Goal: Transaction & Acquisition: Subscribe to service/newsletter

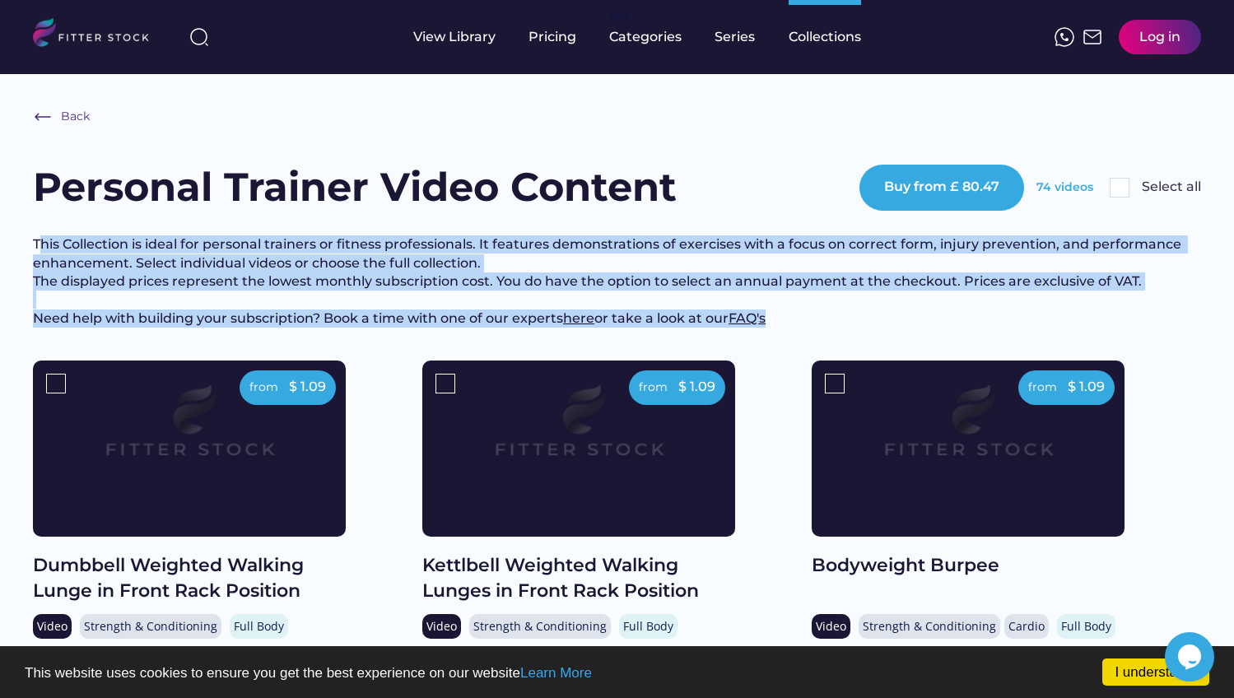
drag, startPoint x: 38, startPoint y: 245, endPoint x: 921, endPoint y: 351, distance: 889.8
click at [921, 351] on div "Back Personal Trainer Video Content Buy from £ 80.47 74 videos Select all This …" at bounding box center [617, 234] width 1168 height 254
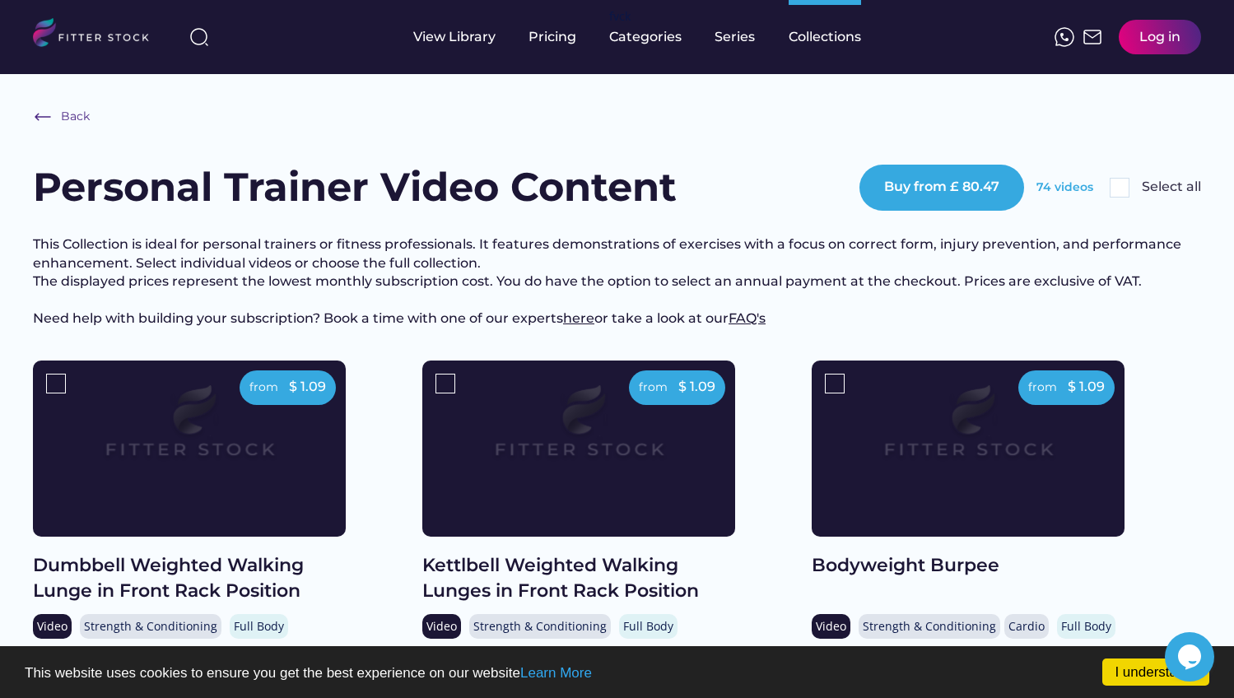
drag, startPoint x: 850, startPoint y: 340, endPoint x: 860, endPoint y: 336, distance: 10.7
click at [850, 328] on h3 "This Collection is ideal for personal trainers or fitness professionals. It fea…" at bounding box center [617, 281] width 1168 height 92
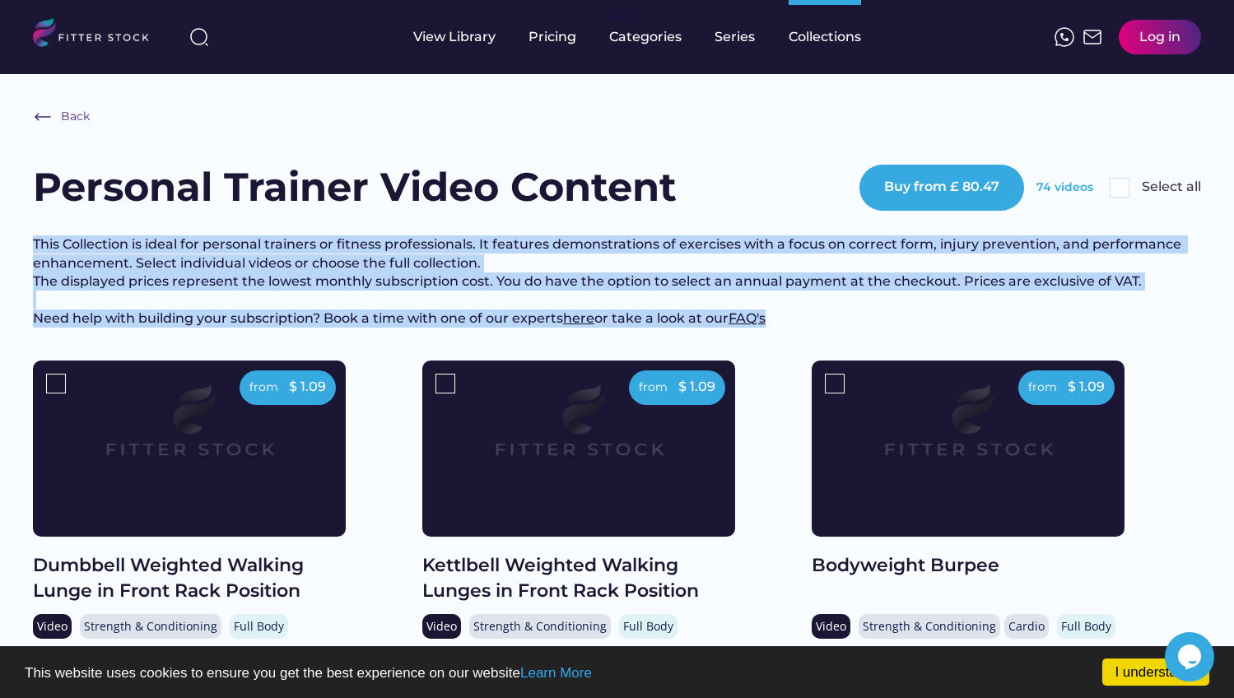
drag, startPoint x: 861, startPoint y: 335, endPoint x: 25, endPoint y: 247, distance: 841.1
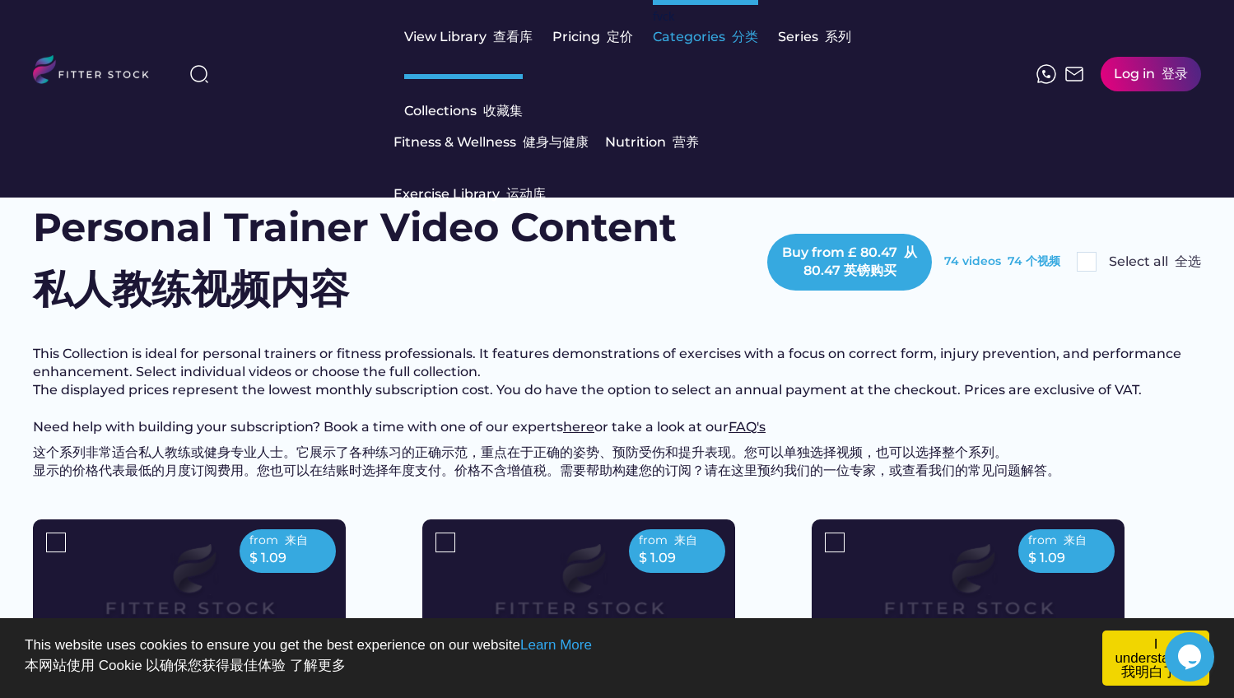
click at [692, 40] on div "Categories 分类" at bounding box center [705, 37] width 105 height 18
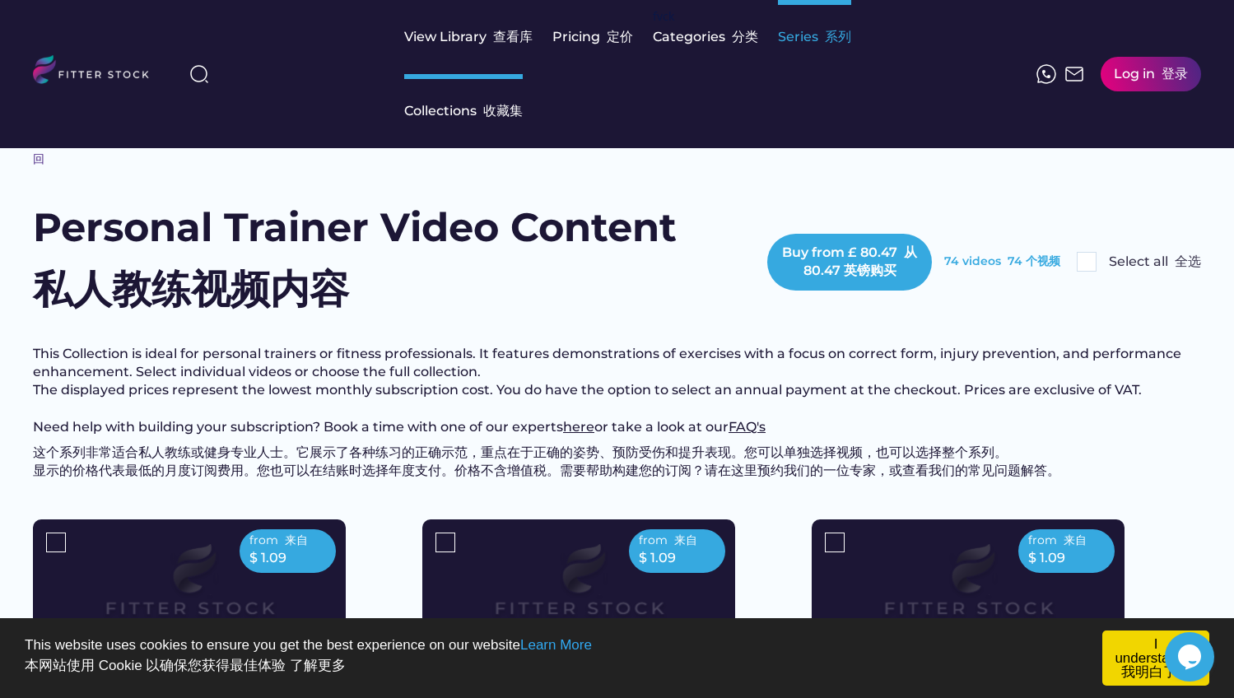
click at [827, 42] on font "系列" at bounding box center [838, 37] width 26 height 16
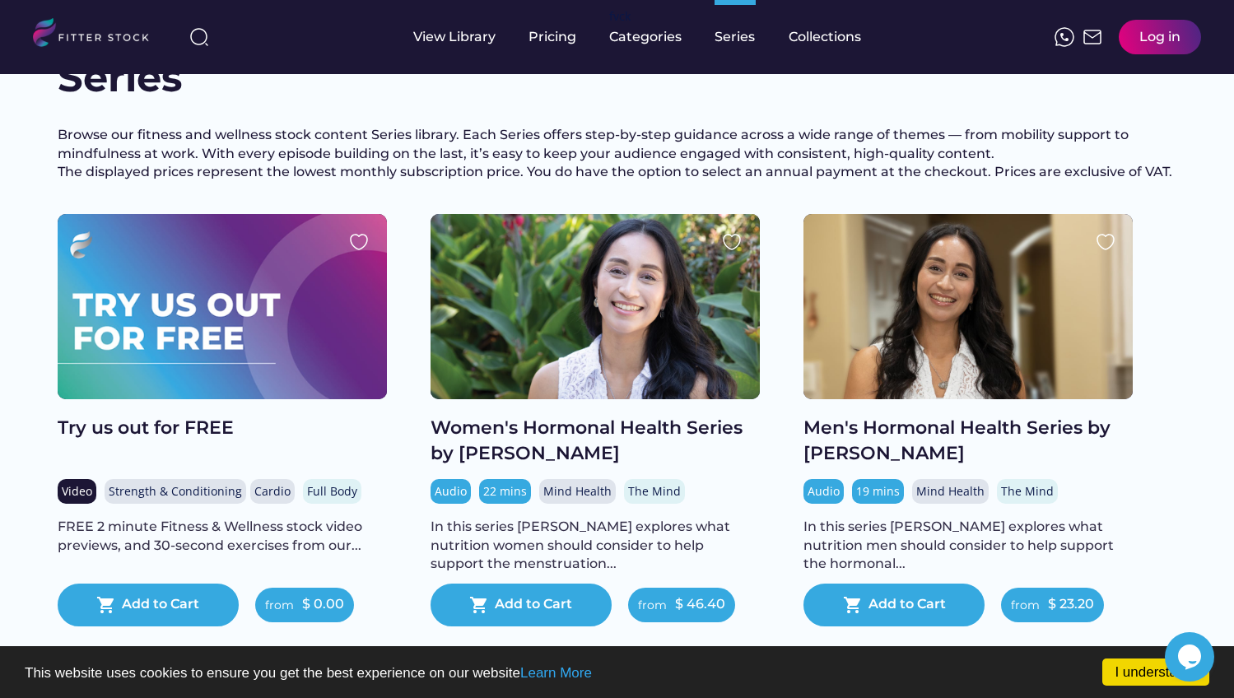
scroll to position [58, 0]
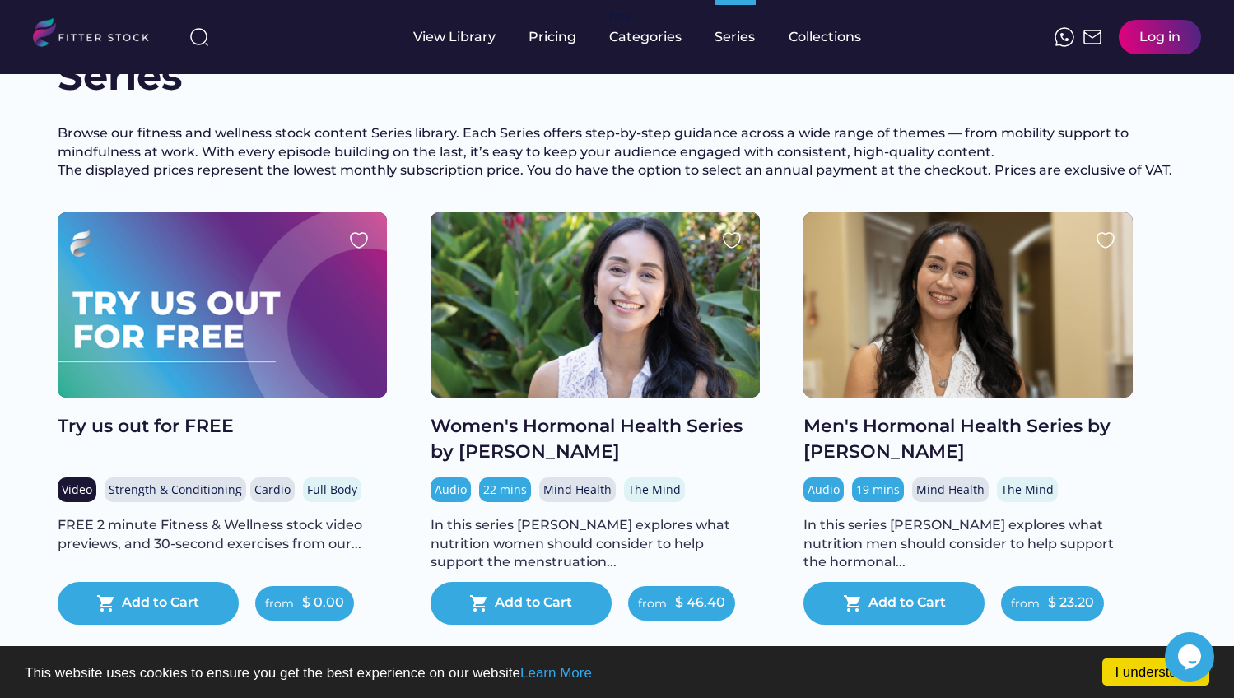
click at [309, 381] on div at bounding box center [222, 304] width 329 height 185
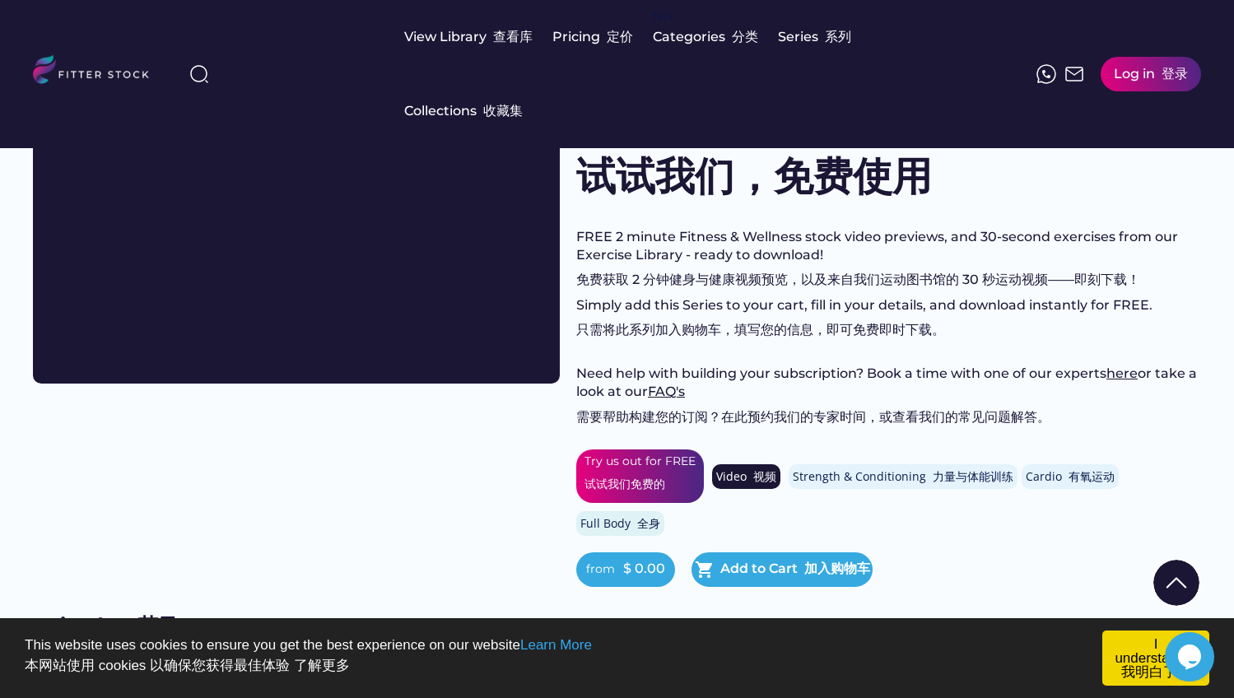
scroll to position [114, 0]
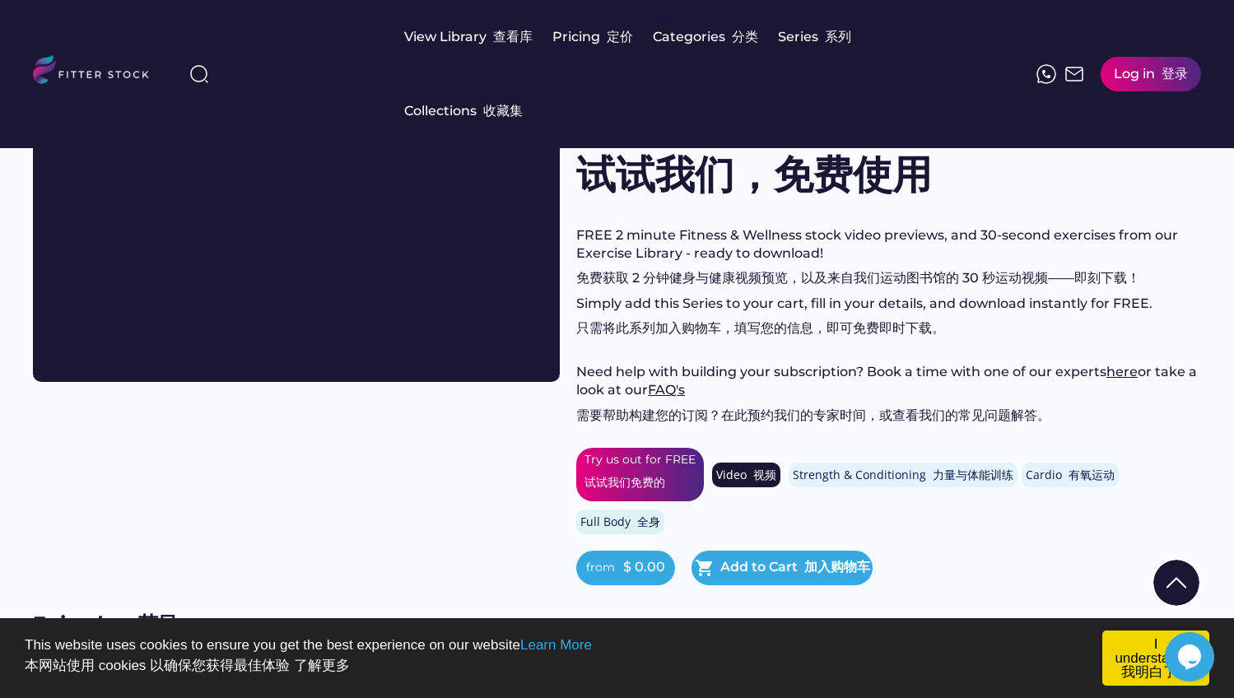
click at [632, 485] on div "Try us out for FREE 试试我们免费的" at bounding box center [640, 474] width 111 height 45
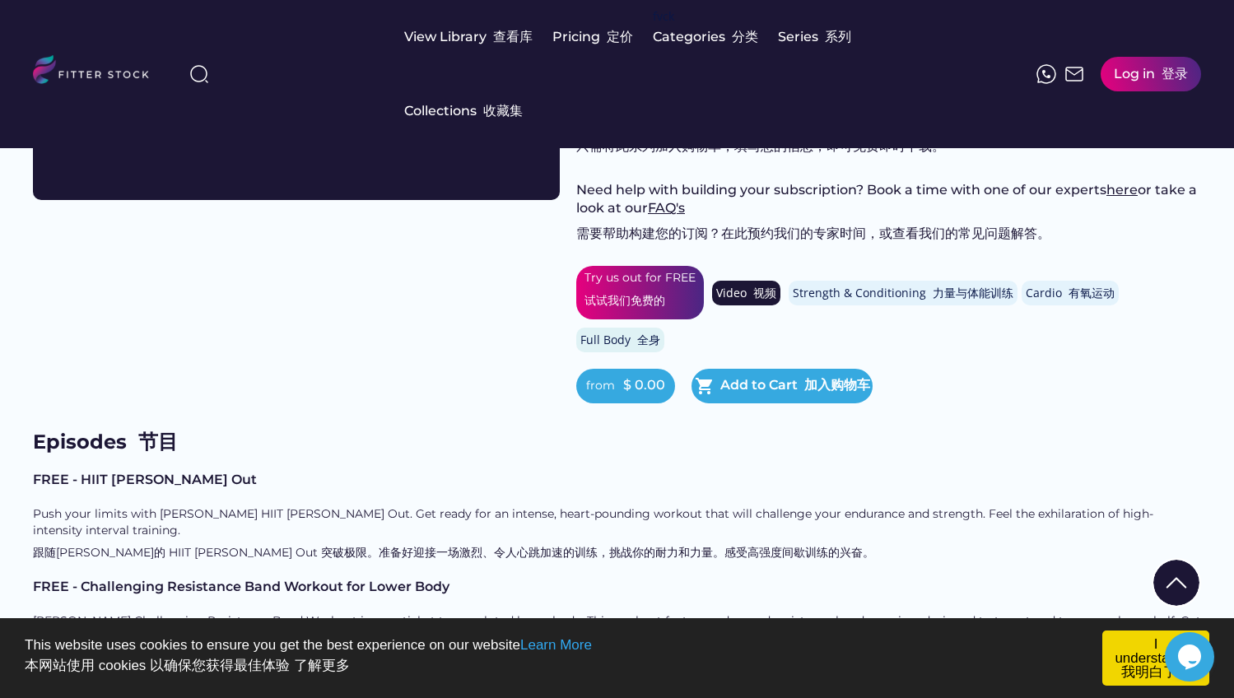
scroll to position [311, 0]
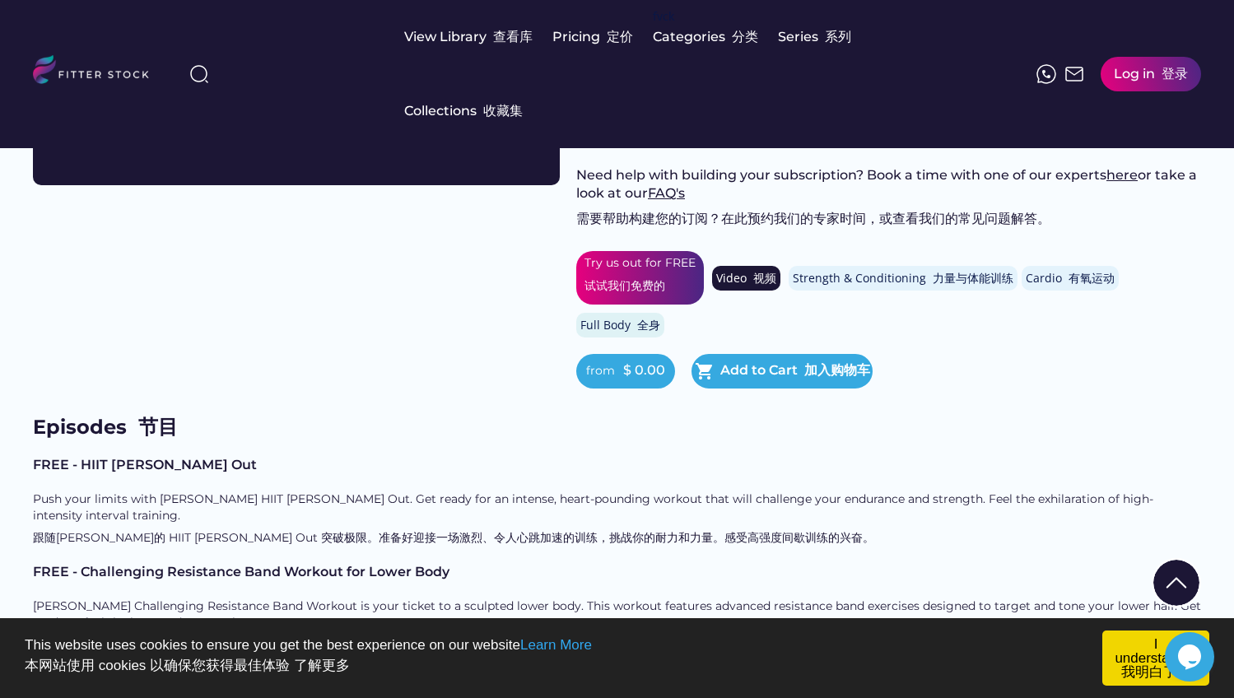
click at [624, 287] on div "Try us out for FREE 试试我们免费的" at bounding box center [640, 277] width 111 height 45
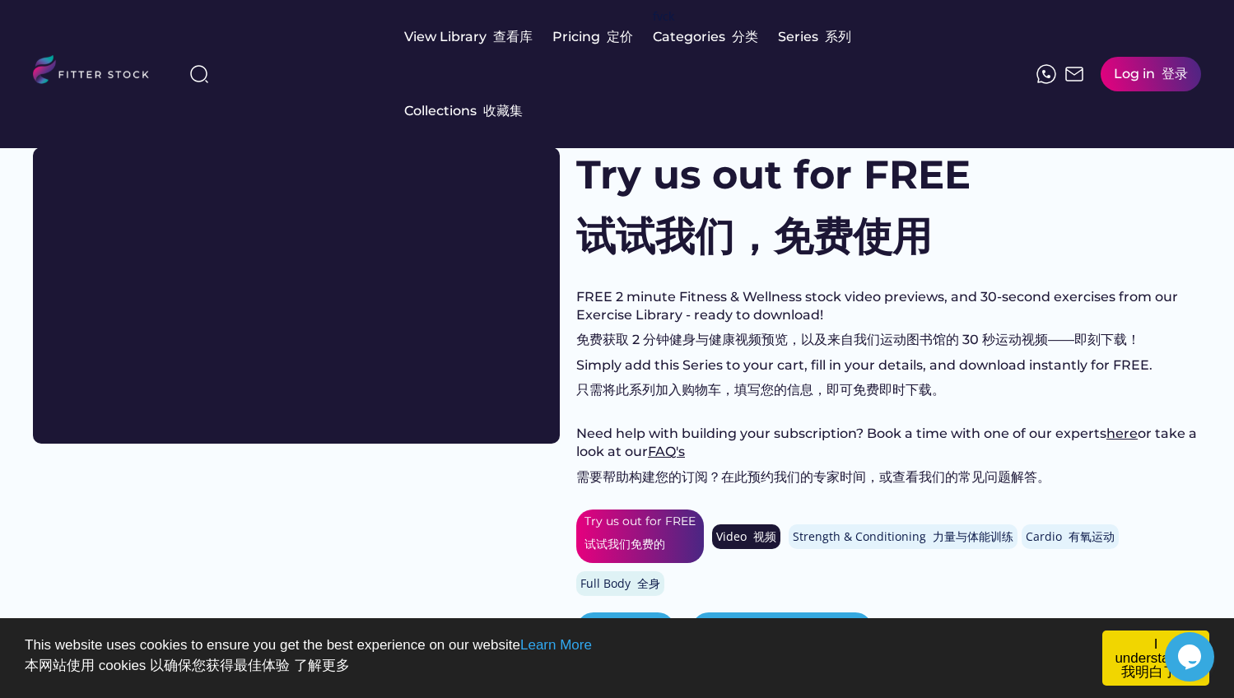
scroll to position [133, 0]
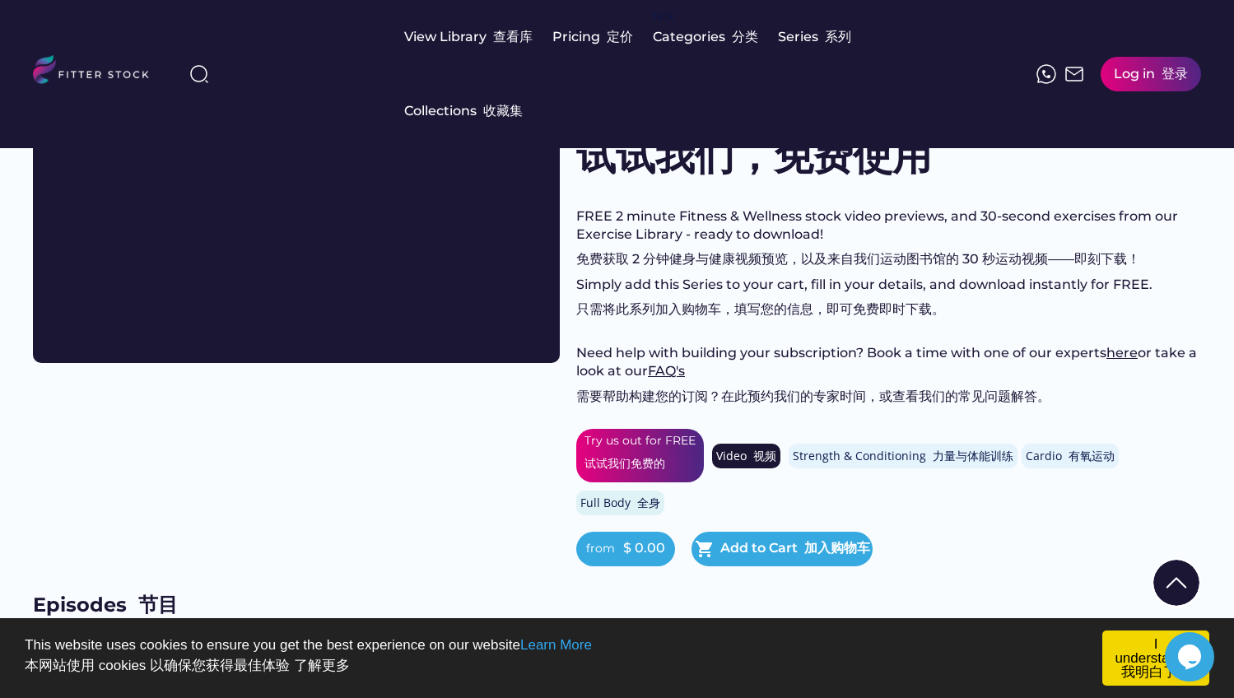
click at [655, 456] on div "Try us out for FREE 试试我们免费的" at bounding box center [640, 455] width 111 height 45
click at [738, 556] on div "shopping_cart Add to Cart 加入购物车" at bounding box center [782, 549] width 181 height 35
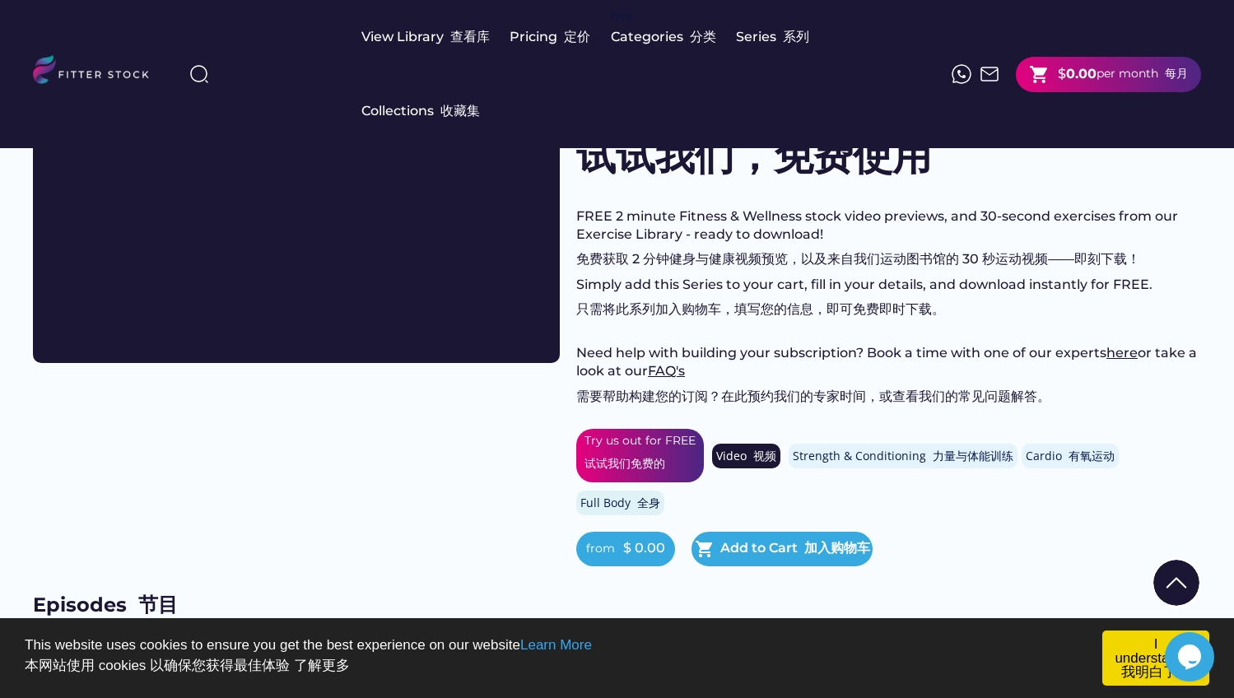
click at [1079, 77] on strong "0.00" at bounding box center [1081, 74] width 30 height 16
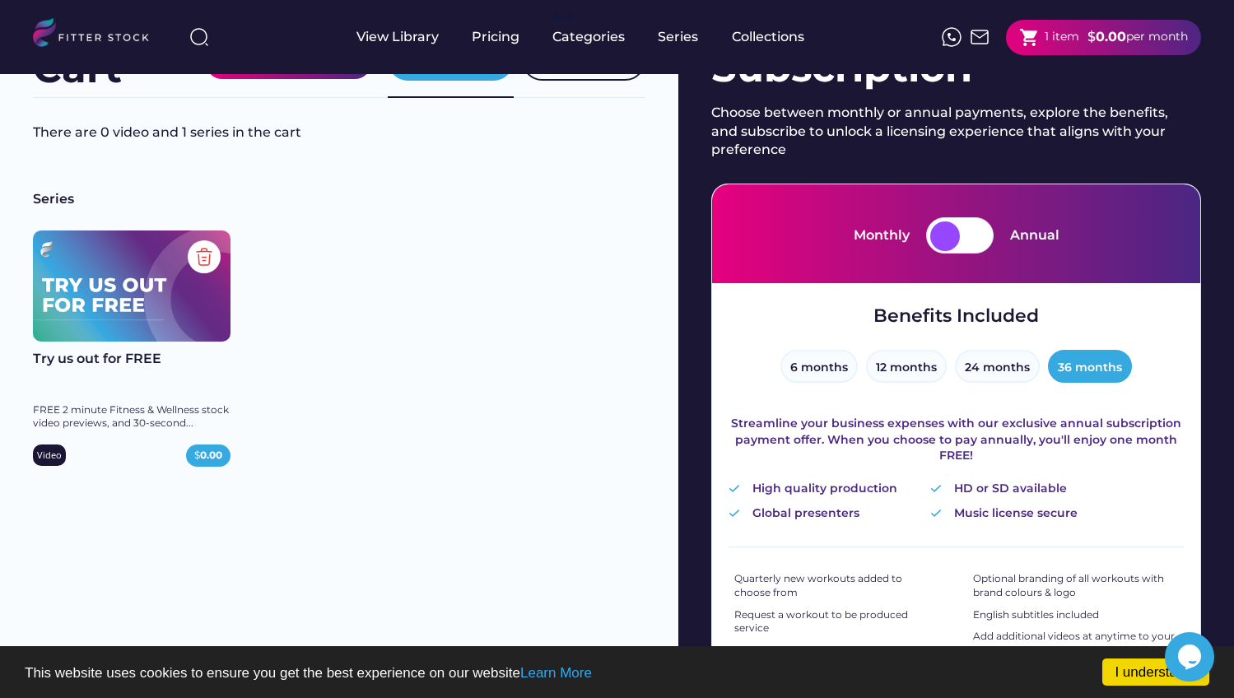
scroll to position [47, 0]
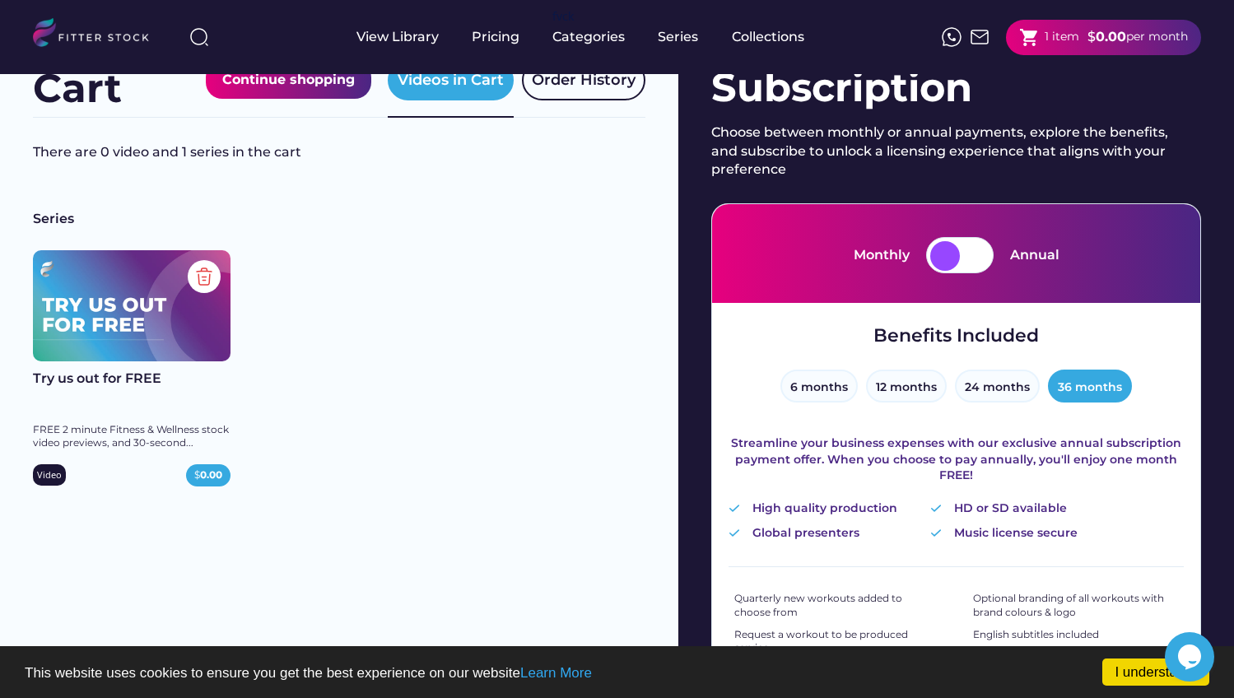
click at [975, 267] on div at bounding box center [975, 256] width 30 height 30
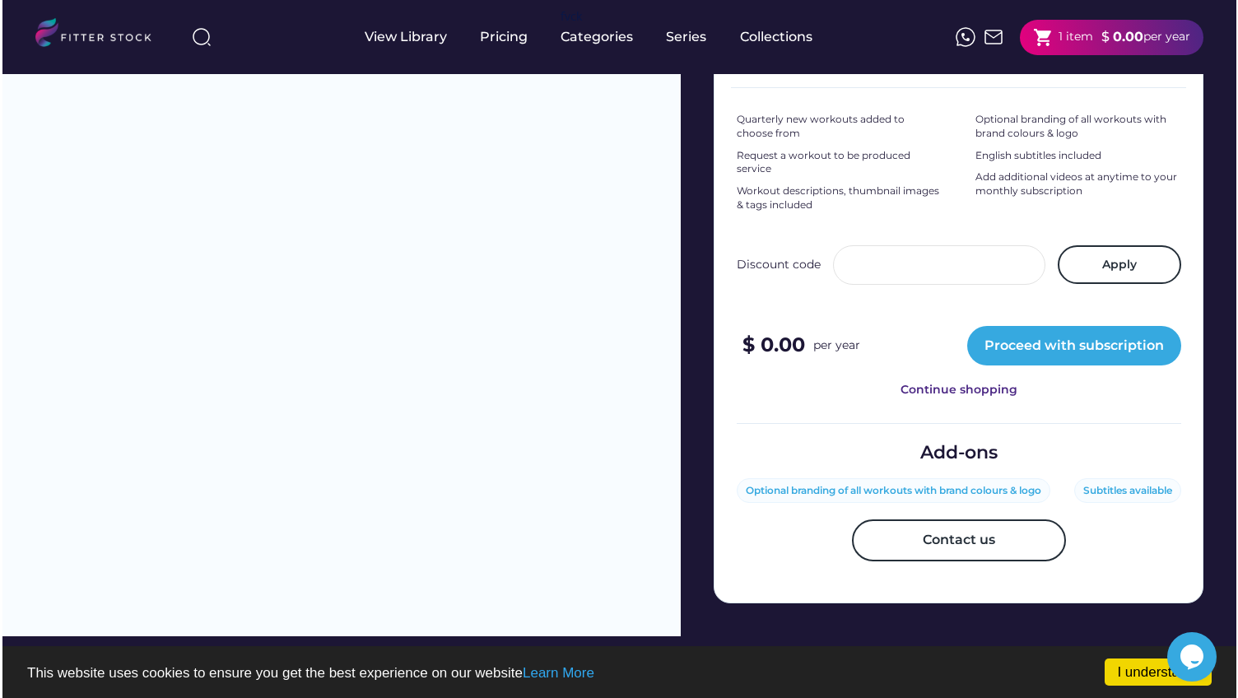
scroll to position [554, 0]
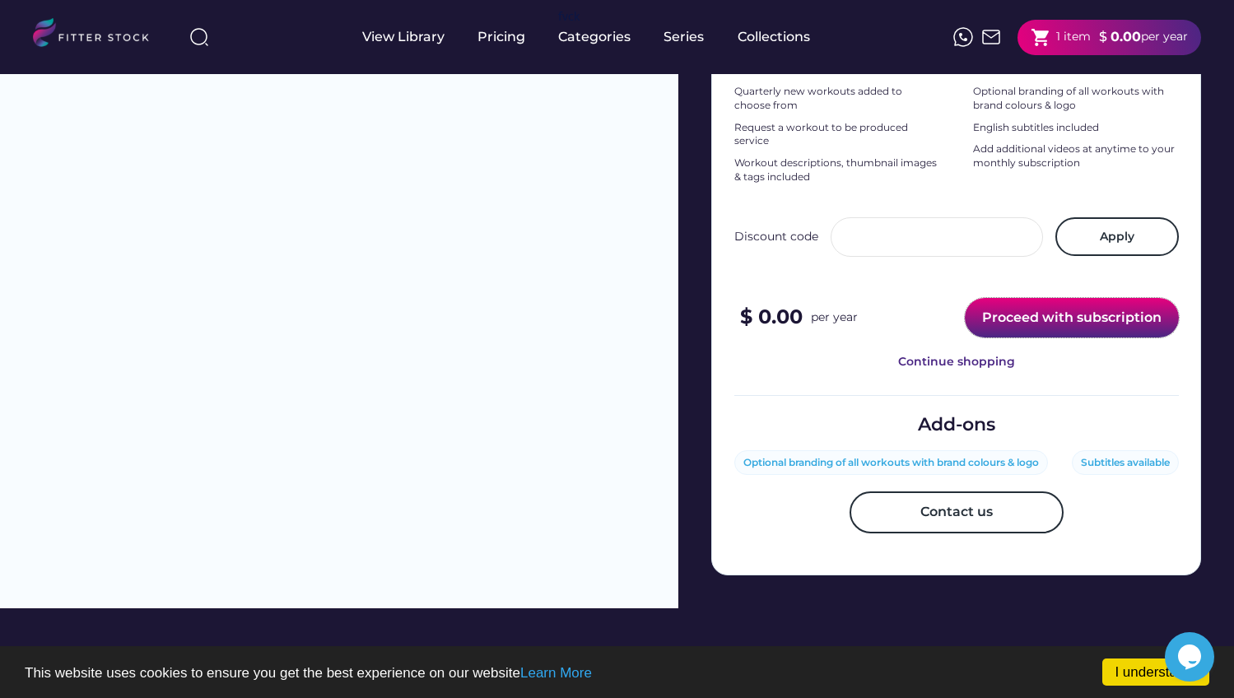
click at [1062, 319] on button "Proceed with subscription" at bounding box center [1072, 318] width 214 height 40
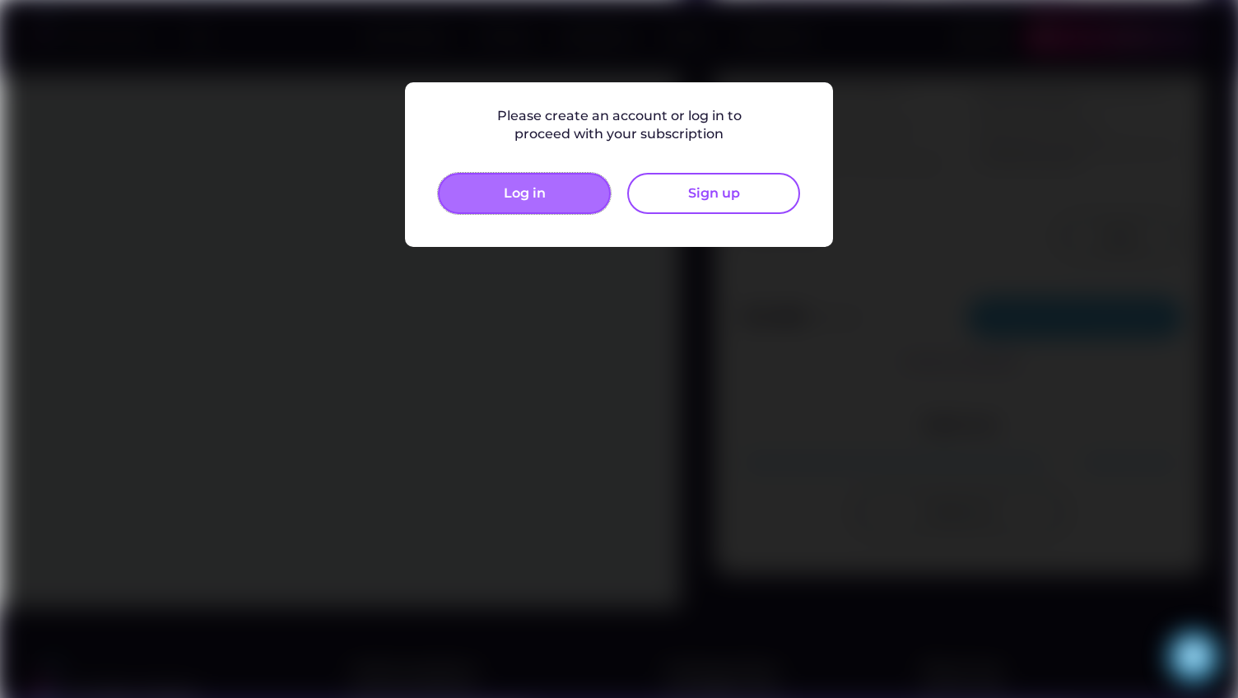
click at [554, 197] on button "Log in" at bounding box center [524, 193] width 173 height 41
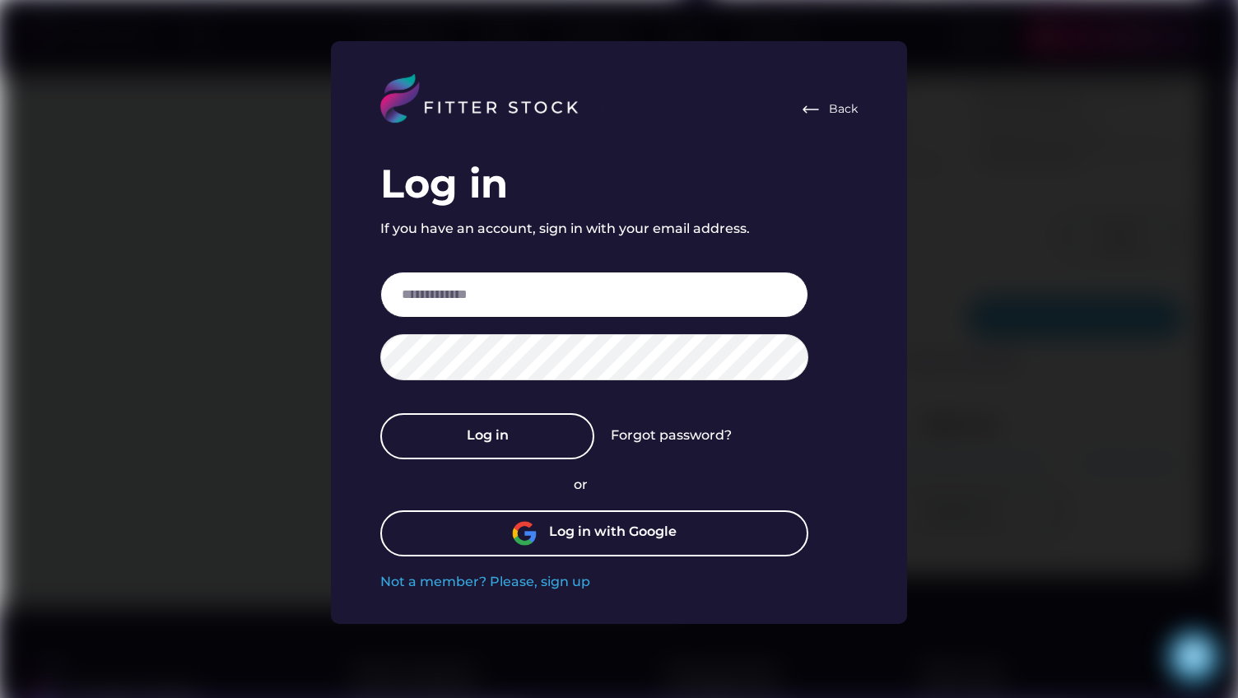
click at [582, 285] on input "email" at bounding box center [594, 295] width 428 height 46
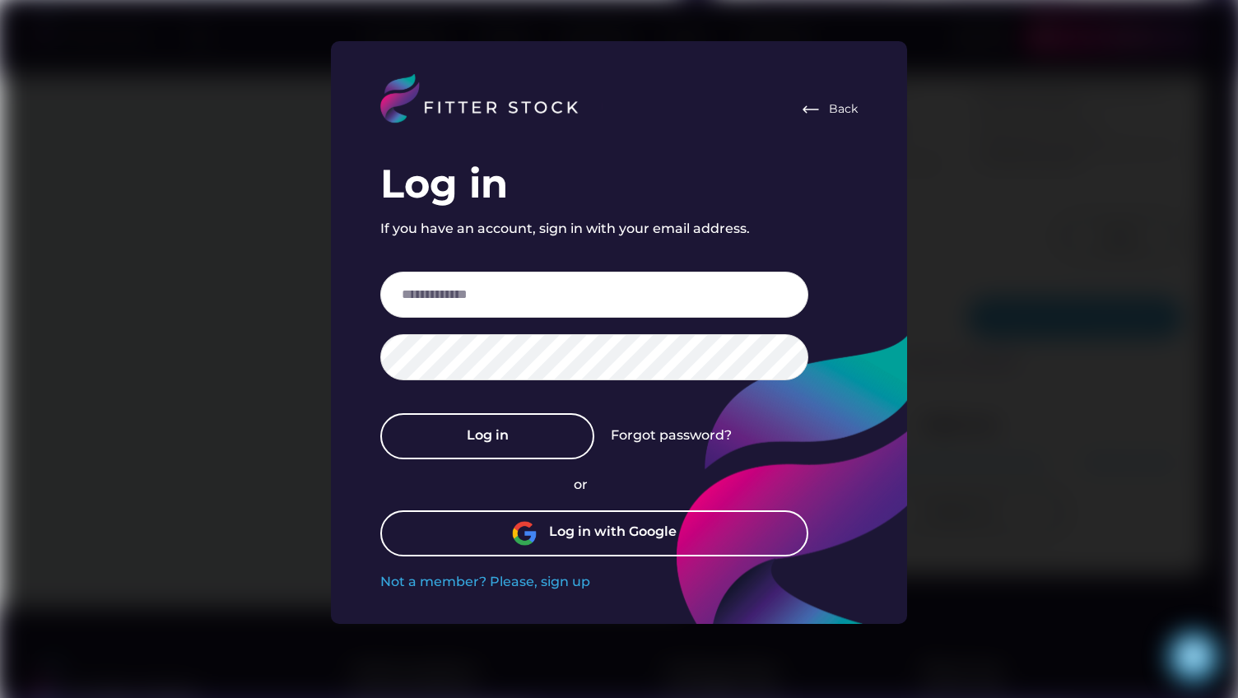
click at [571, 538] on div "Log in with Google" at bounding box center [613, 533] width 128 height 21
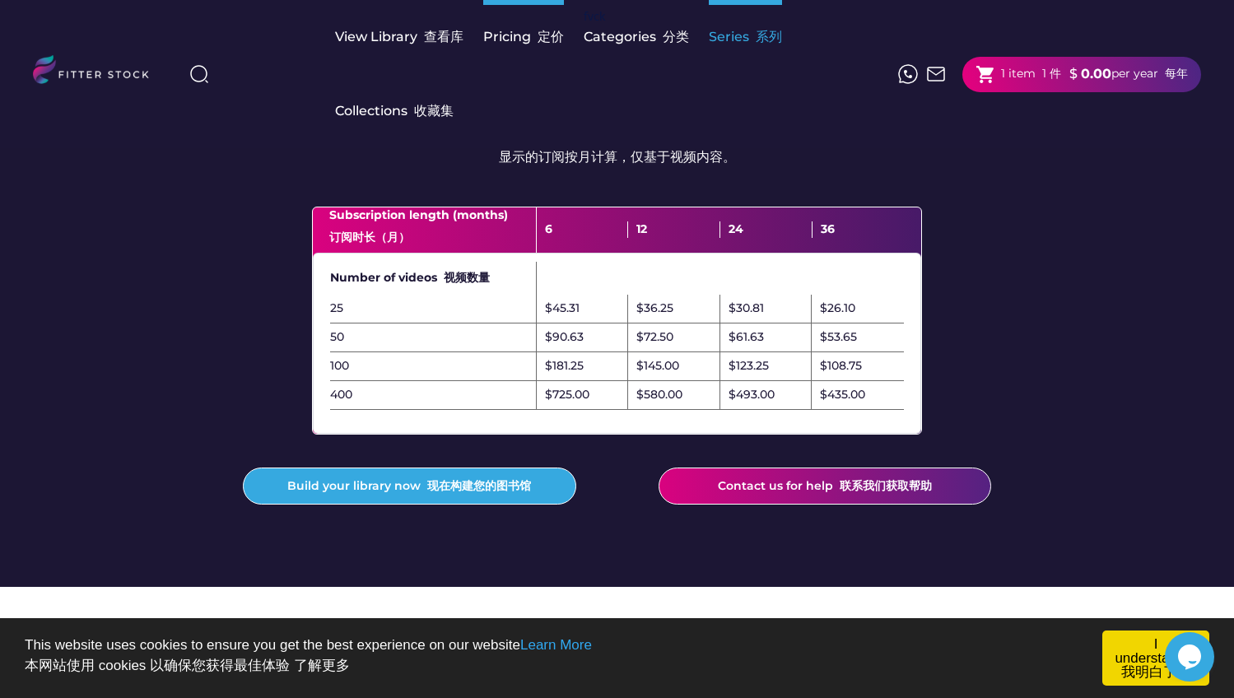
click at [776, 40] on font "系列" at bounding box center [769, 37] width 26 height 16
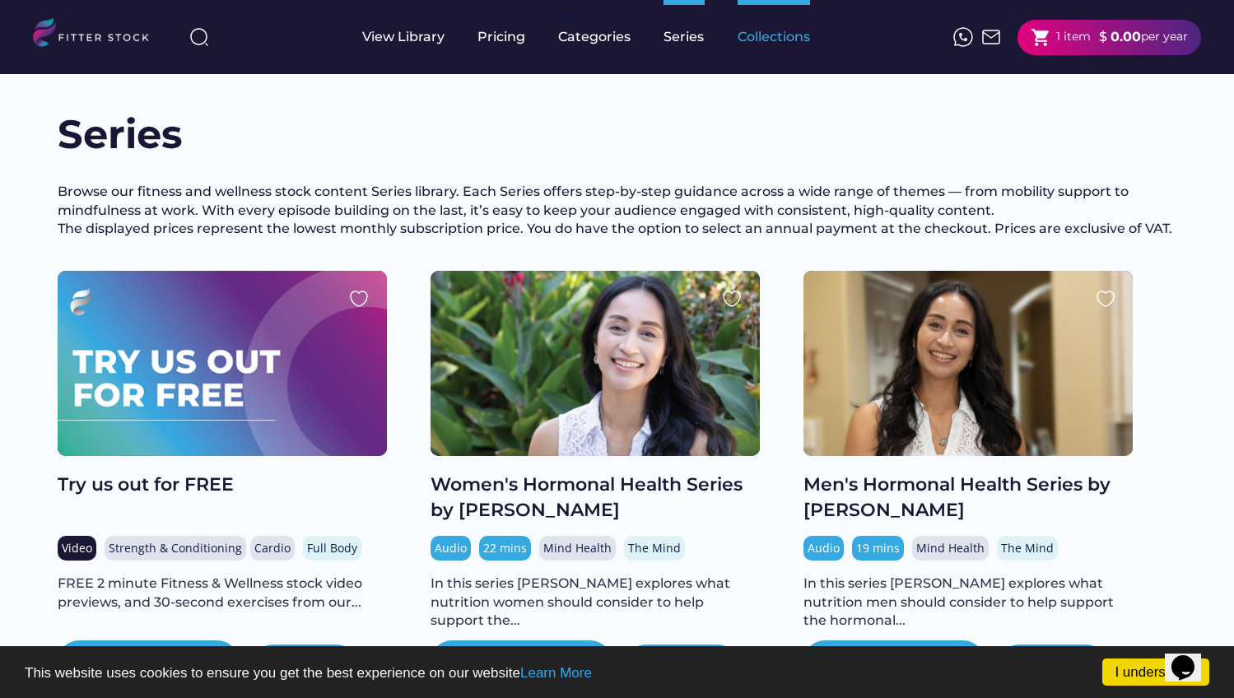
click at [762, 27] on div "Collections" at bounding box center [774, 37] width 72 height 74
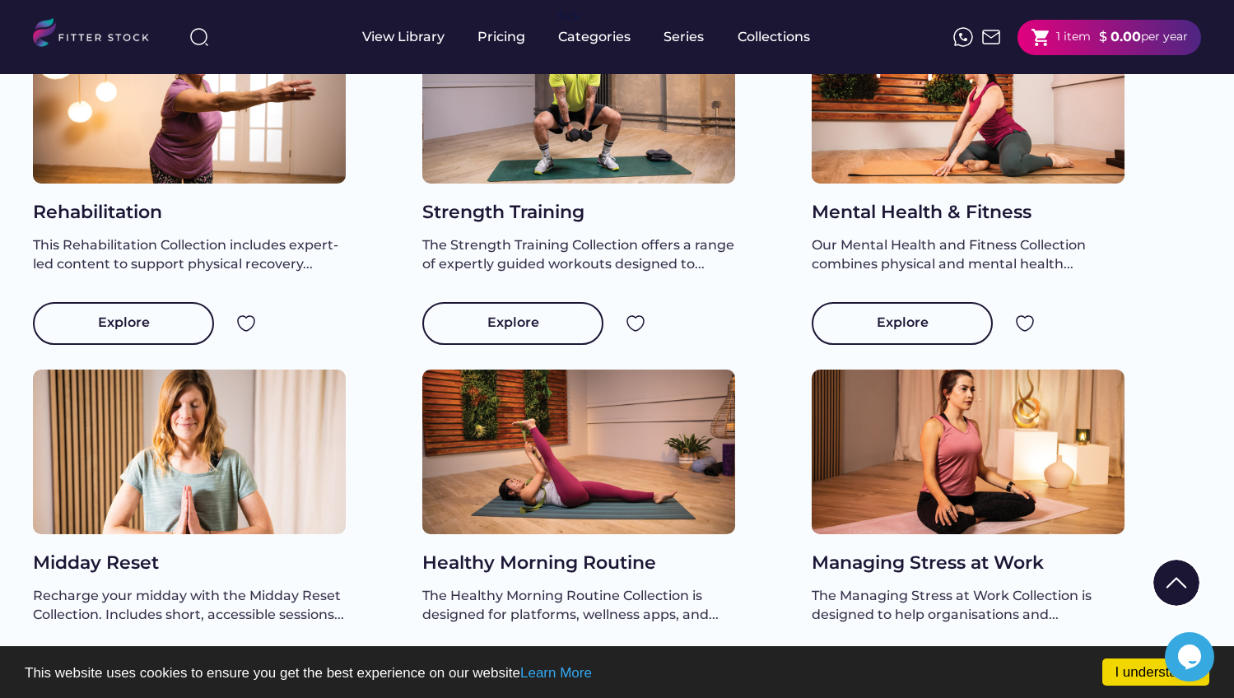
scroll to position [679, 0]
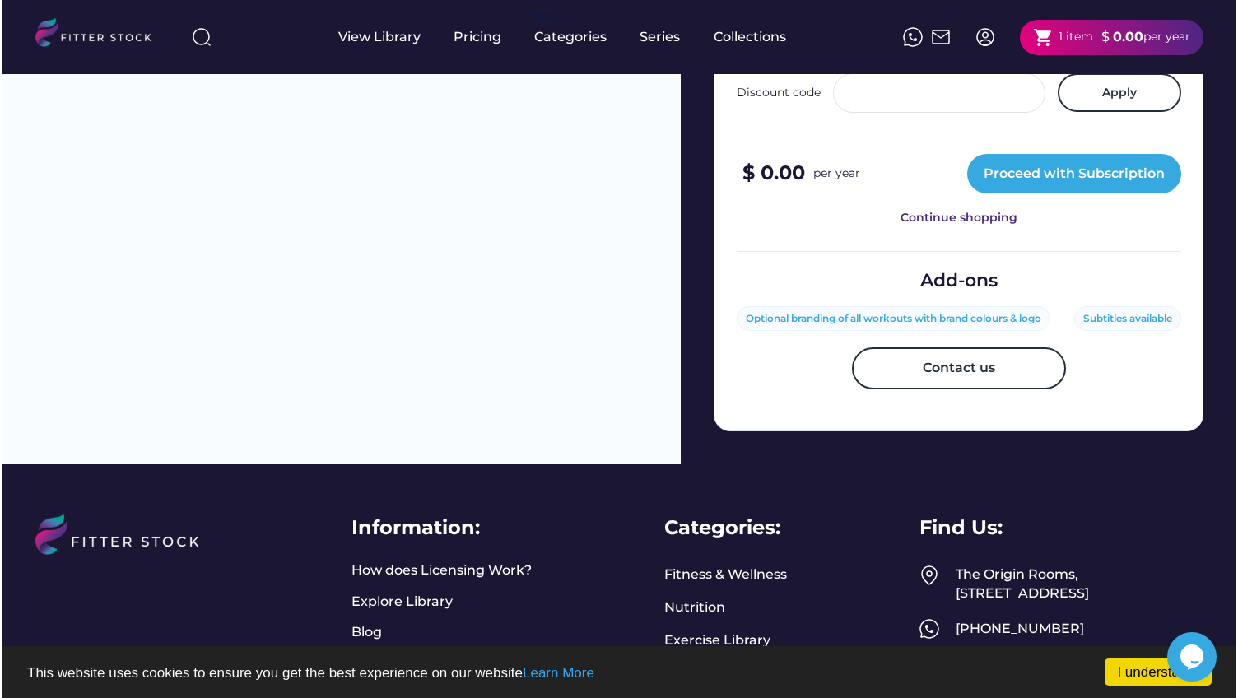
scroll to position [678, 0]
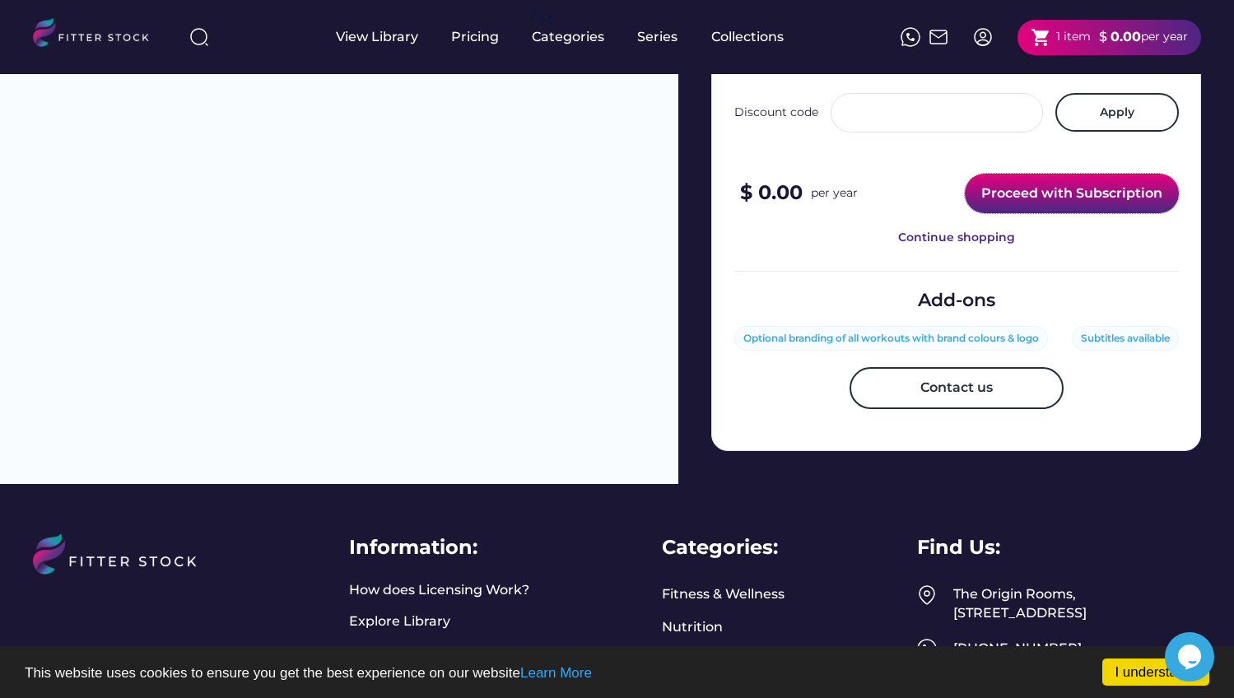
click at [1071, 187] on button "Proceed with Subscription" at bounding box center [1072, 194] width 214 height 40
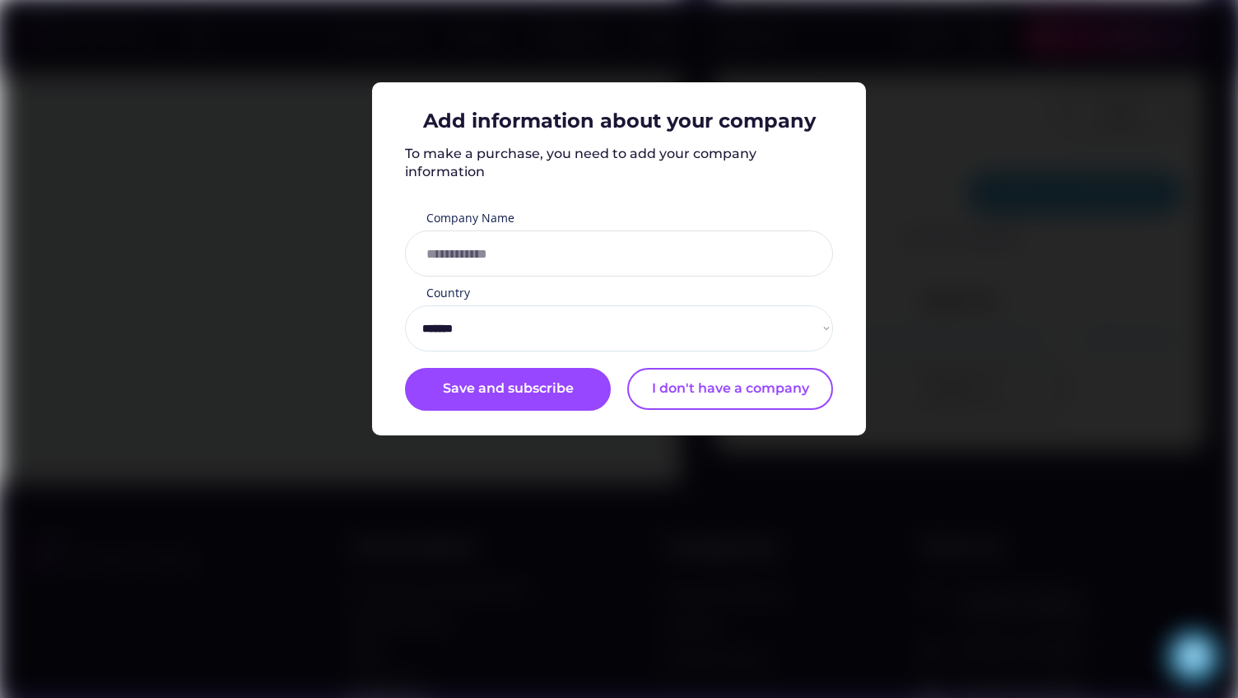
select select "**********"
click at [664, 252] on input "input" at bounding box center [619, 254] width 428 height 46
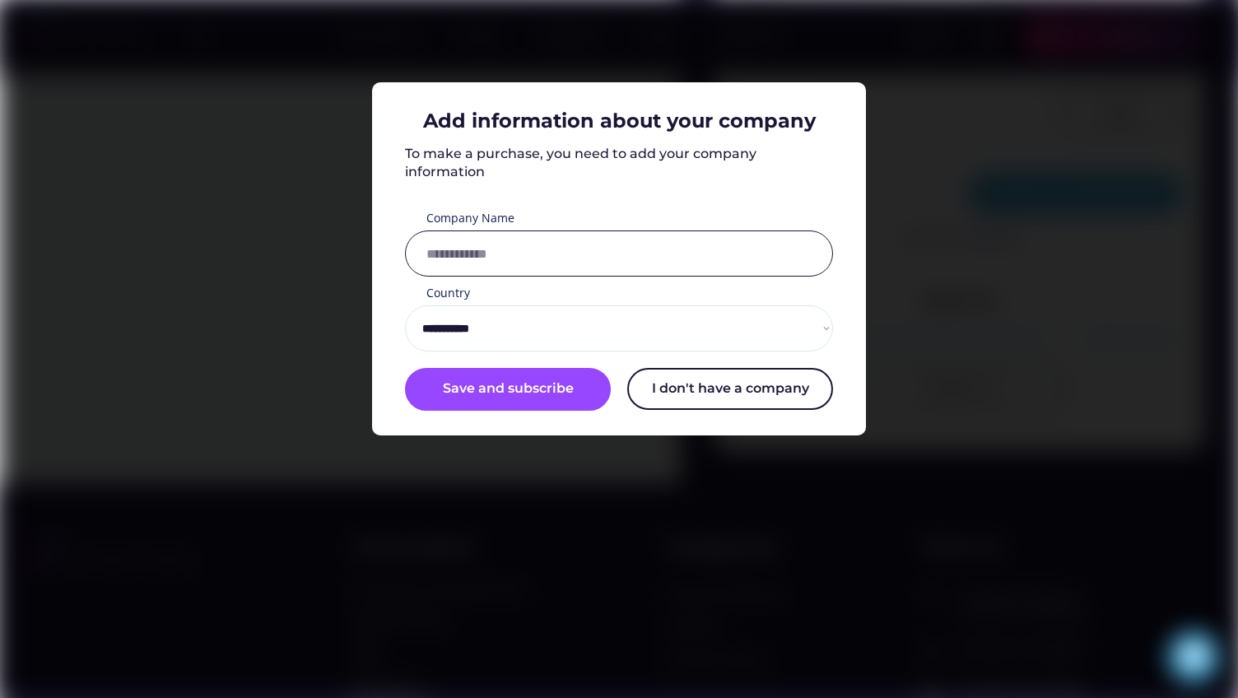
click at [699, 386] on button "I don't have a company" at bounding box center [730, 388] width 206 height 41
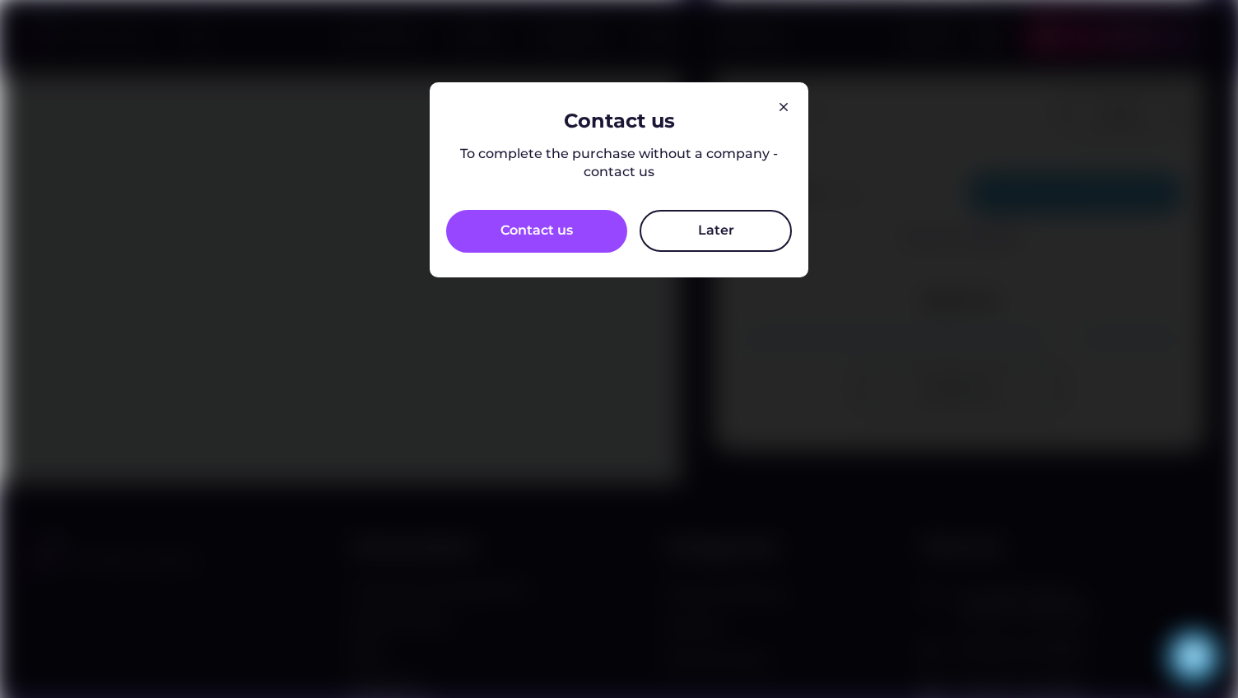
click at [681, 238] on button "Later" at bounding box center [716, 230] width 152 height 41
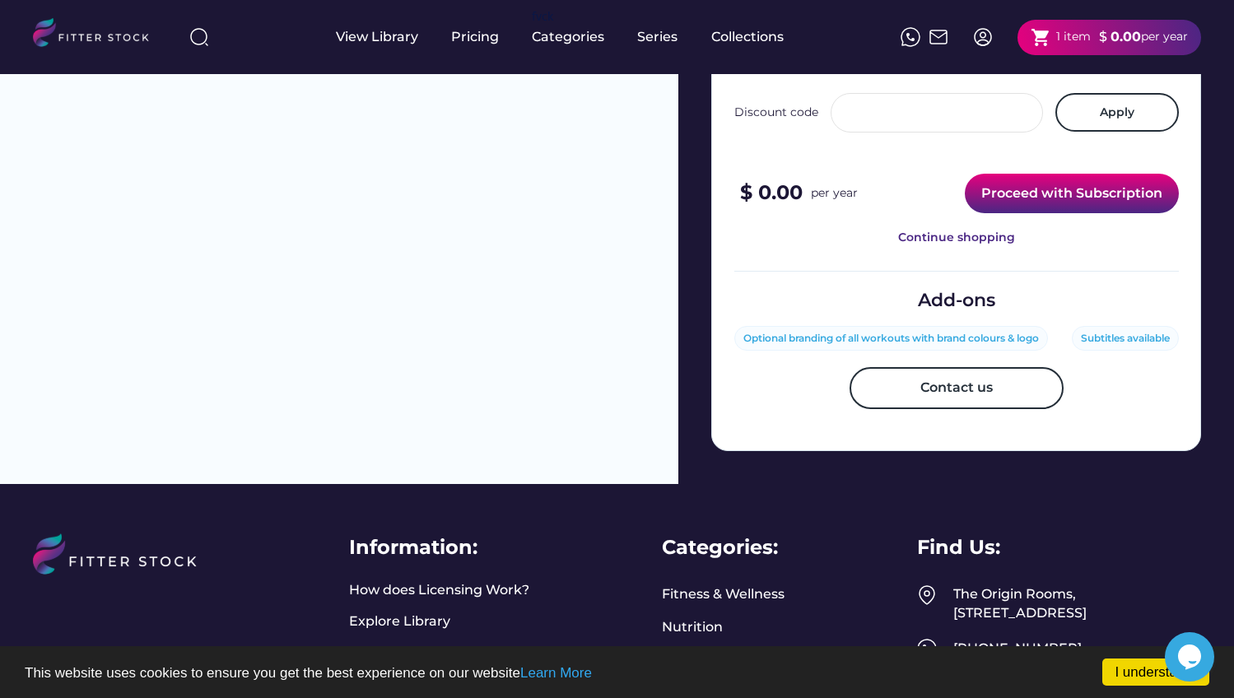
click at [1034, 197] on button "Proceed with Subscription" at bounding box center [1072, 194] width 214 height 40
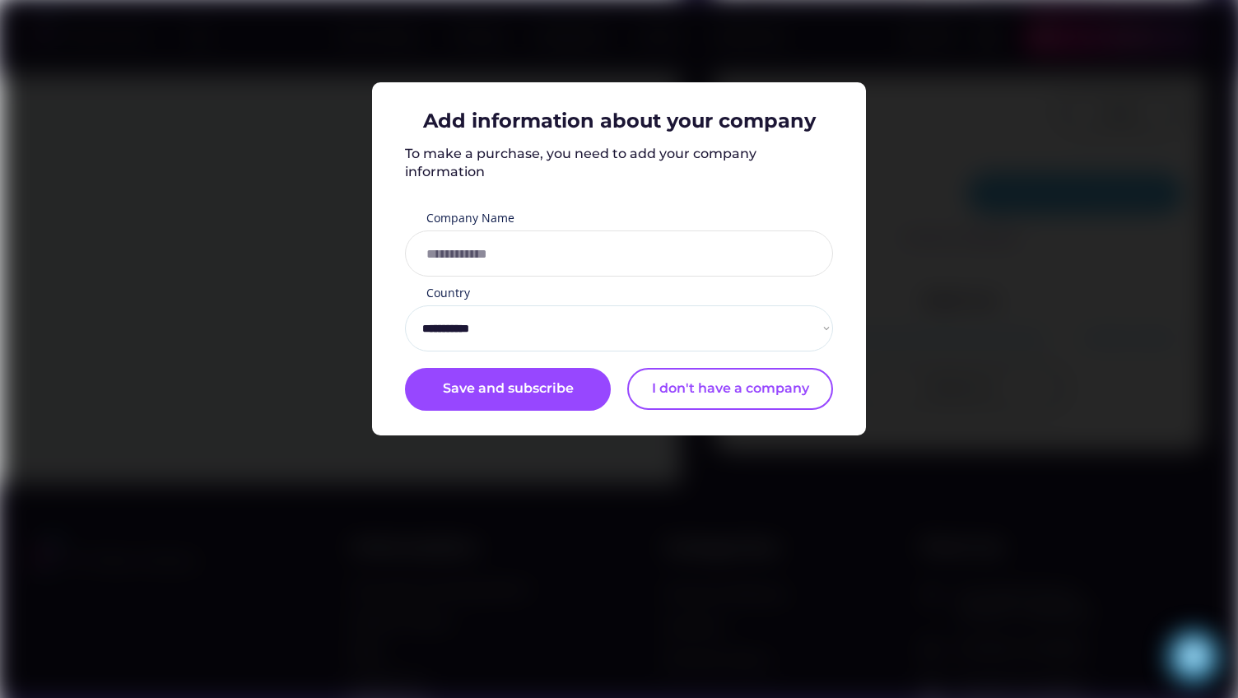
click at [578, 231] on div "Company Name" at bounding box center [508, 220] width 165 height 21
drag, startPoint x: 581, startPoint y: 242, endPoint x: 571, endPoint y: 259, distance: 19.6
click at [581, 243] on input "input" at bounding box center [619, 254] width 428 height 46
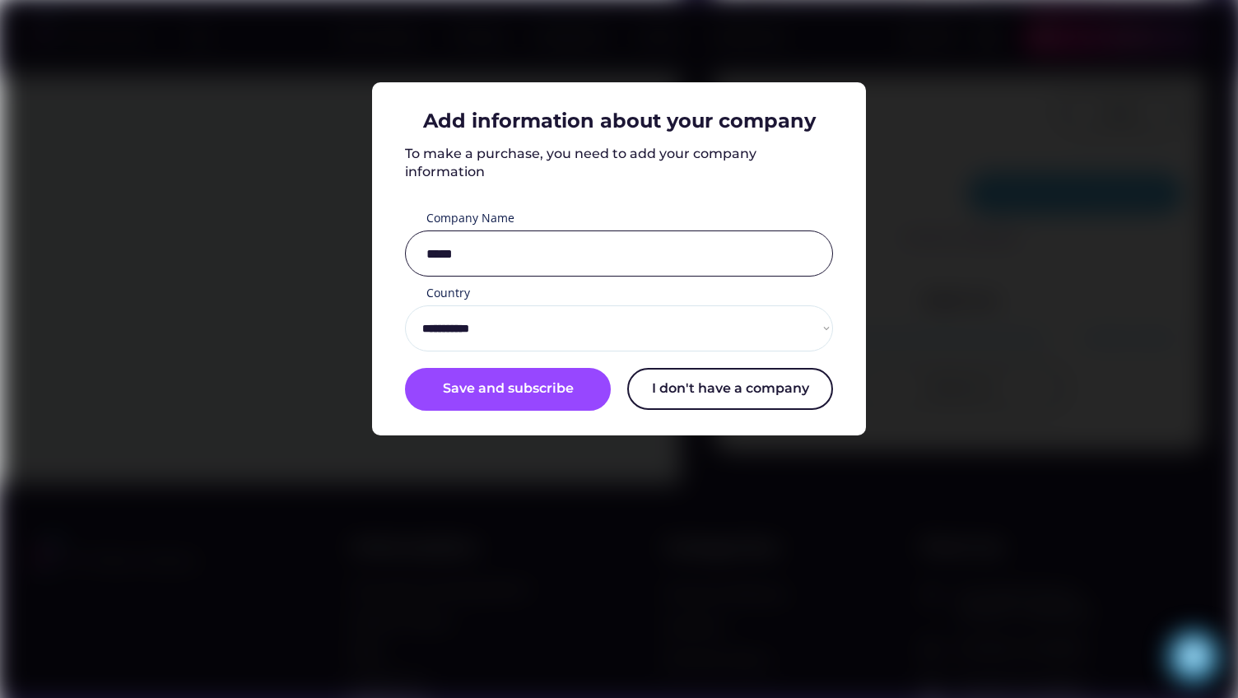
type input "*****"
click at [689, 379] on button "I don't have a company" at bounding box center [730, 388] width 206 height 41
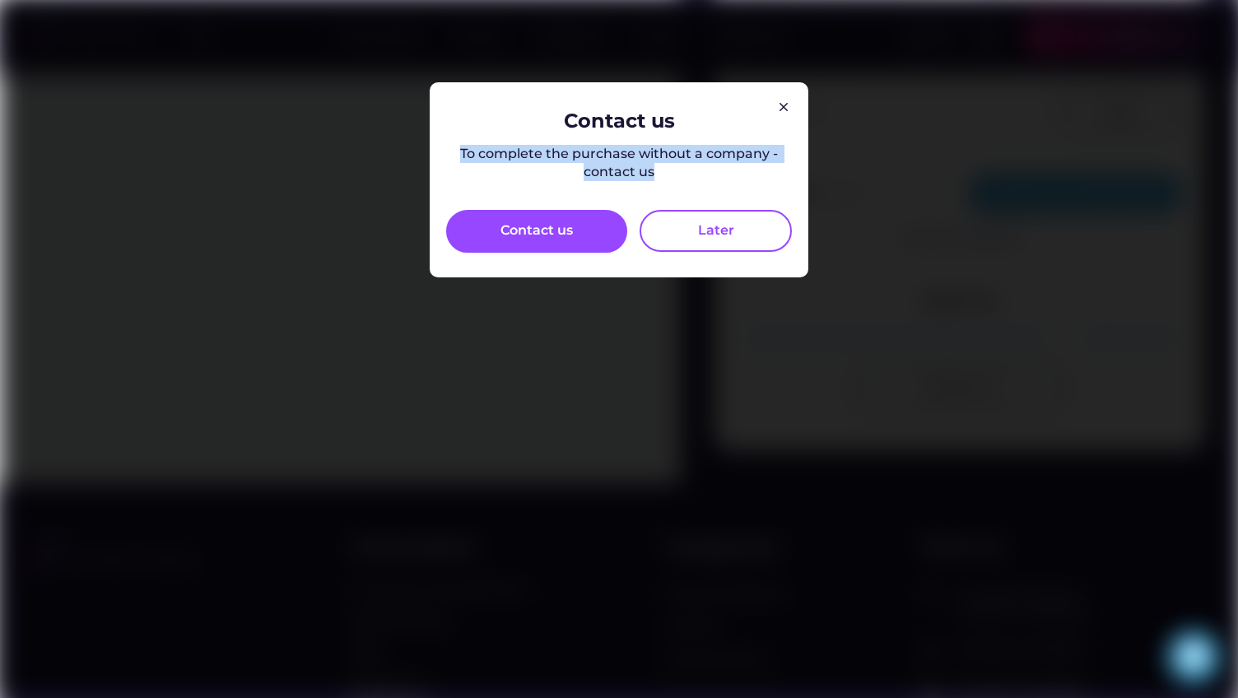
drag, startPoint x: 529, startPoint y: 155, endPoint x: 679, endPoint y: 176, distance: 152.2
click at [679, 175] on div "To complete the purchase without a company - contact us" at bounding box center [619, 163] width 346 height 37
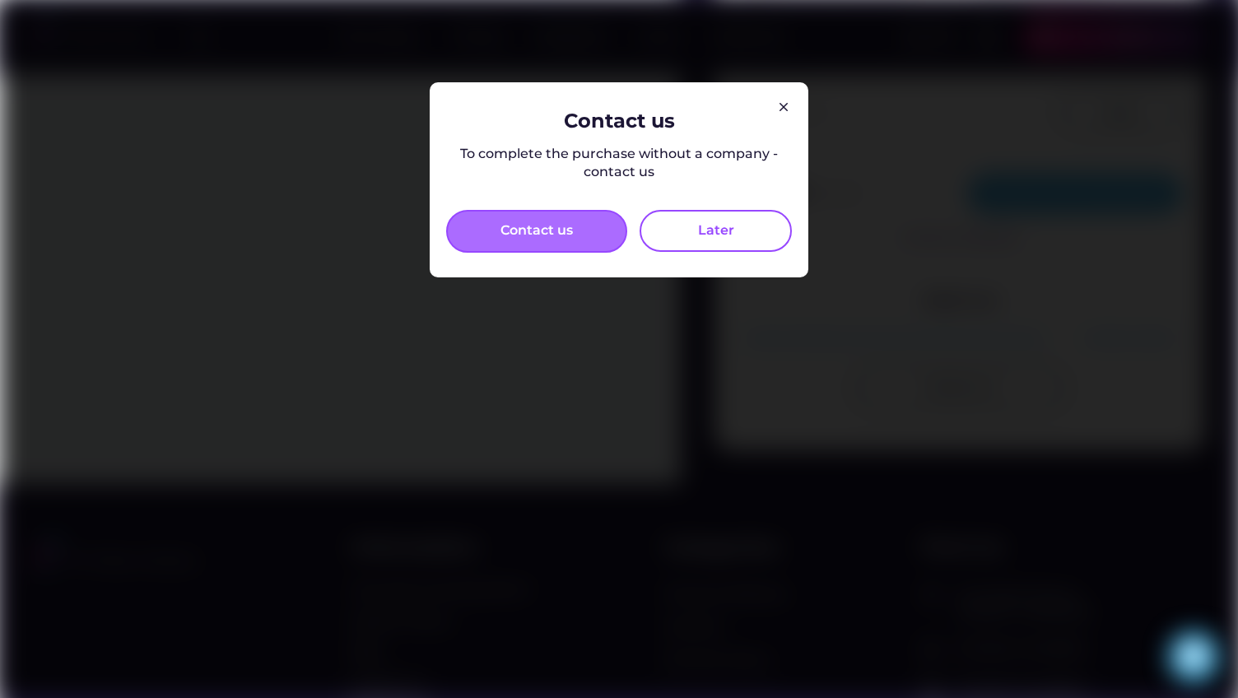
click at [592, 228] on div "Contact us" at bounding box center [536, 231] width 181 height 43
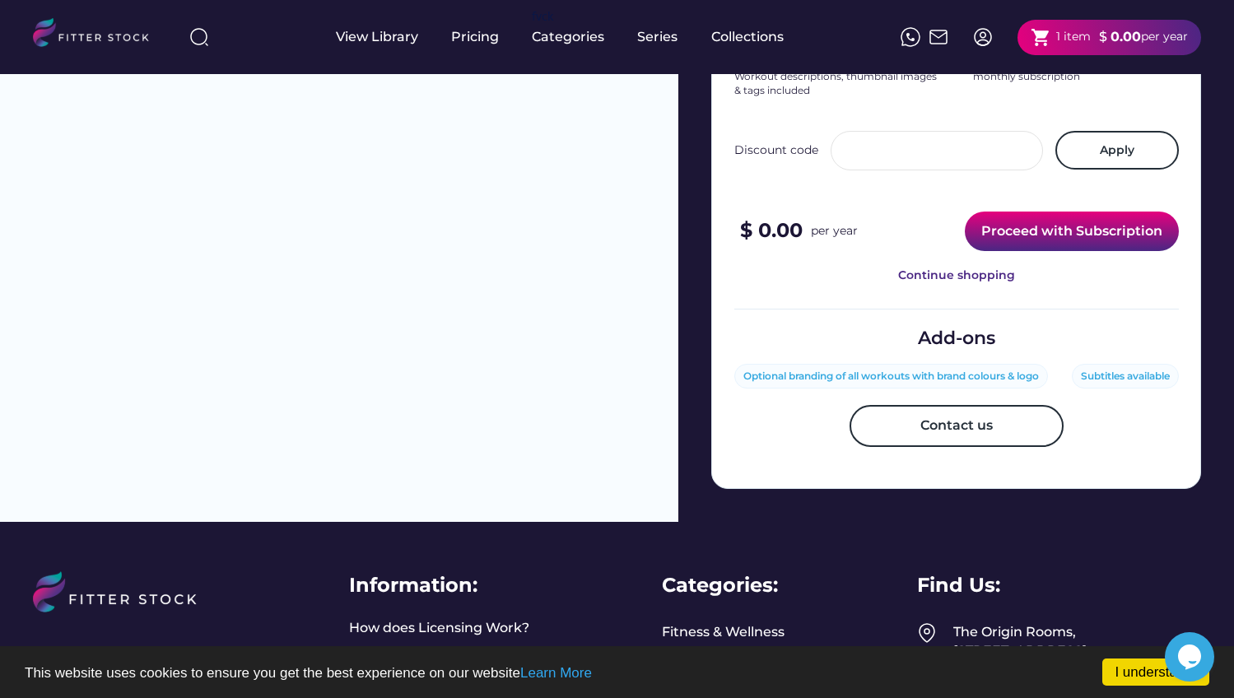
click at [1068, 238] on button "Proceed with Subscription" at bounding box center [1072, 232] width 214 height 40
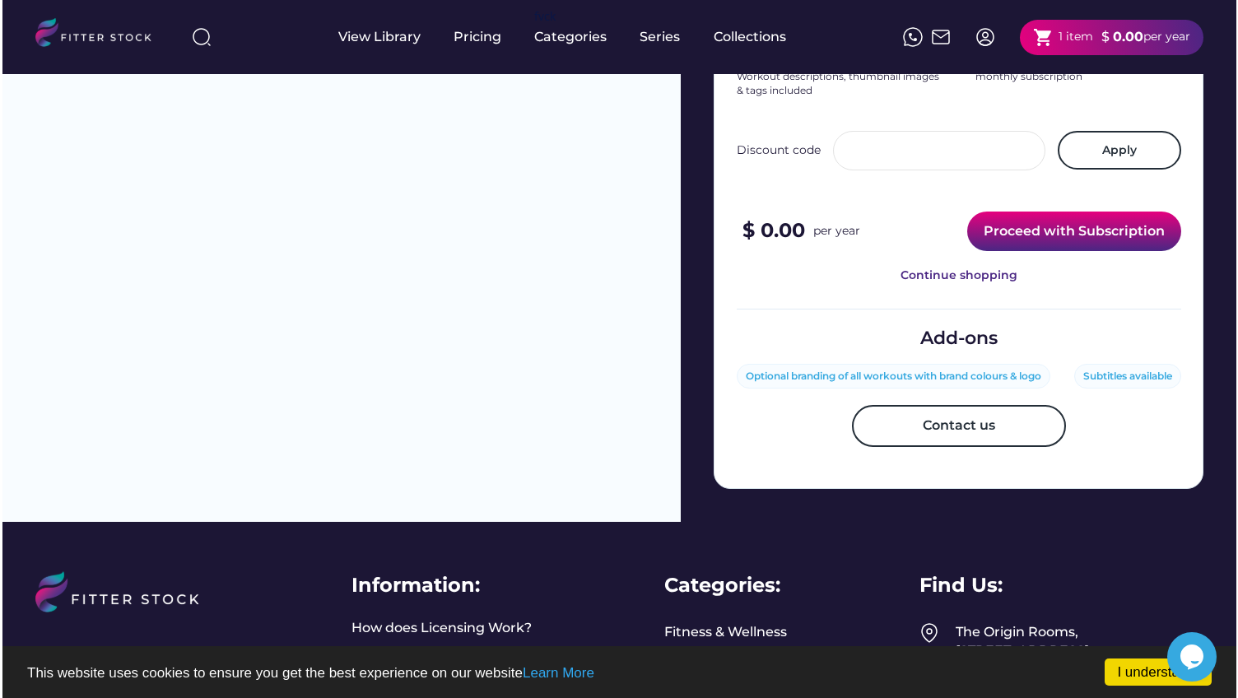
scroll to position [638, 0]
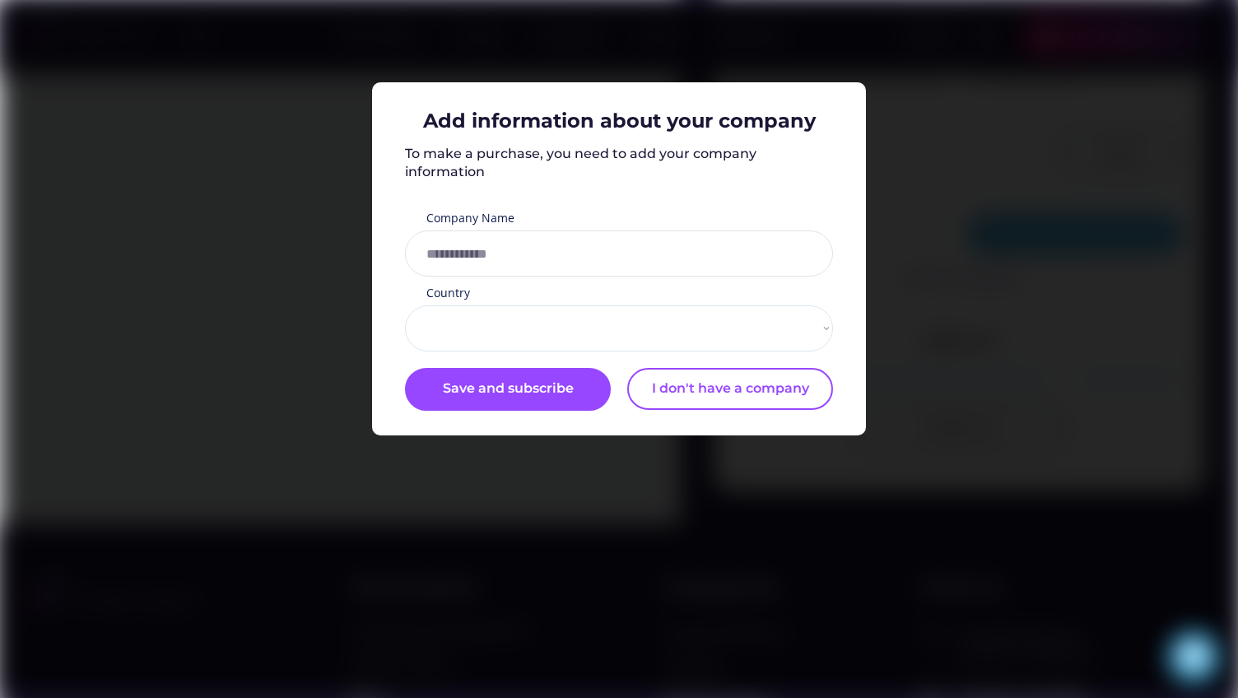
select select "**********"
click at [598, 252] on input "input" at bounding box center [619, 254] width 428 height 46
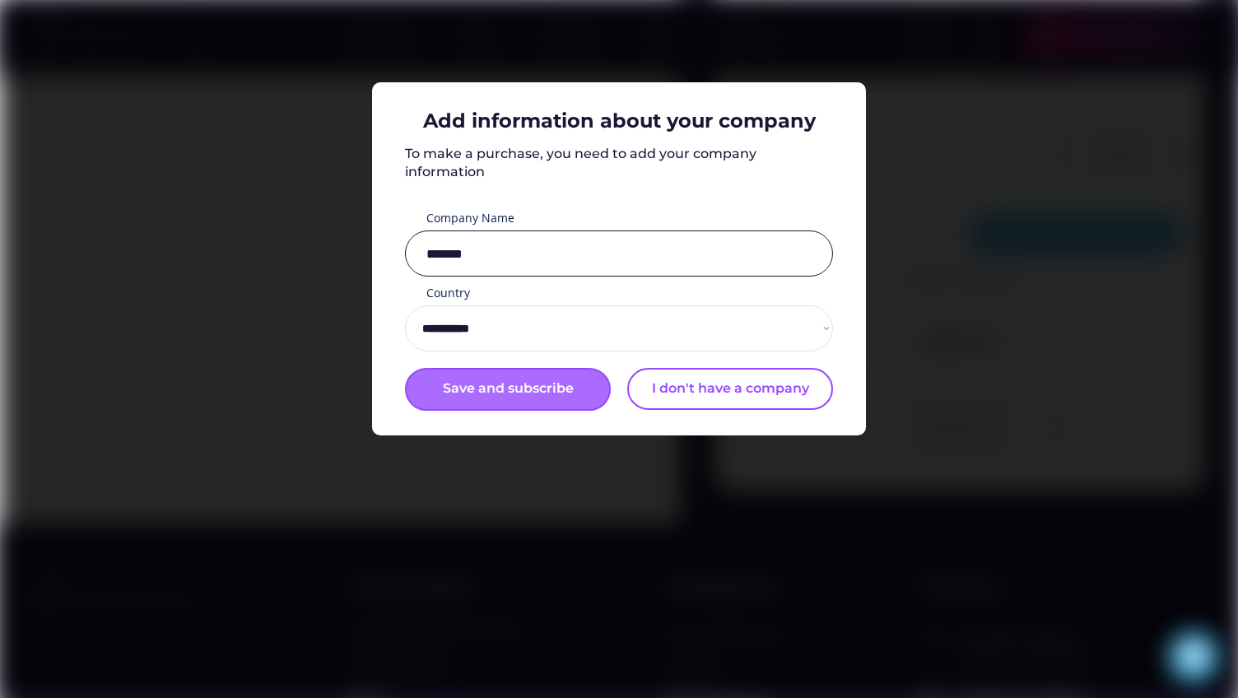
type input "*******"
click at [589, 394] on div "Save and subscribe" at bounding box center [508, 389] width 206 height 43
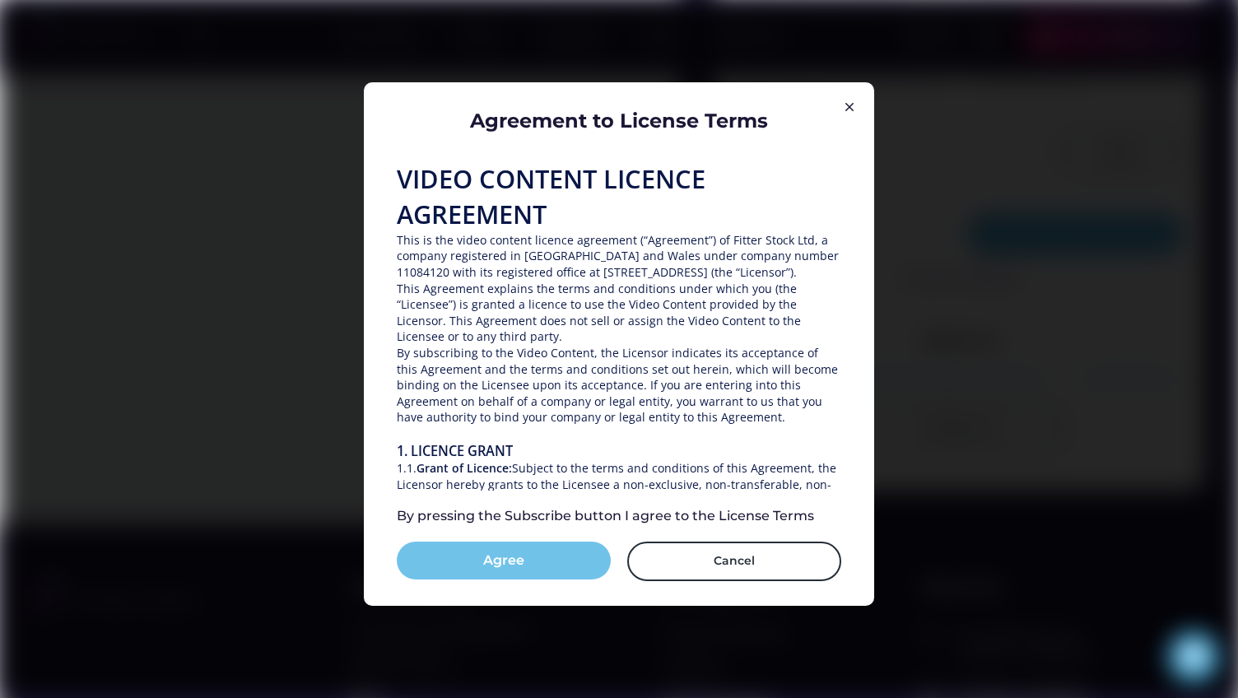
click at [520, 547] on button "Agree" at bounding box center [504, 561] width 214 height 38
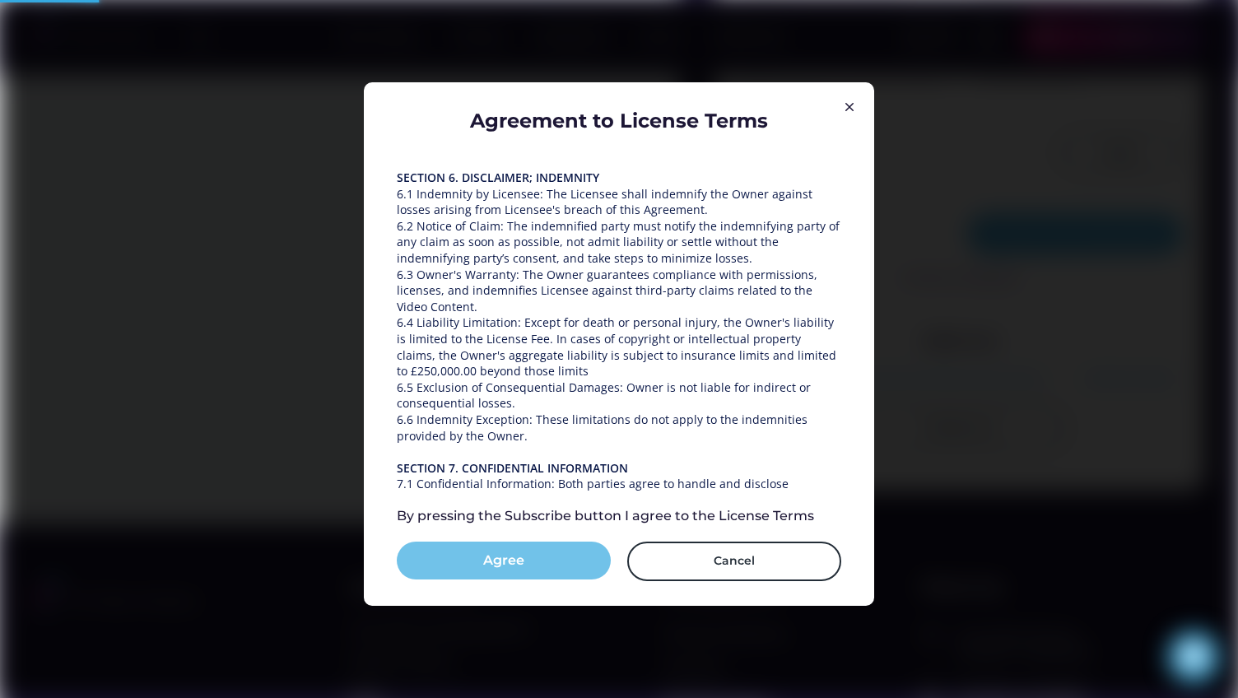
scroll to position [2361, 0]
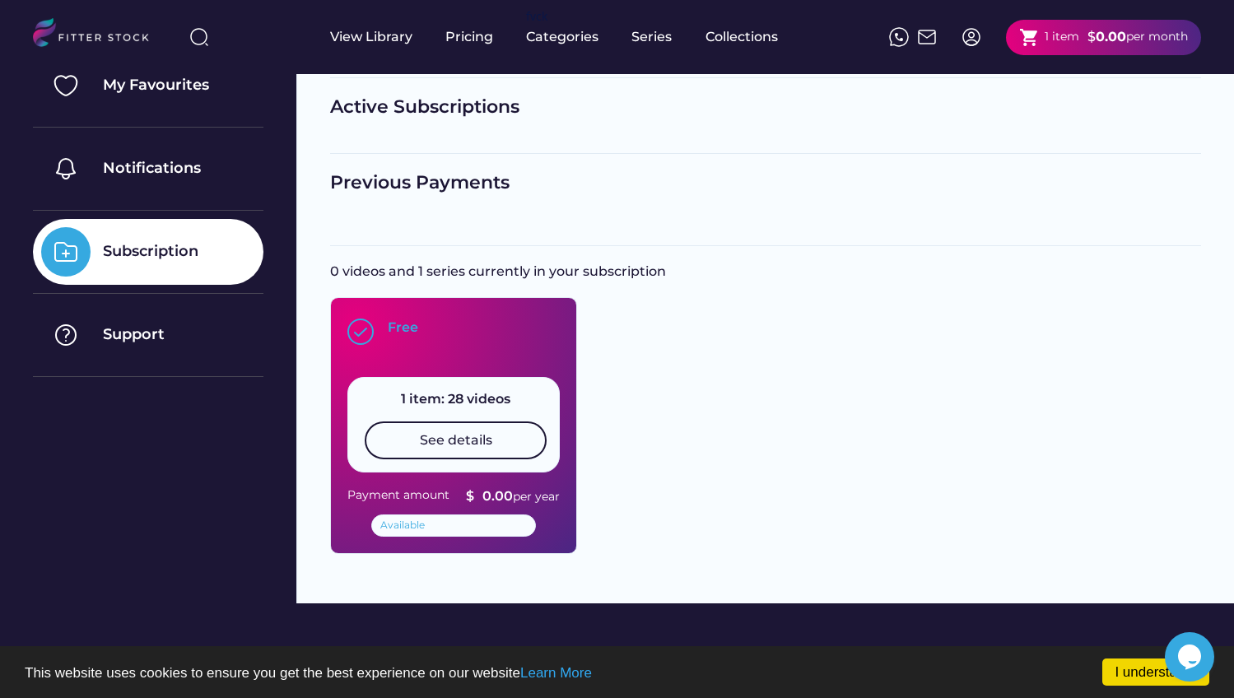
scroll to position [138, 0]
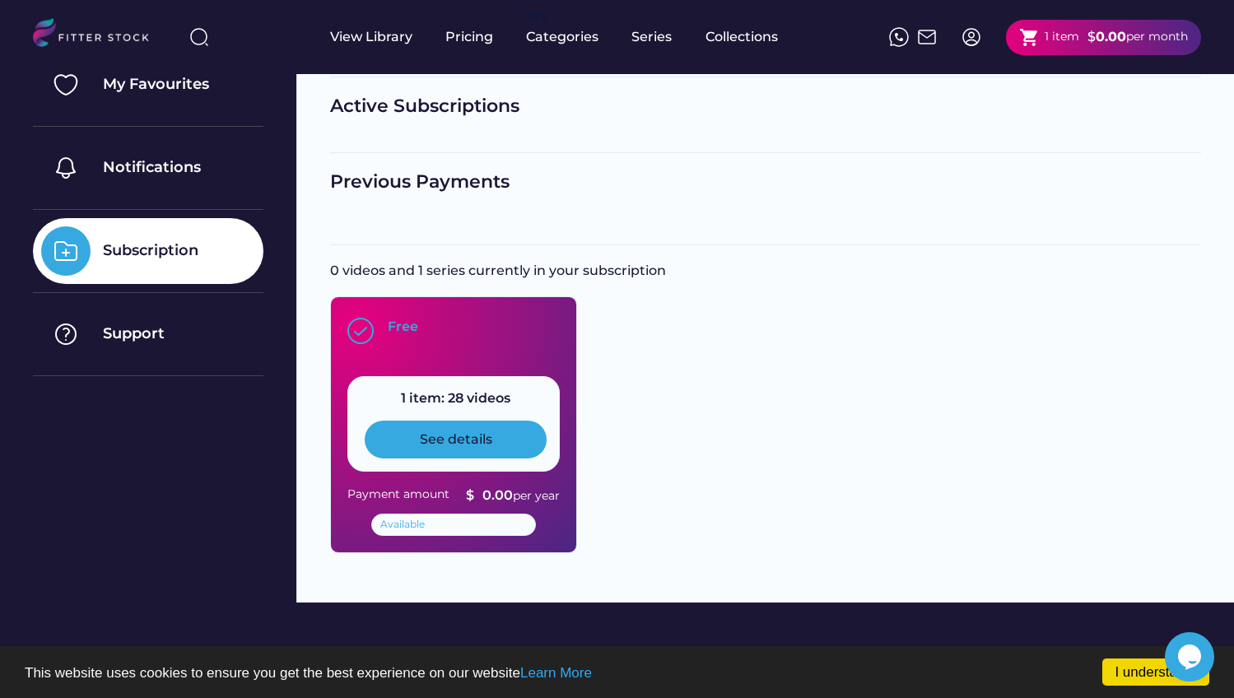
click at [513, 450] on div "See details" at bounding box center [456, 440] width 182 height 38
click at [515, 440] on div "See details" at bounding box center [456, 440] width 182 height 38
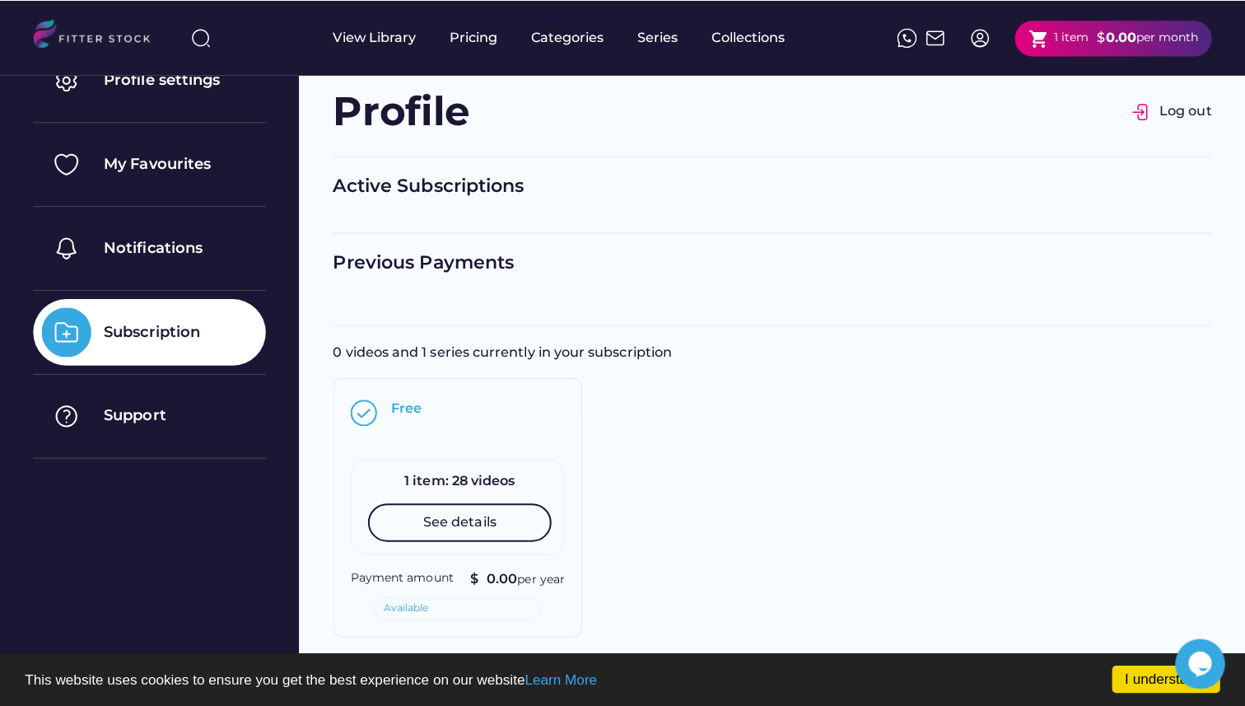
scroll to position [0, 0]
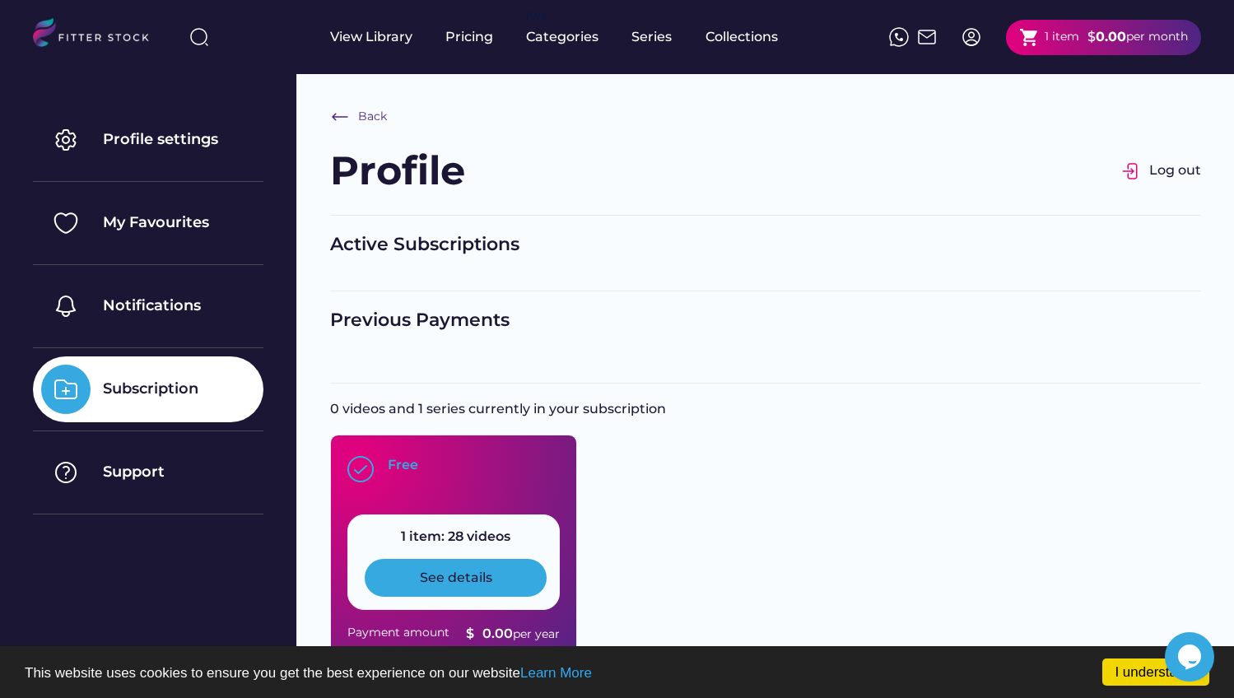
click at [458, 575] on div "See details" at bounding box center [456, 578] width 72 height 18
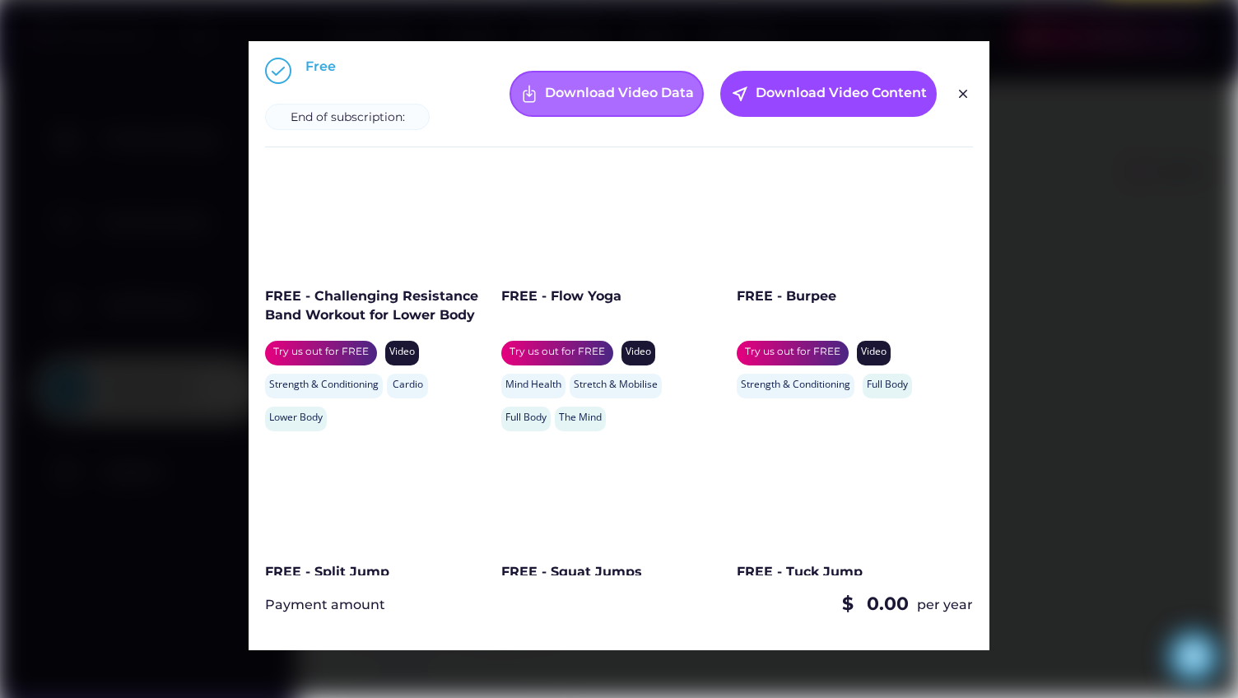
click at [627, 88] on div "Download Video Data" at bounding box center [619, 94] width 149 height 20
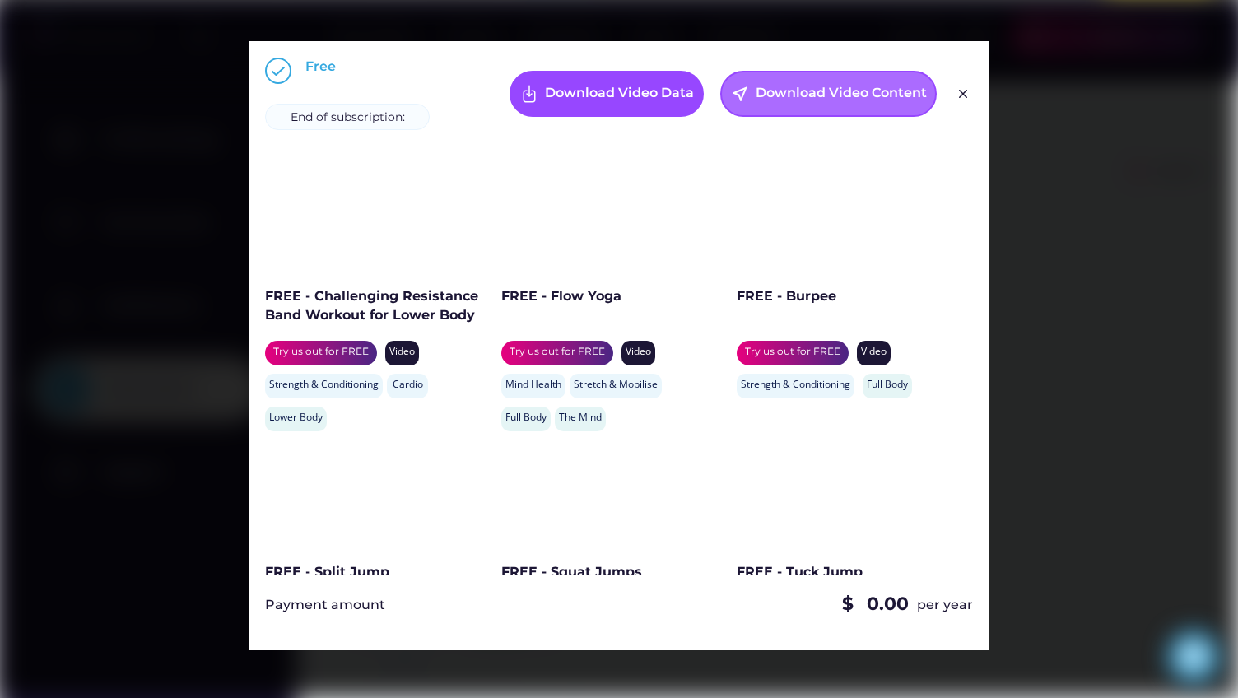
click at [836, 84] on div "Download Video Content" at bounding box center [841, 94] width 171 height 20
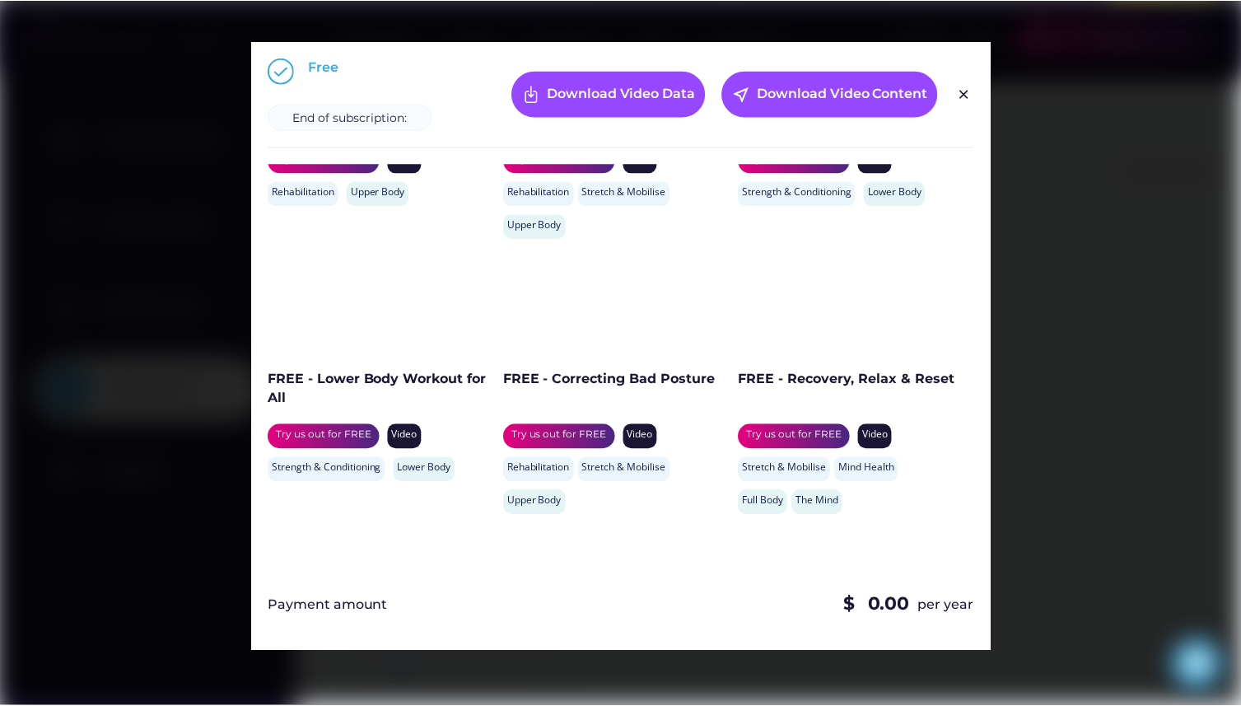
scroll to position [1933, 0]
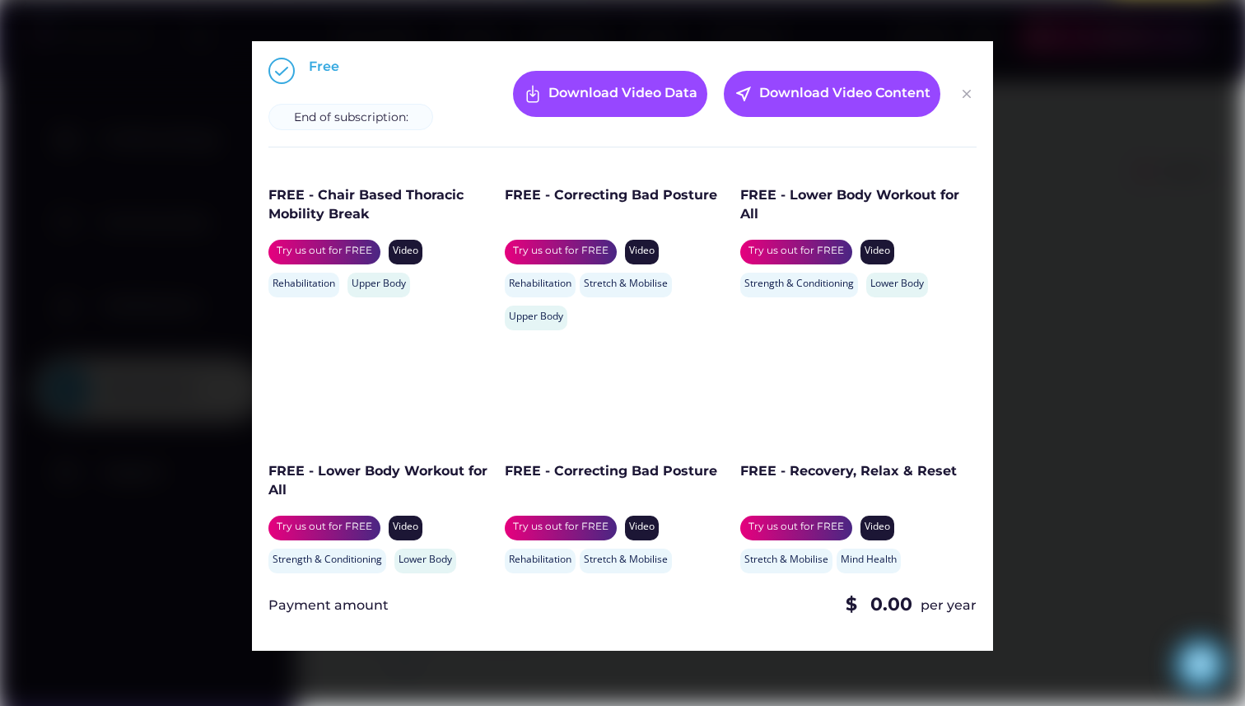
click at [960, 89] on img at bounding box center [967, 94] width 20 height 20
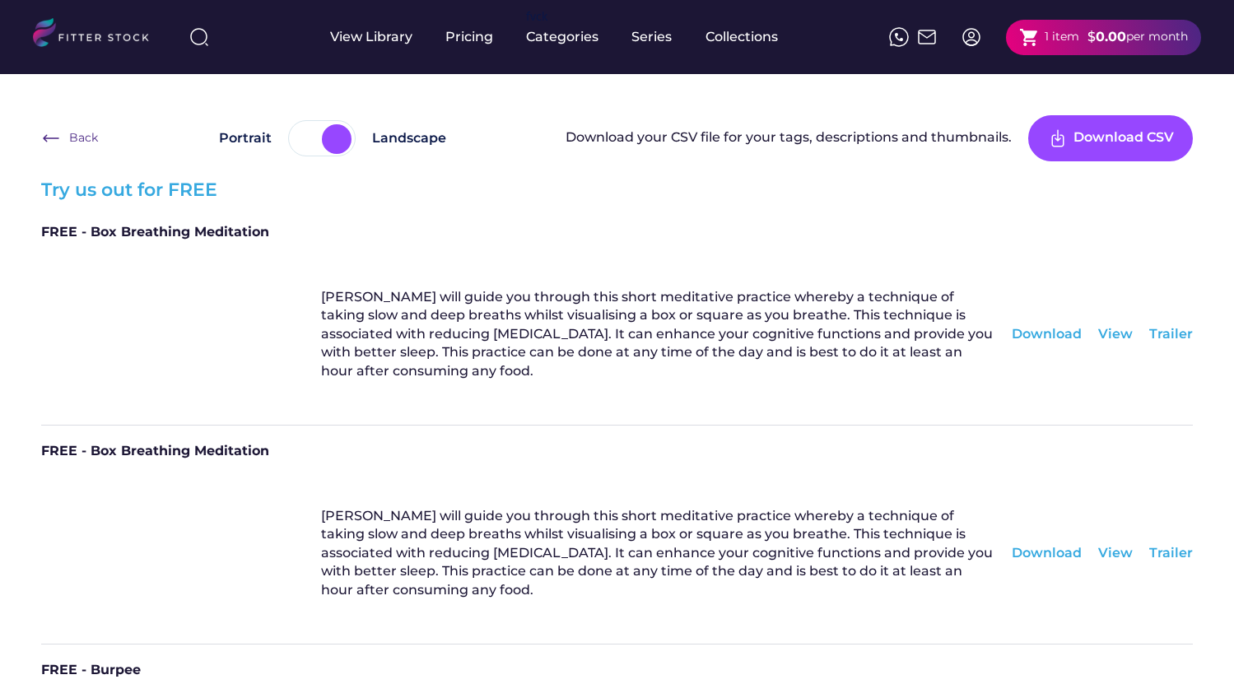
click at [322, 142] on div at bounding box center [337, 139] width 30 height 30
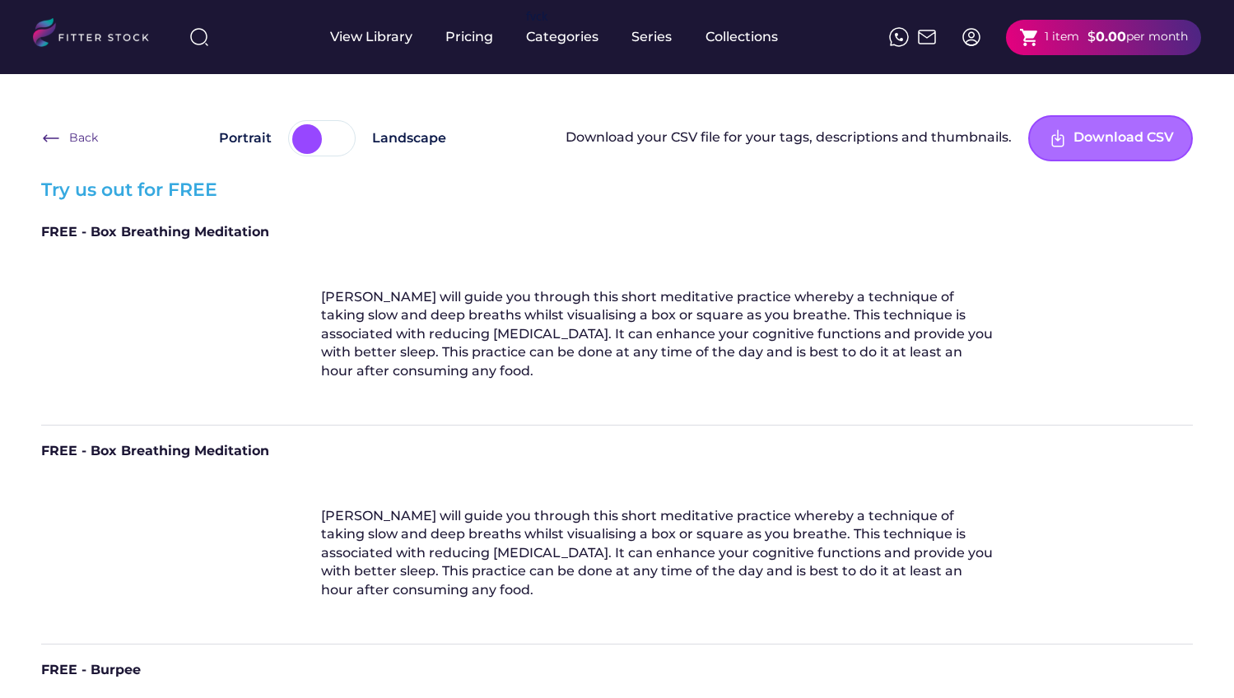
click at [1132, 149] on div "Download CSV" at bounding box center [1110, 138] width 165 height 46
click at [80, 137] on div "Back" at bounding box center [84, 138] width 30 height 16
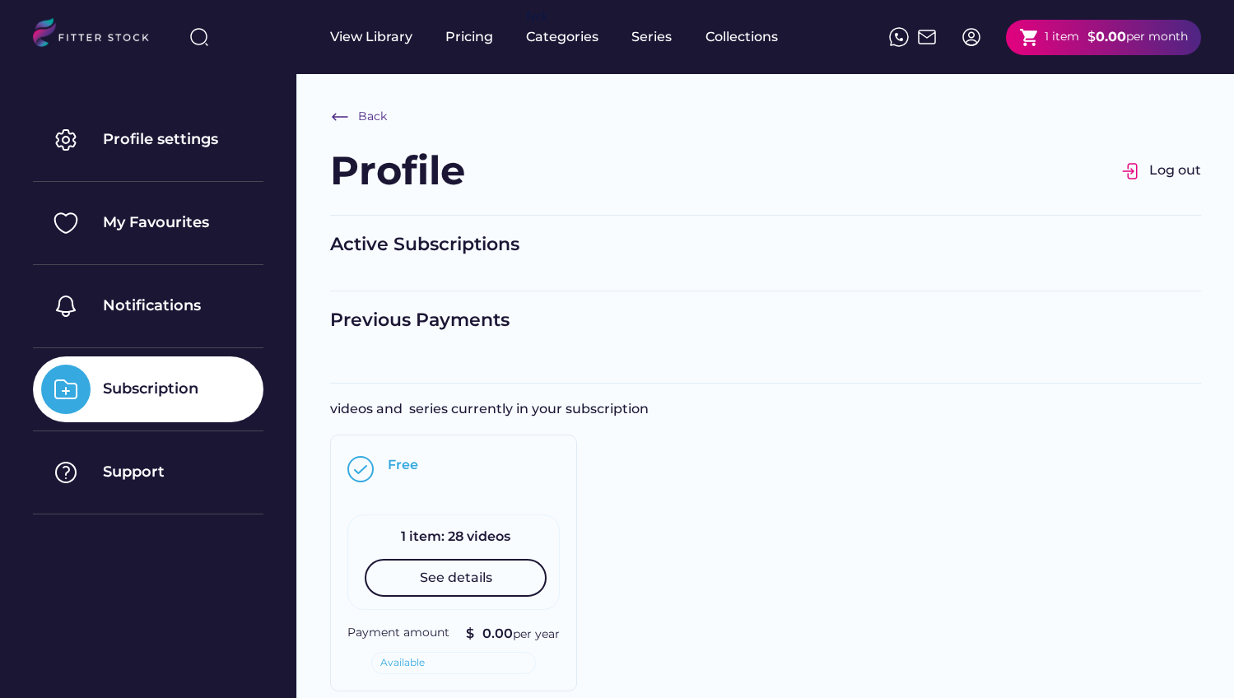
scroll to position [160, 0]
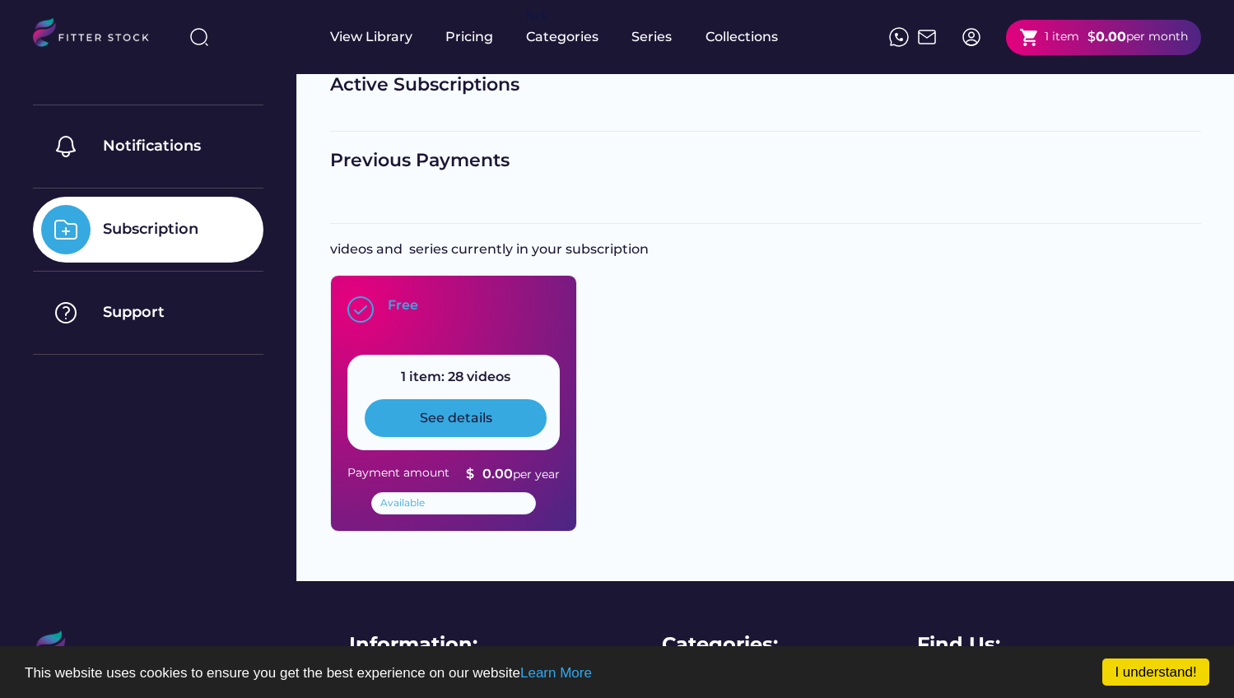
click at [492, 425] on div "See details" at bounding box center [456, 418] width 182 height 38
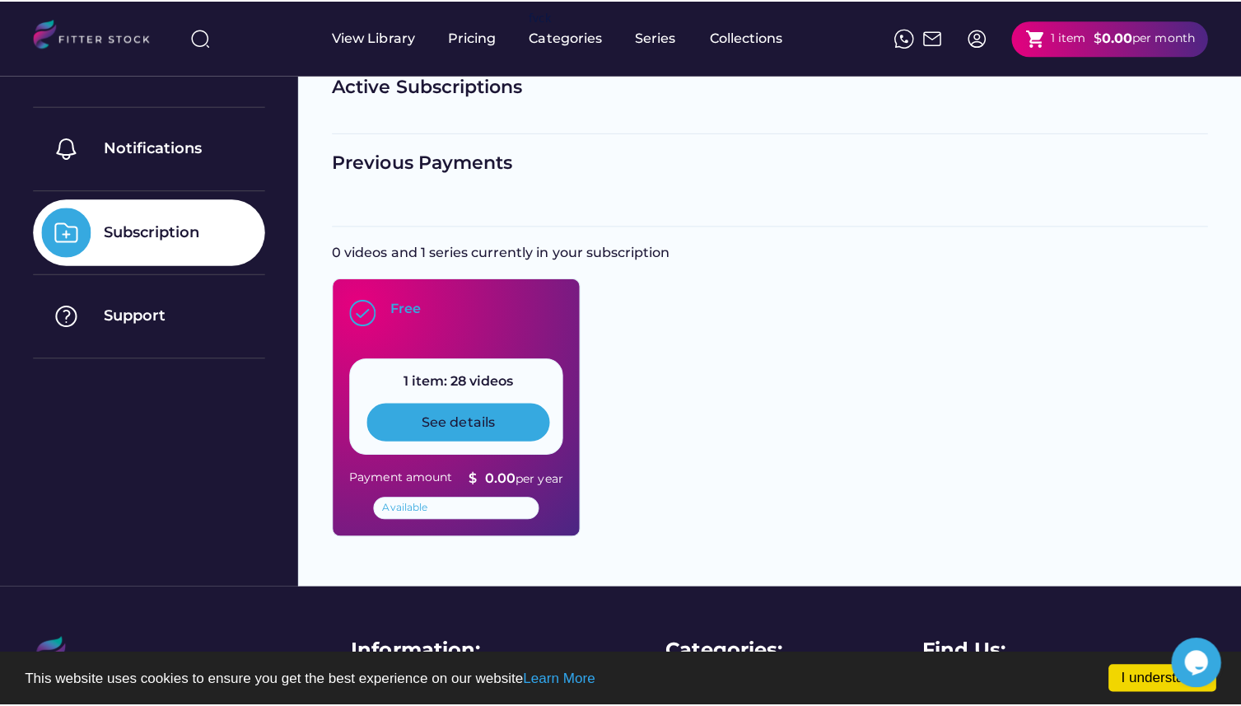
scroll to position [0, 0]
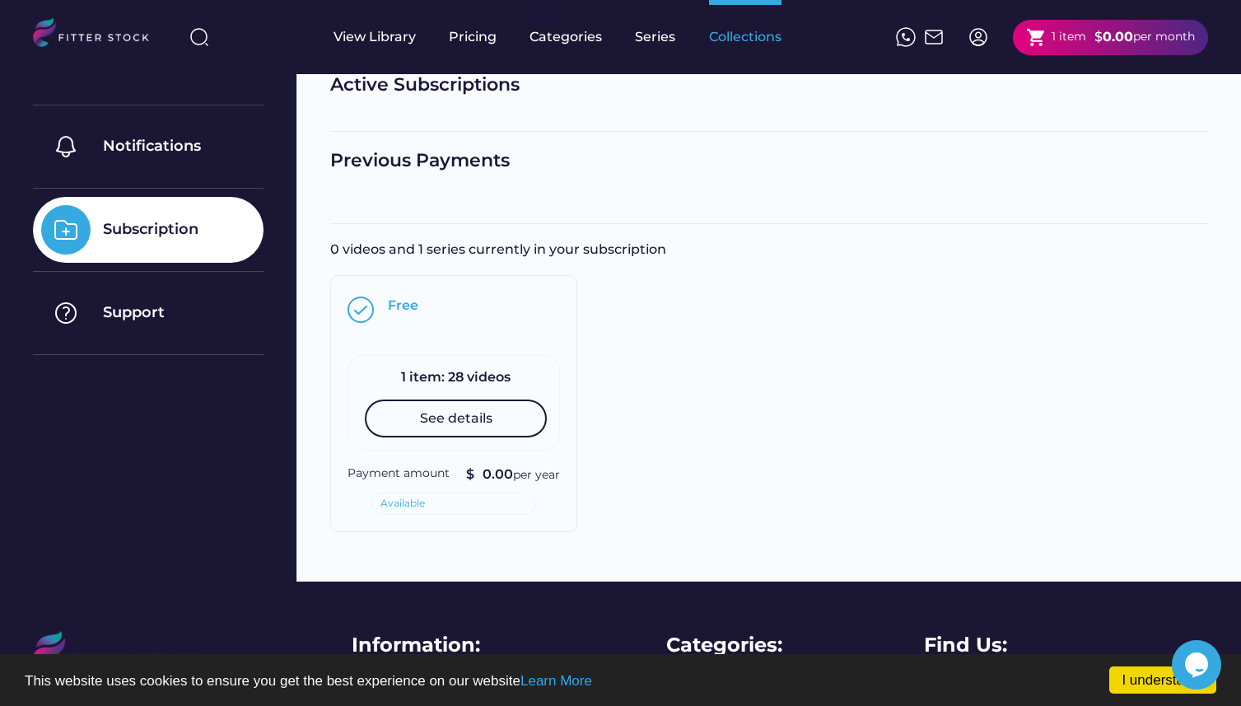
click at [711, 53] on div "Collections" at bounding box center [745, 37] width 72 height 74
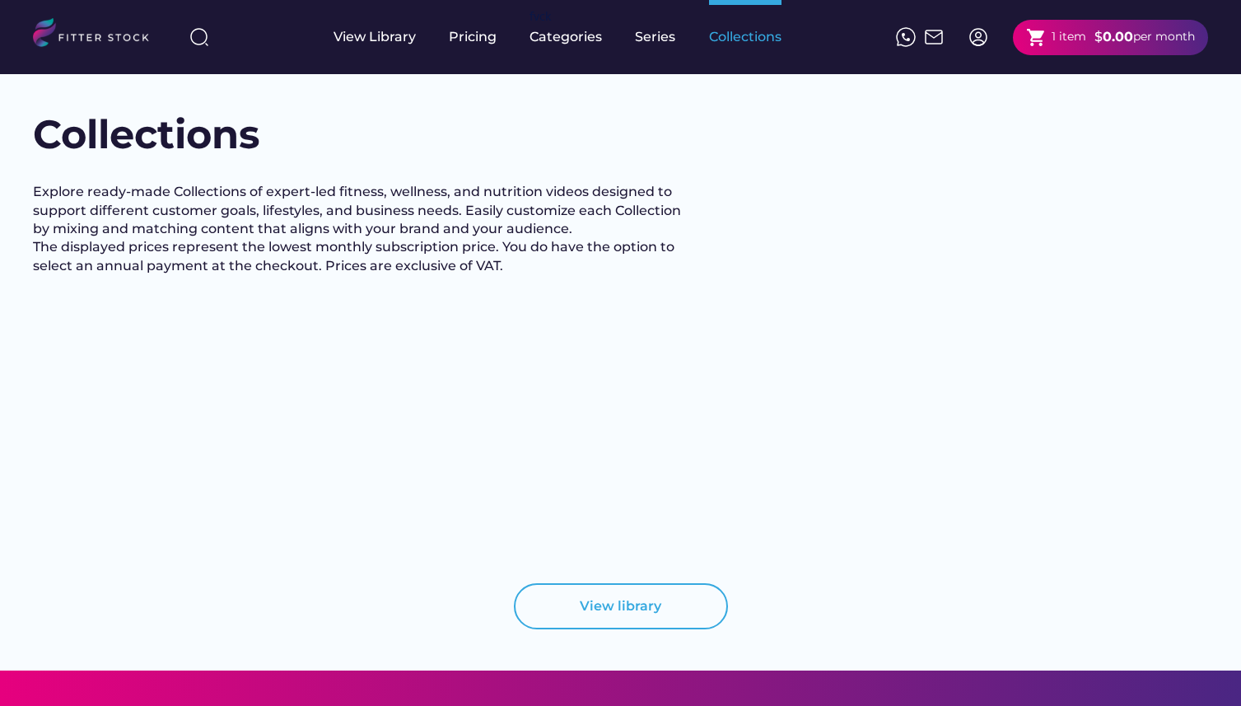
click at [769, 44] on div "Collections" at bounding box center [745, 37] width 72 height 18
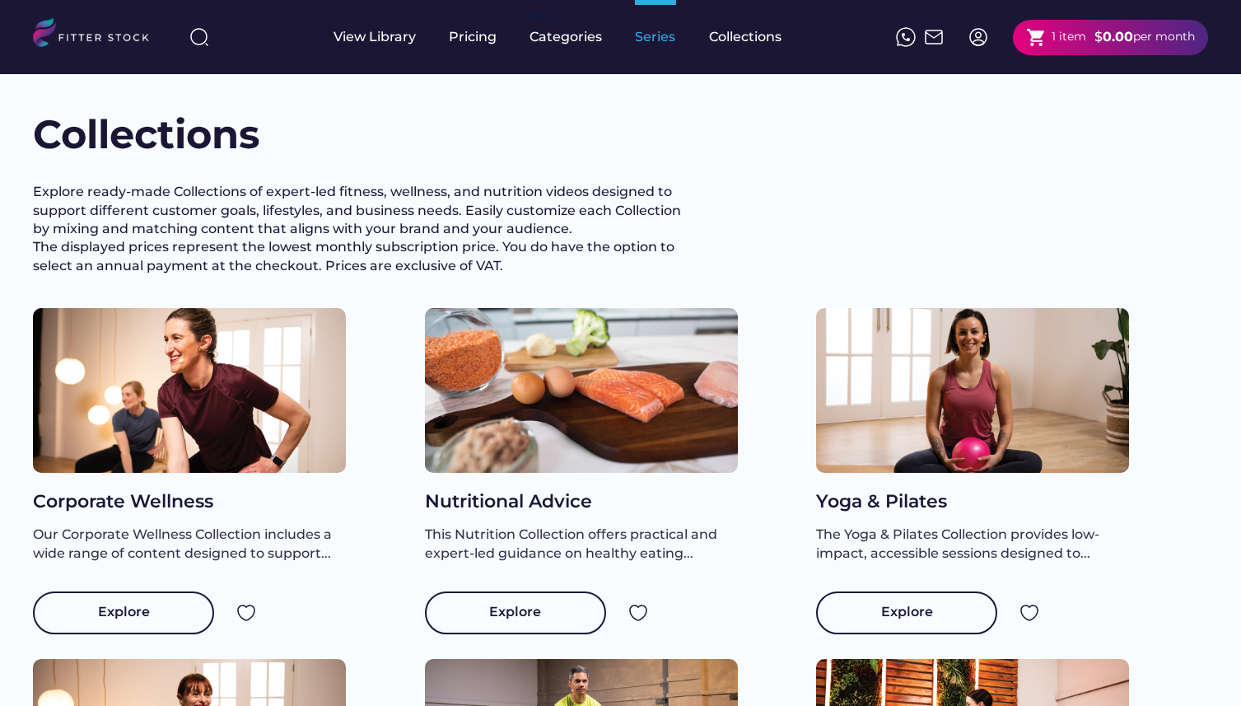
click at [671, 42] on div "Series" at bounding box center [655, 37] width 41 height 18
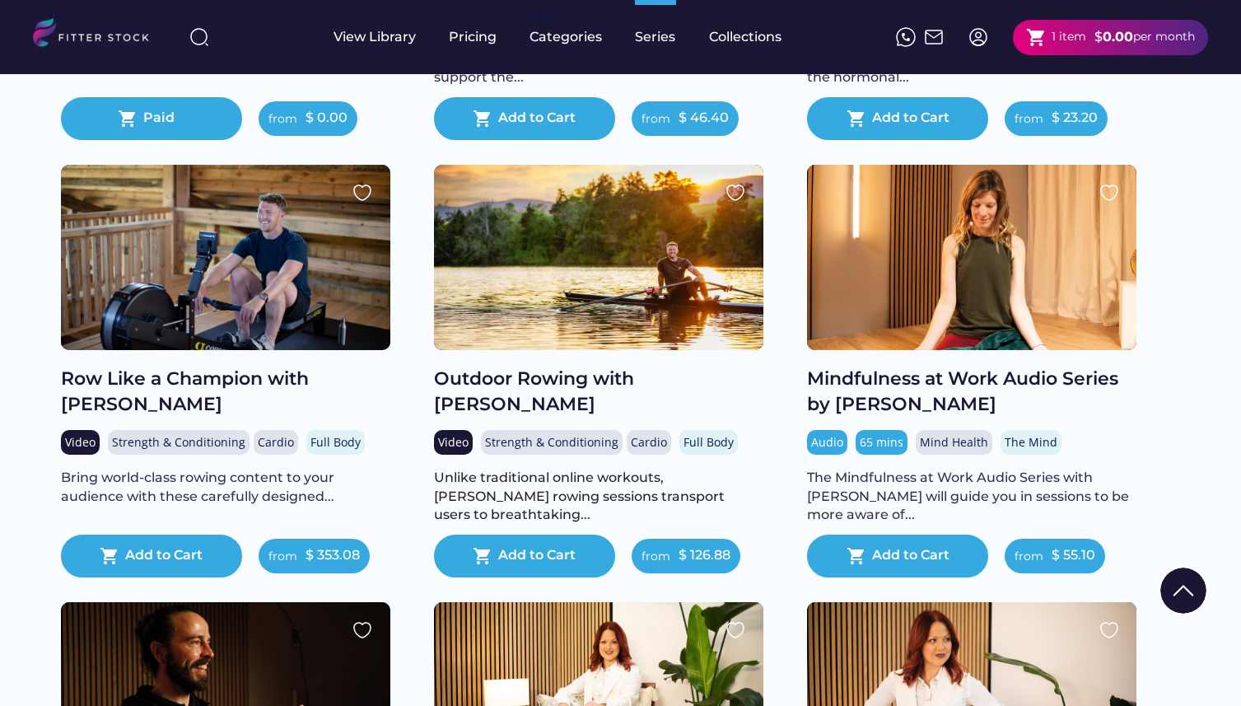
scroll to position [547, 0]
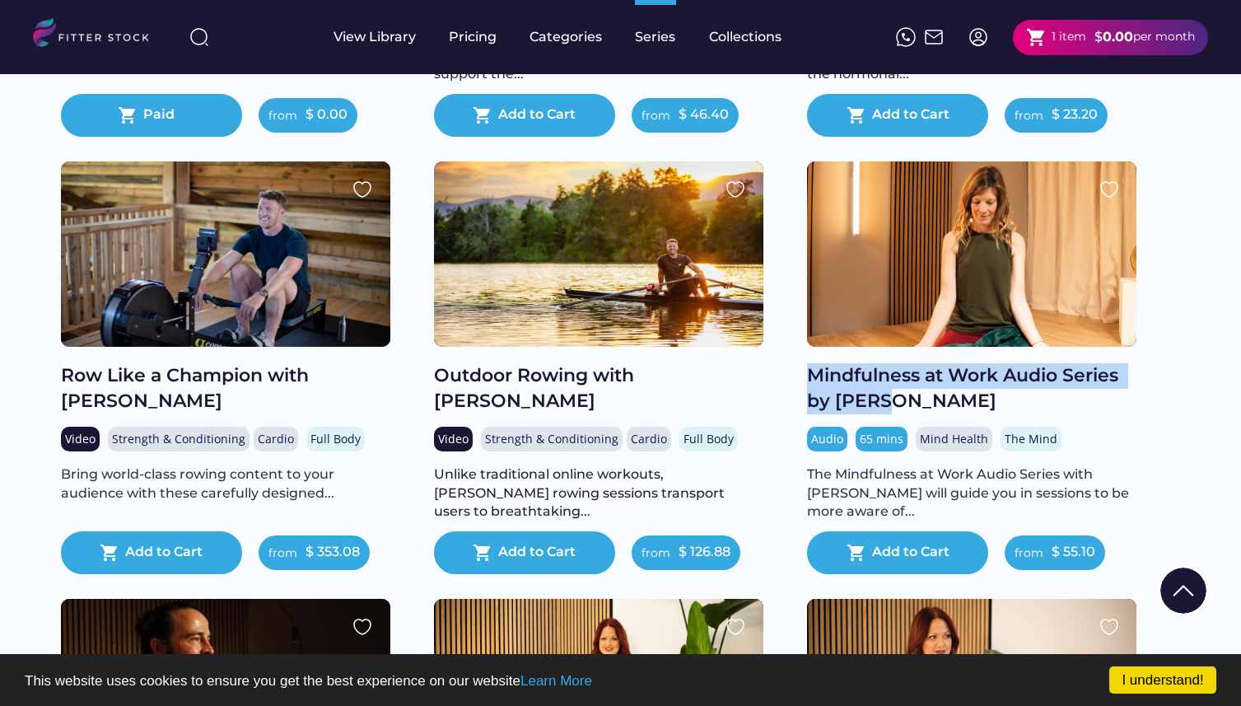
drag, startPoint x: 905, startPoint y: 422, endPoint x: 807, endPoint y: 394, distance: 101.9
click at [808, 394] on div "Mindfulness at Work Audio Series by [PERSON_NAME]" at bounding box center [971, 388] width 329 height 51
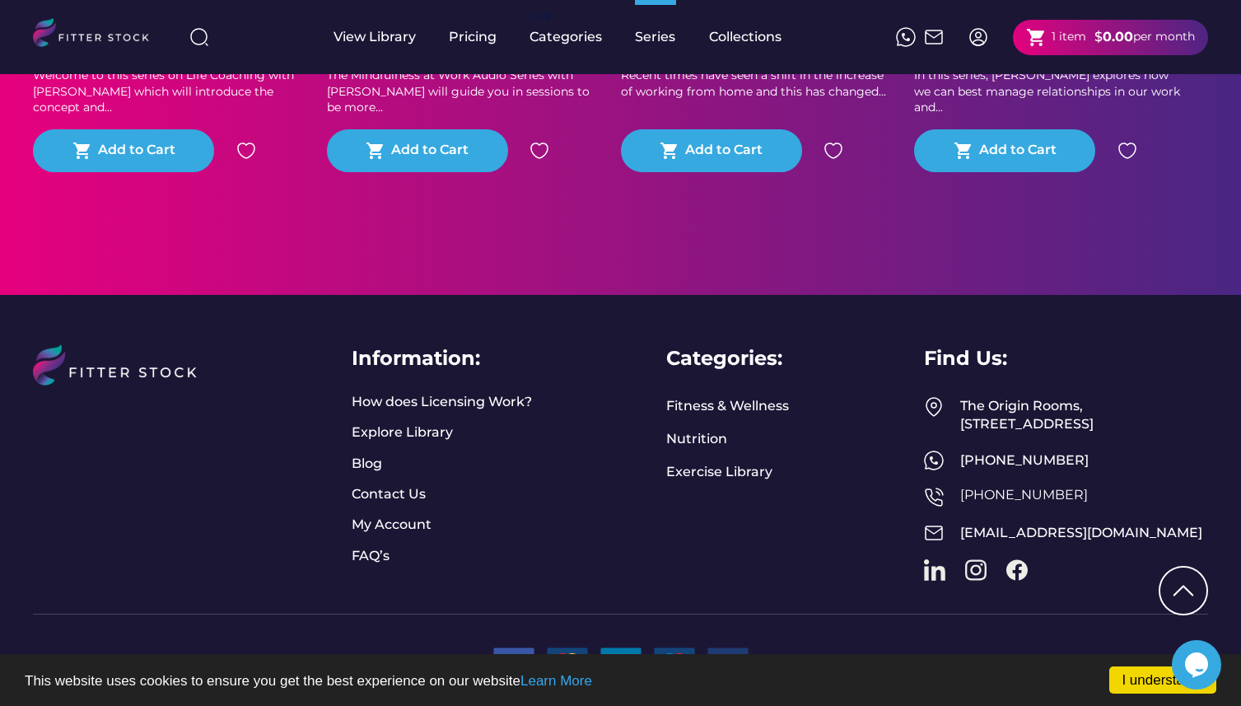
scroll to position [3344, 0]
click at [706, 463] on link "Exercise Library" at bounding box center [719, 472] width 106 height 18
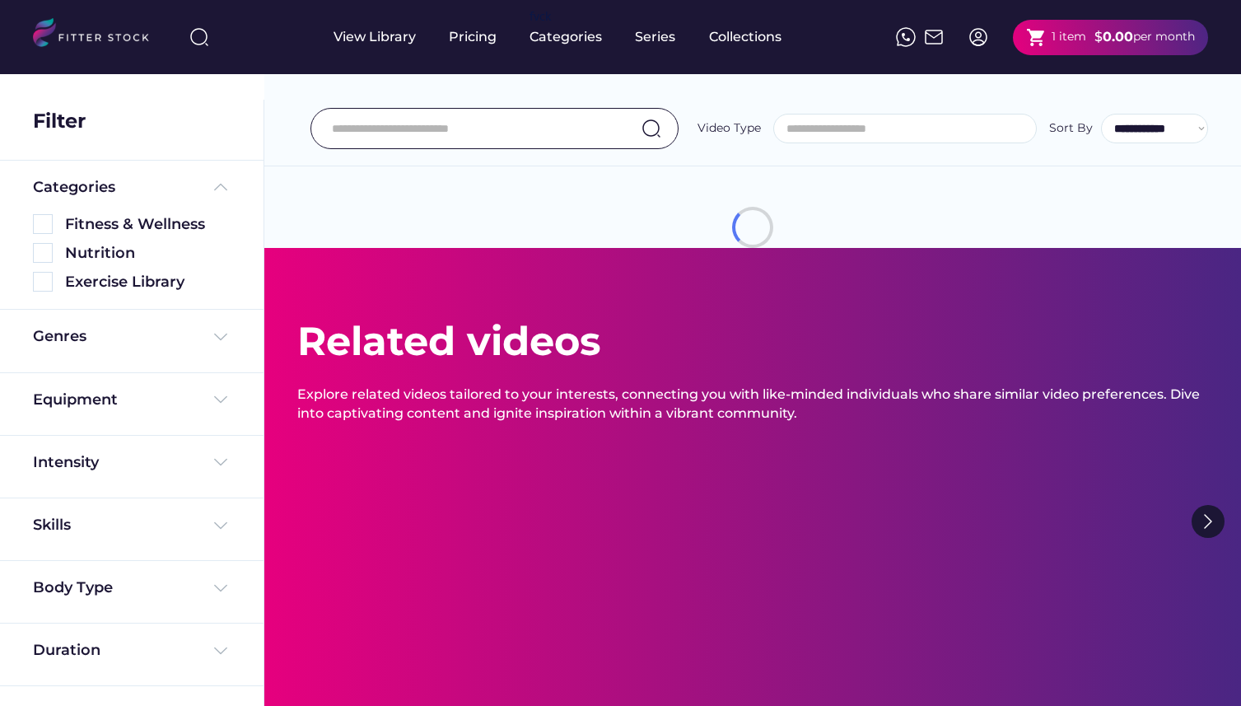
select select
select select "**********"
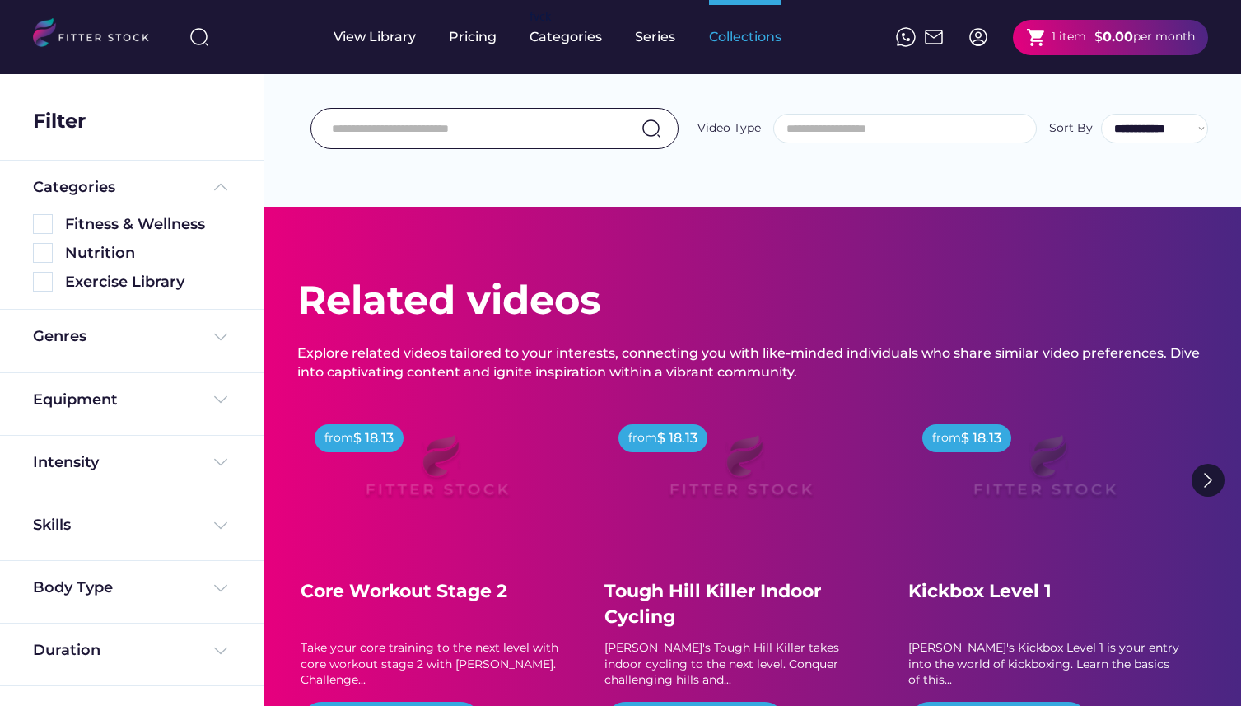
click at [743, 41] on div "Collections" at bounding box center [745, 37] width 72 height 18
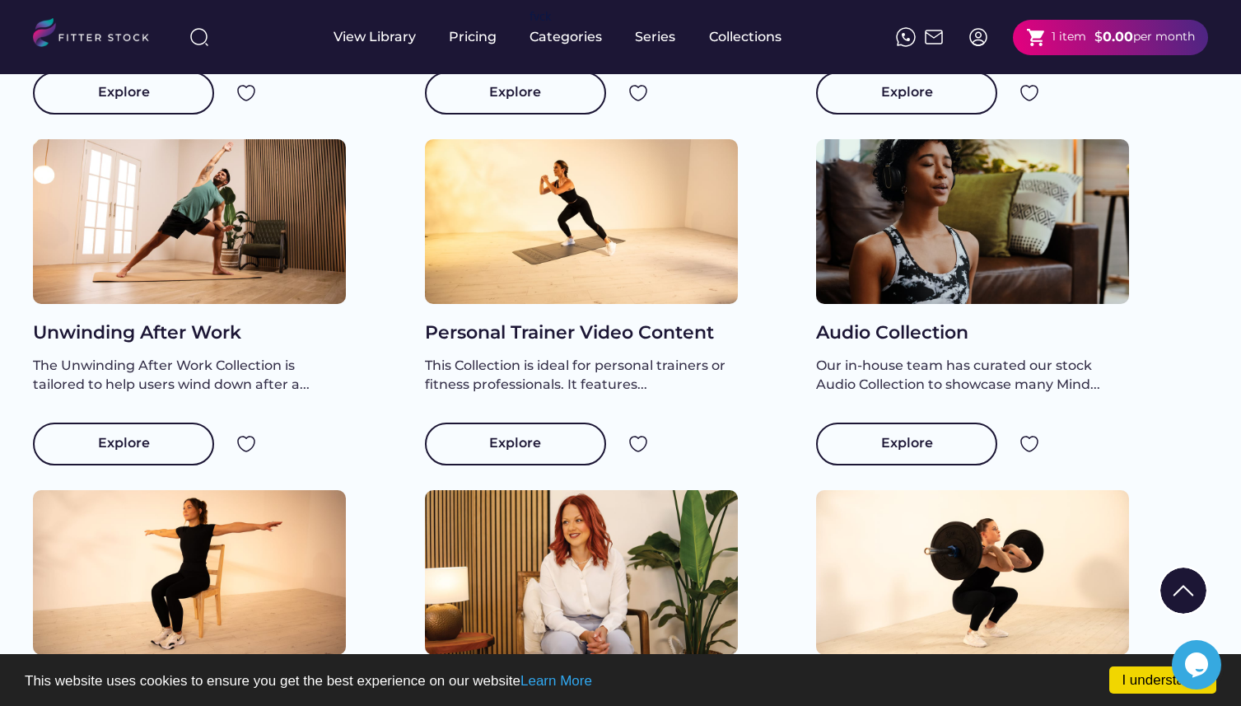
scroll to position [1204, 0]
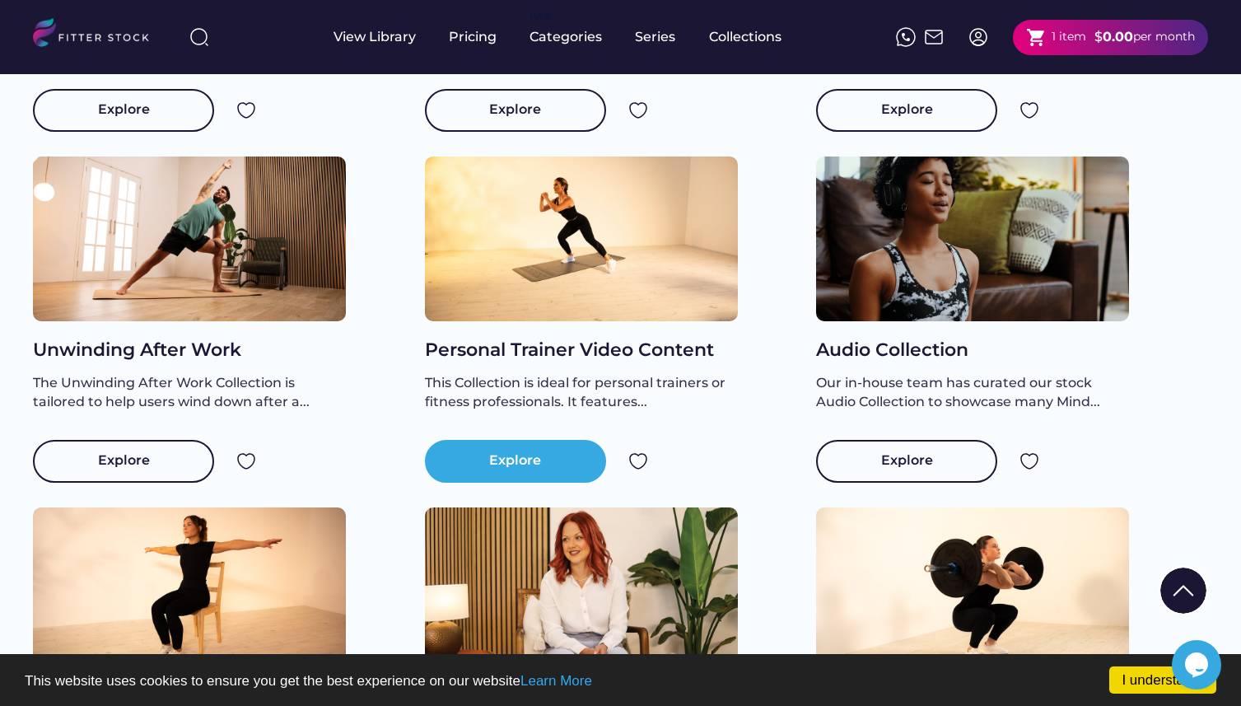
click at [524, 482] on div "Explore" at bounding box center [515, 461] width 181 height 43
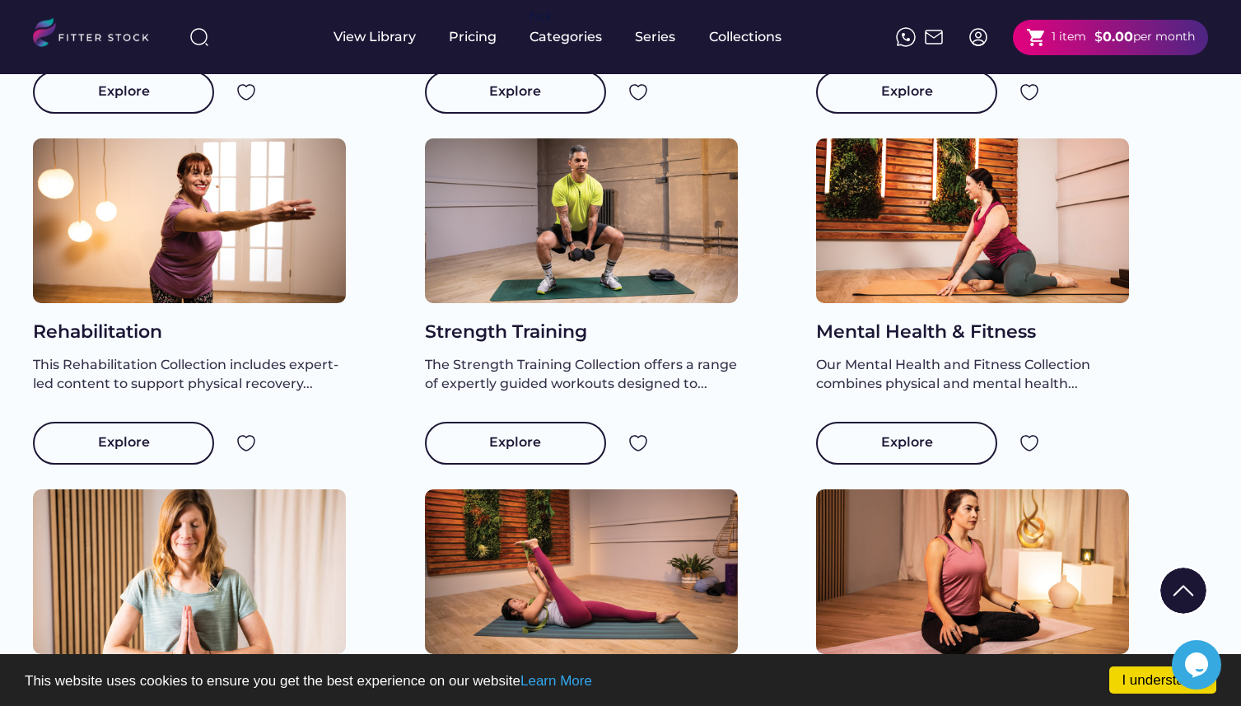
scroll to position [33, 0]
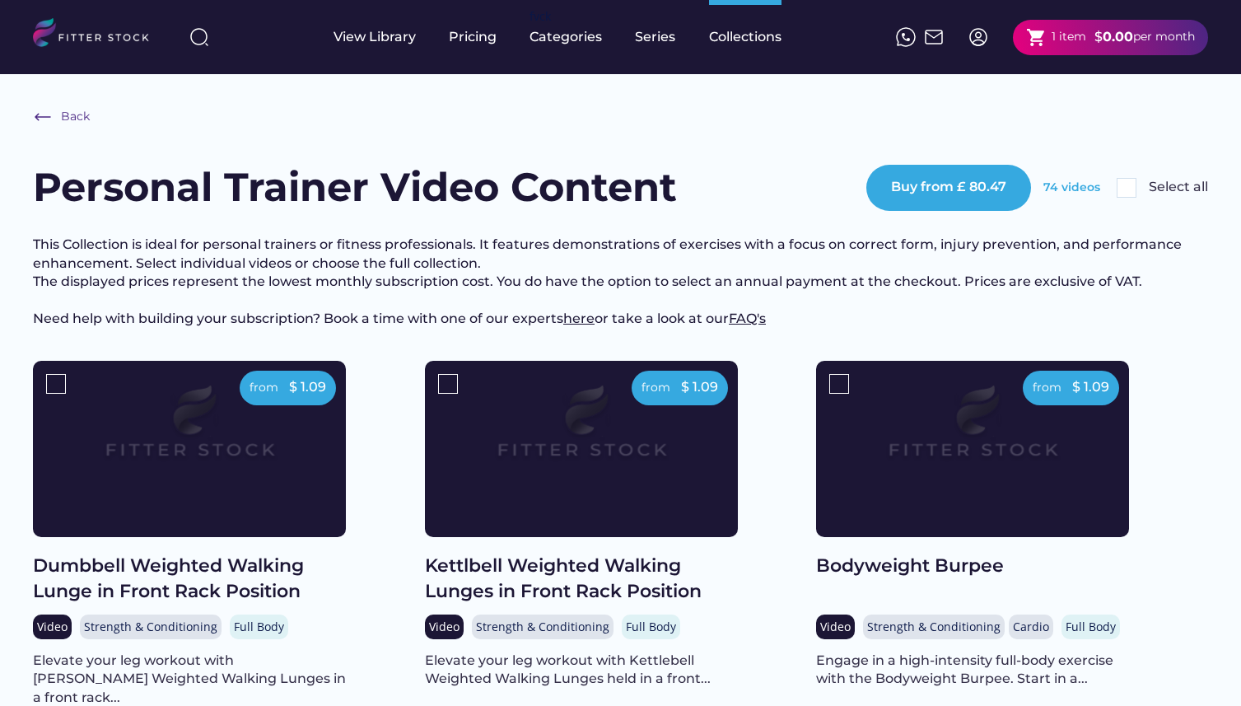
drag, startPoint x: 35, startPoint y: 184, endPoint x: 754, endPoint y: 206, distance: 719.1
click at [755, 206] on div "Personal Trainer Video Content Buy from £ 80.47 74 videos Select all" at bounding box center [620, 187] width 1175 height 55
copy h1 "Personal Trainer Video Content"
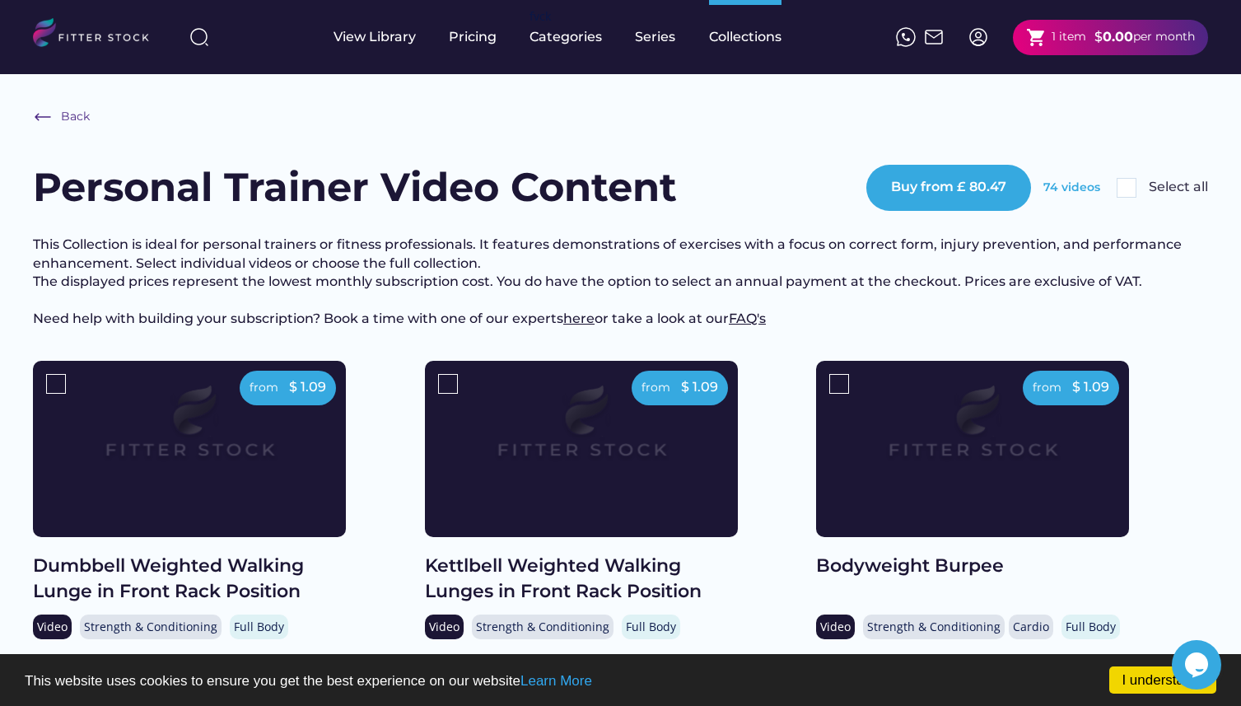
click at [482, 182] on h1 "Personal Trainer Video Content" at bounding box center [355, 187] width 644 height 55
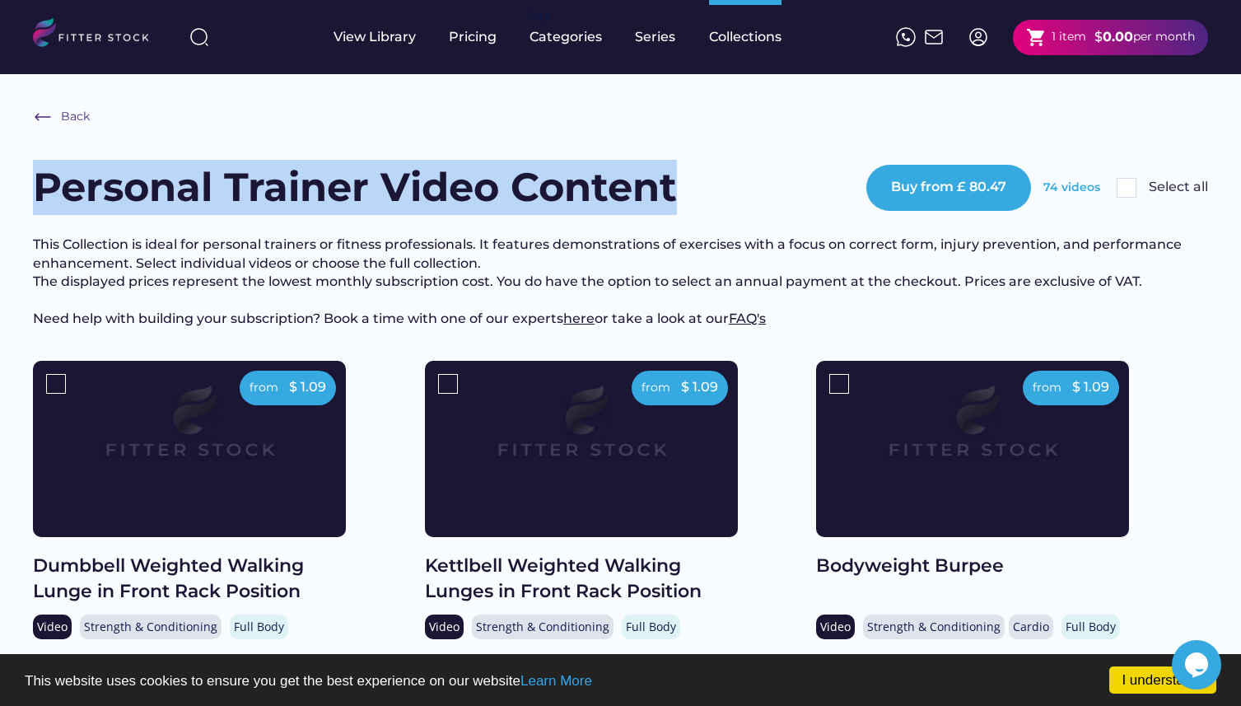
drag, startPoint x: 37, startPoint y: 177, endPoint x: 683, endPoint y: 196, distance: 646.6
click at [677, 196] on h1 "Personal Trainer Video Content" at bounding box center [355, 187] width 644 height 55
copy h1 "Personal Trainer Video Content"
click at [1122, 193] on img at bounding box center [1126, 188] width 20 height 20
click at [71, 119] on div "Back" at bounding box center [76, 117] width 30 height 16
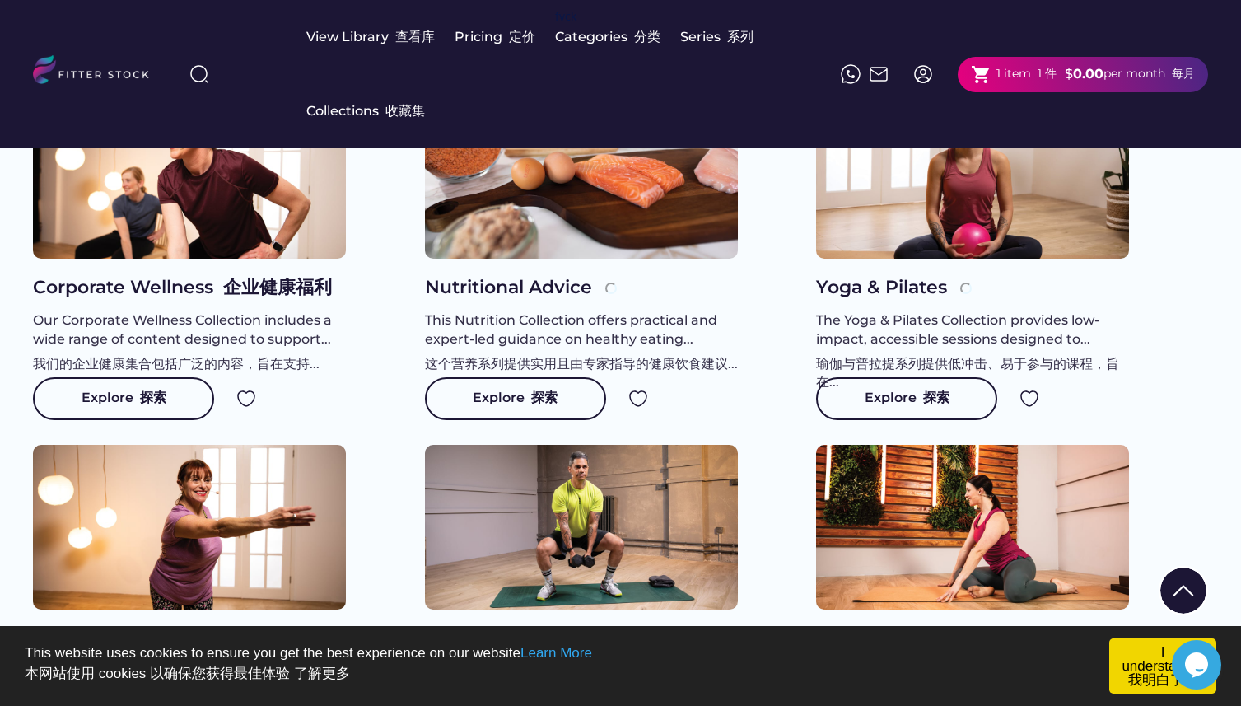
scroll to position [291, 0]
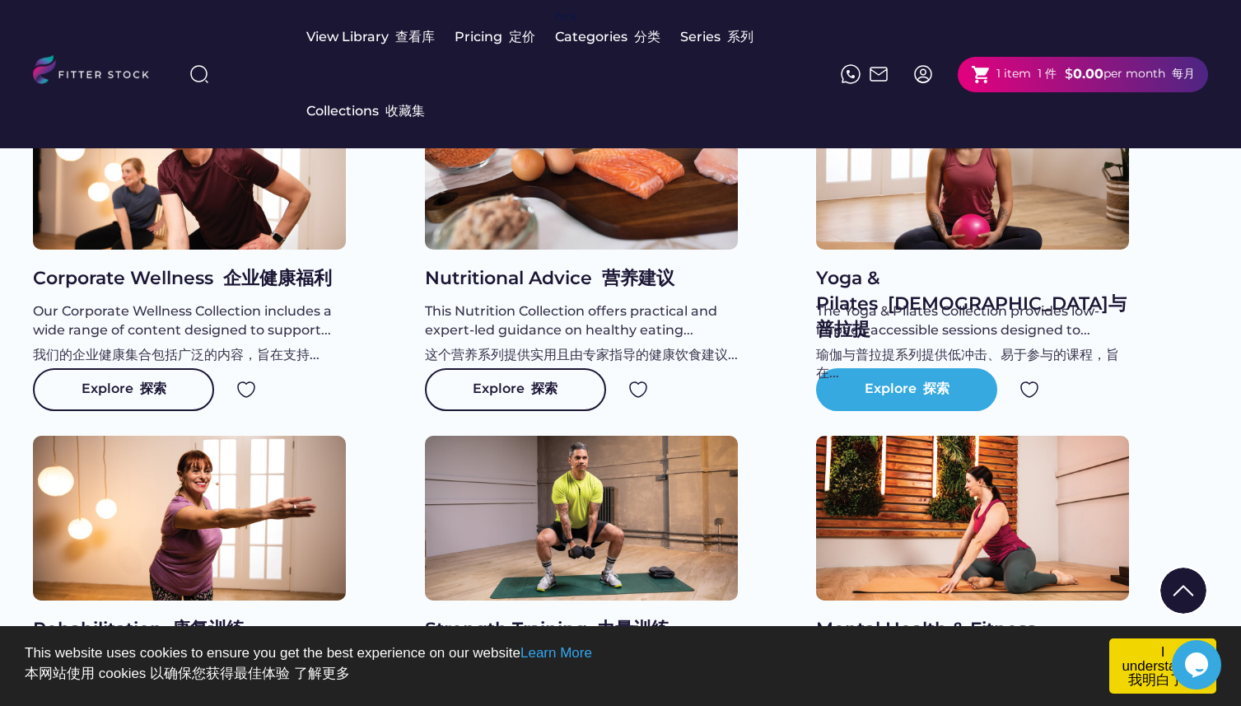
click at [892, 399] on div "Explore 探索" at bounding box center [906, 390] width 85 height 20
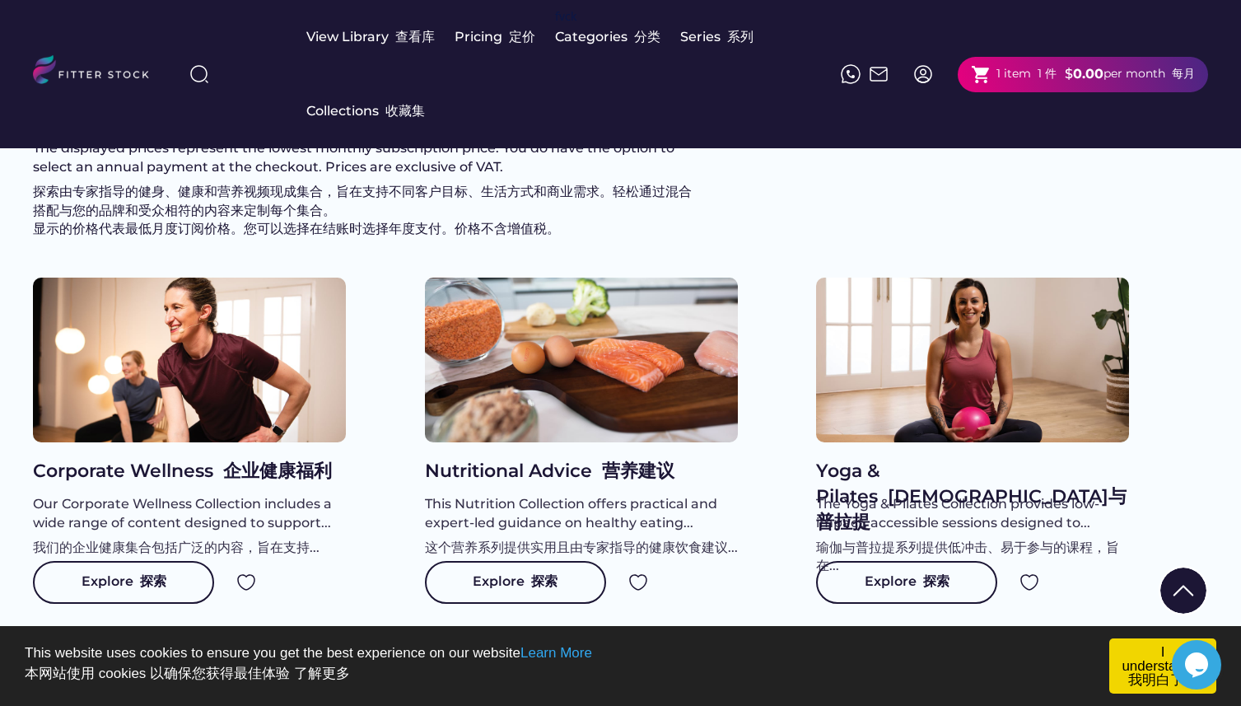
scroll to position [33, 0]
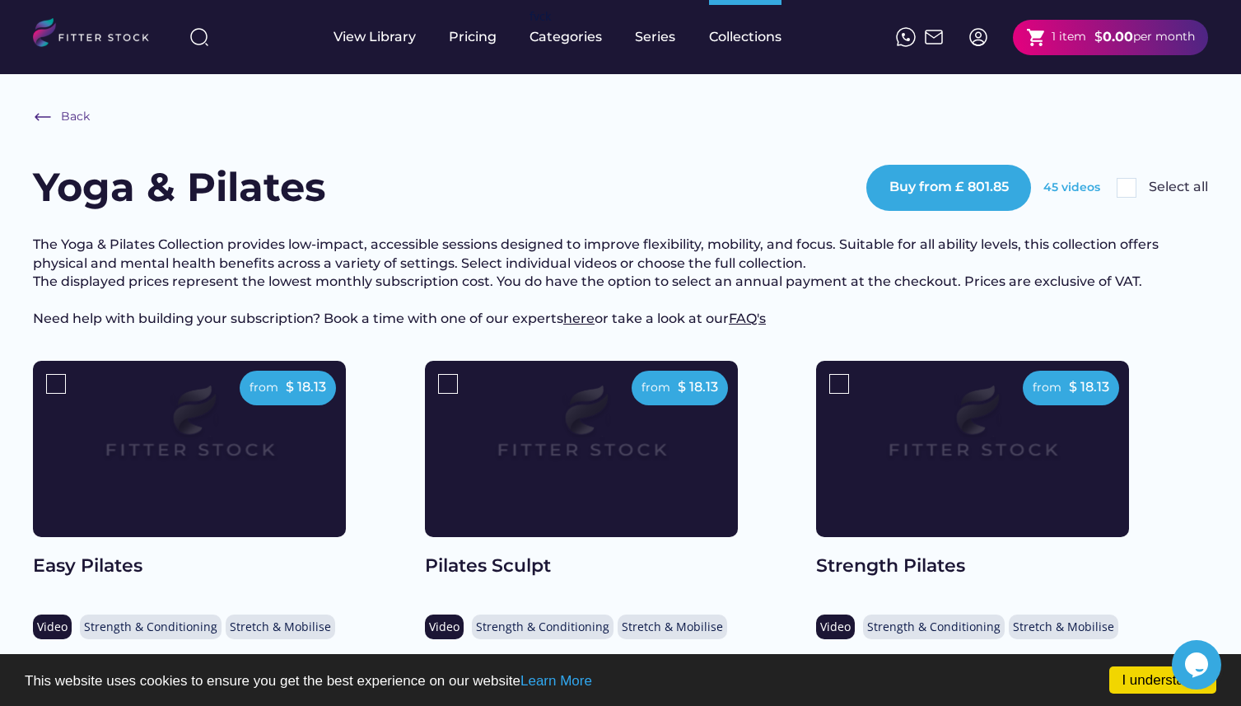
click at [1130, 188] on img at bounding box center [1126, 188] width 20 height 20
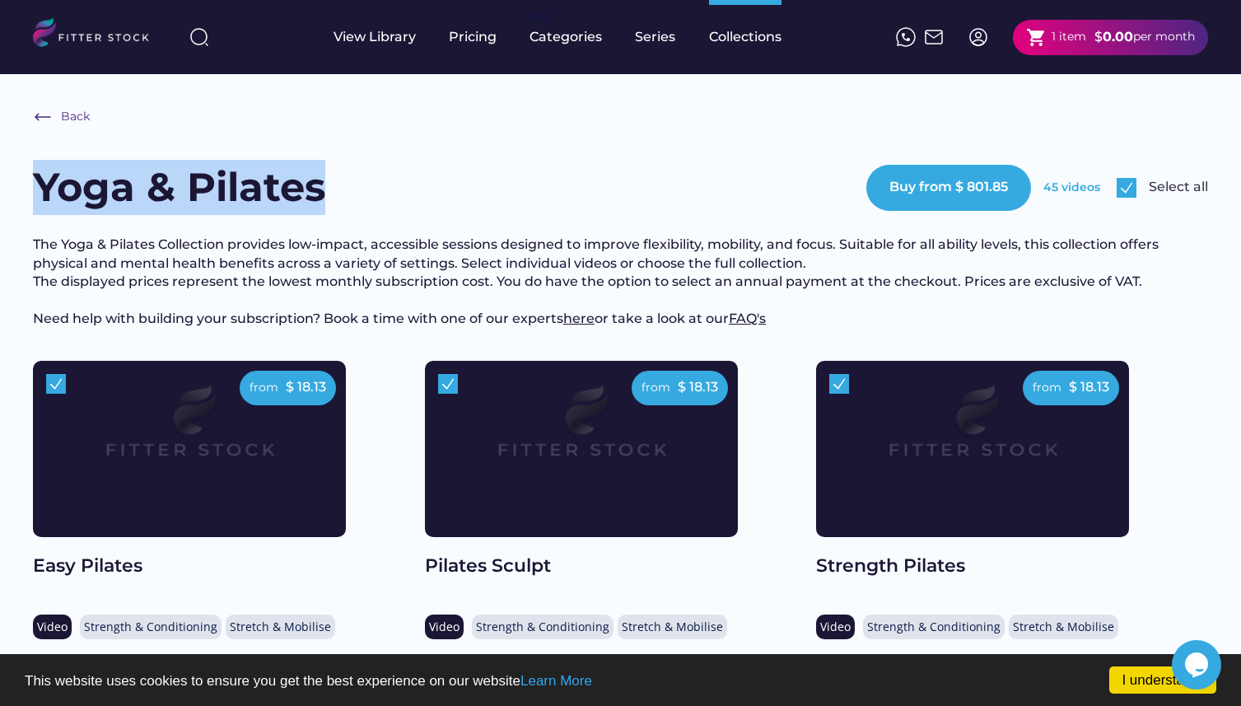
drag, startPoint x: 30, startPoint y: 187, endPoint x: 375, endPoint y: 196, distance: 345.1
copy h1 "Yoga & Pilates"
click at [79, 113] on div "Back" at bounding box center [76, 117] width 30 height 16
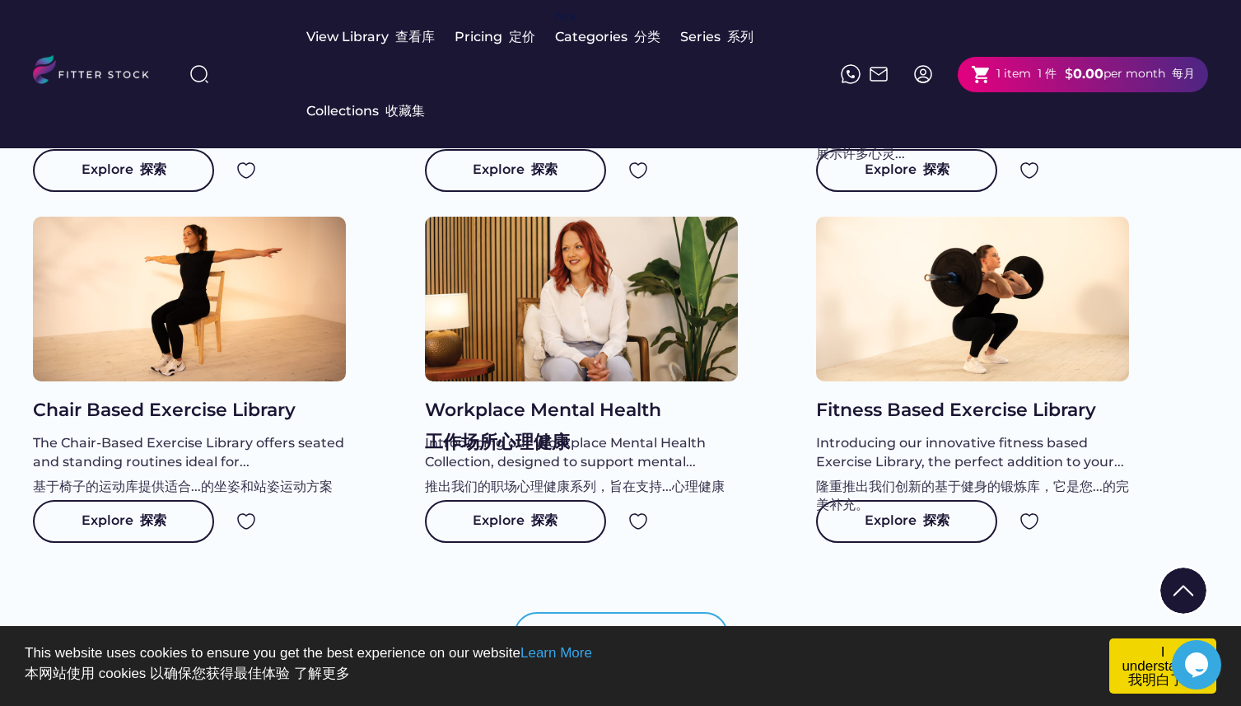
scroll to position [1564, 0]
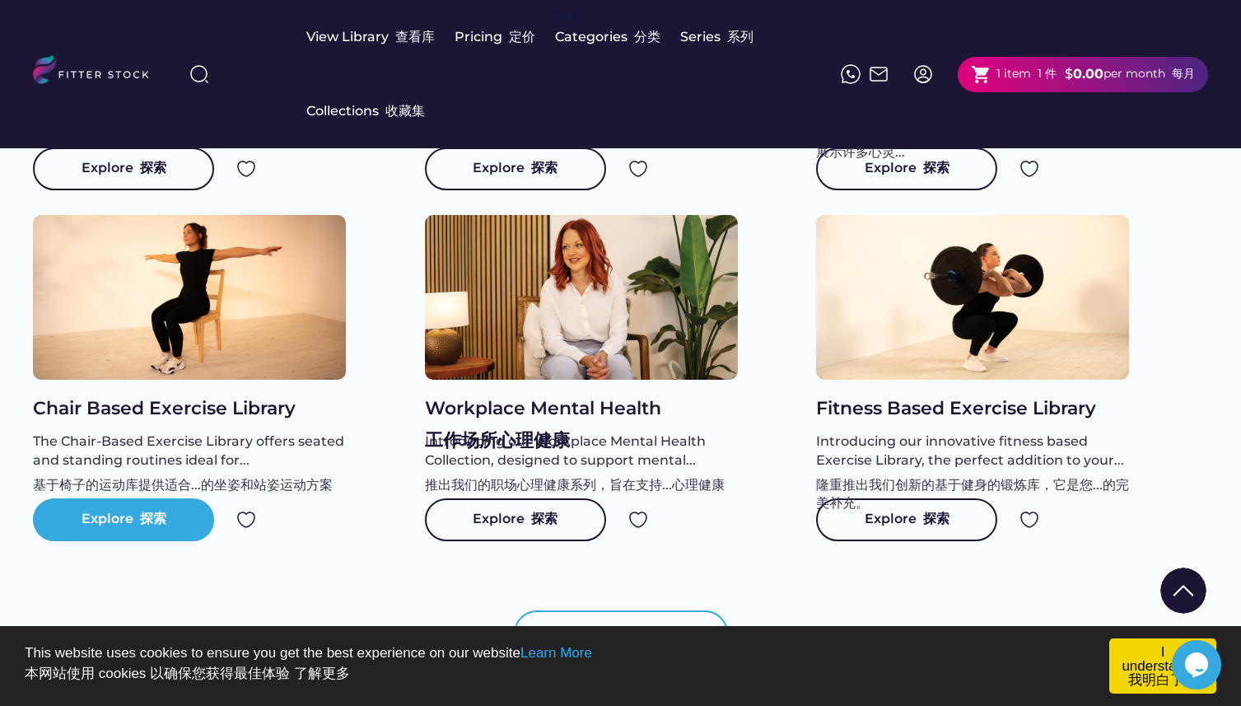
click at [163, 526] on font "探索" at bounding box center [153, 518] width 26 height 16
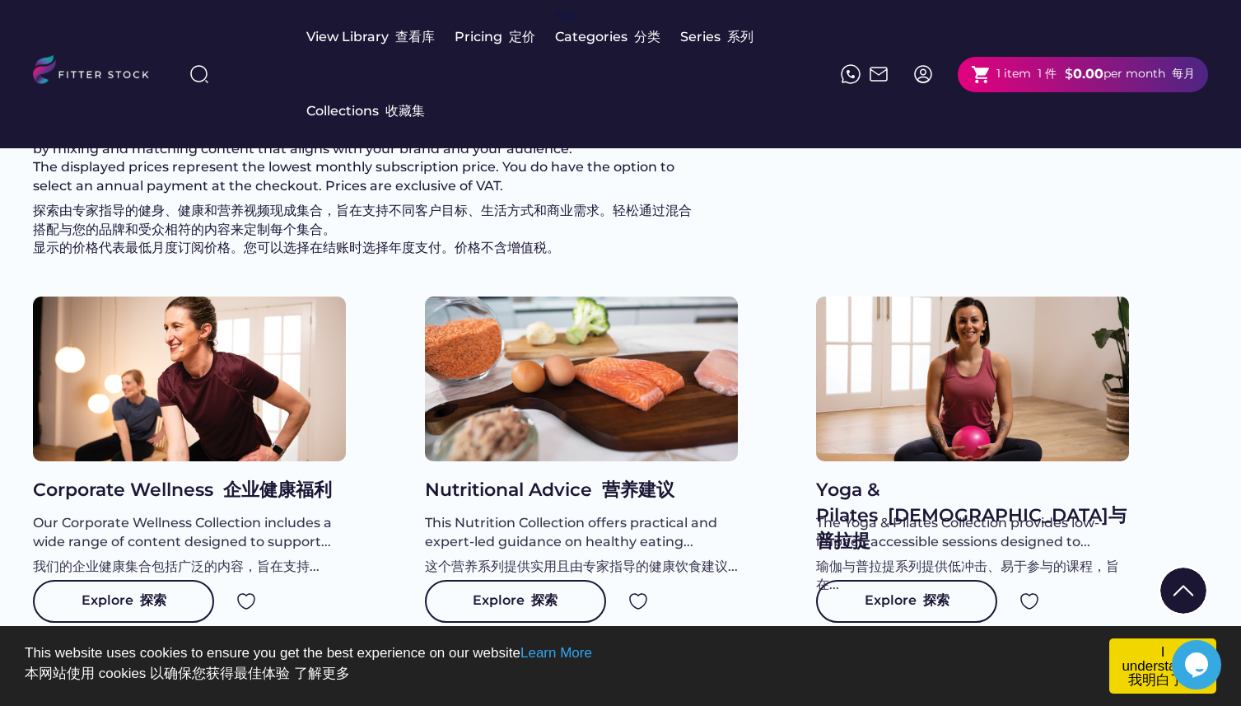
scroll to position [33, 0]
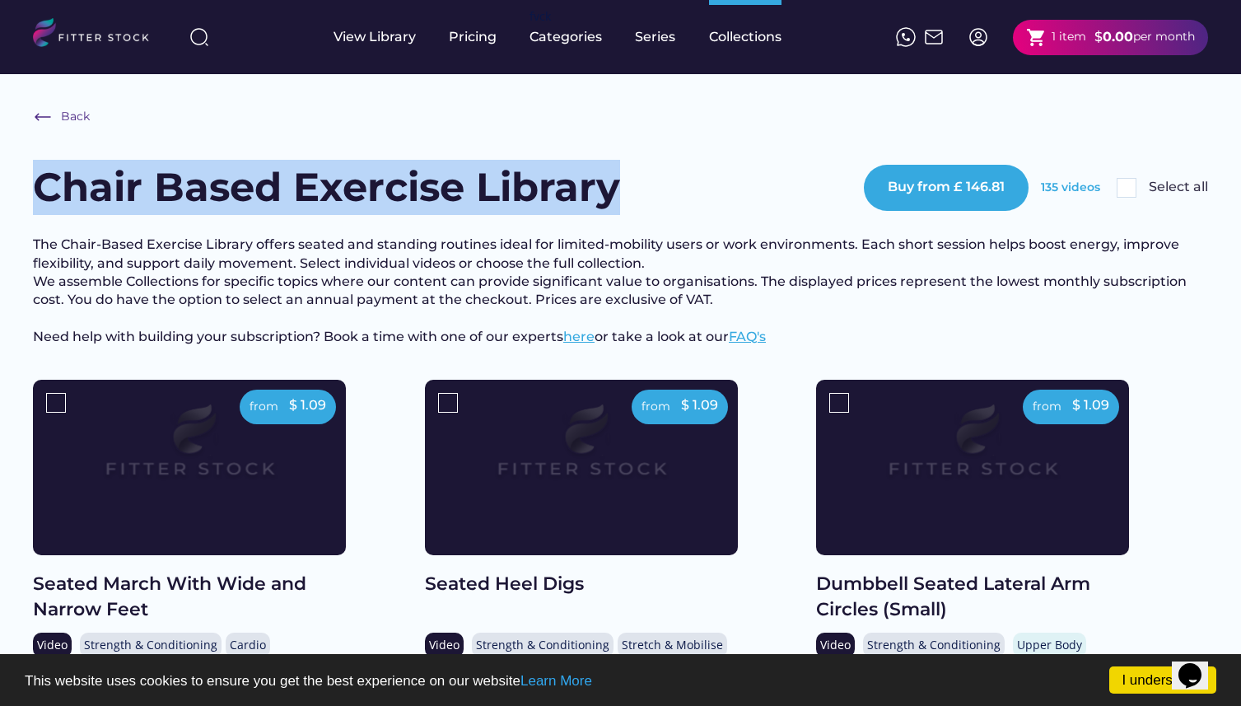
drag, startPoint x: 38, startPoint y: 180, endPoint x: 734, endPoint y: 203, distance: 696.9
click at [734, 203] on div "Chair Based Exercise Library Buy from £ 146.81 135 videos Select all" at bounding box center [620, 187] width 1175 height 55
copy h1 "Chair Based Exercise Library"
click at [662, 237] on h3 "The Chair-Based Exercise Library offers seated and standing routines ideal for …" at bounding box center [620, 290] width 1175 height 110
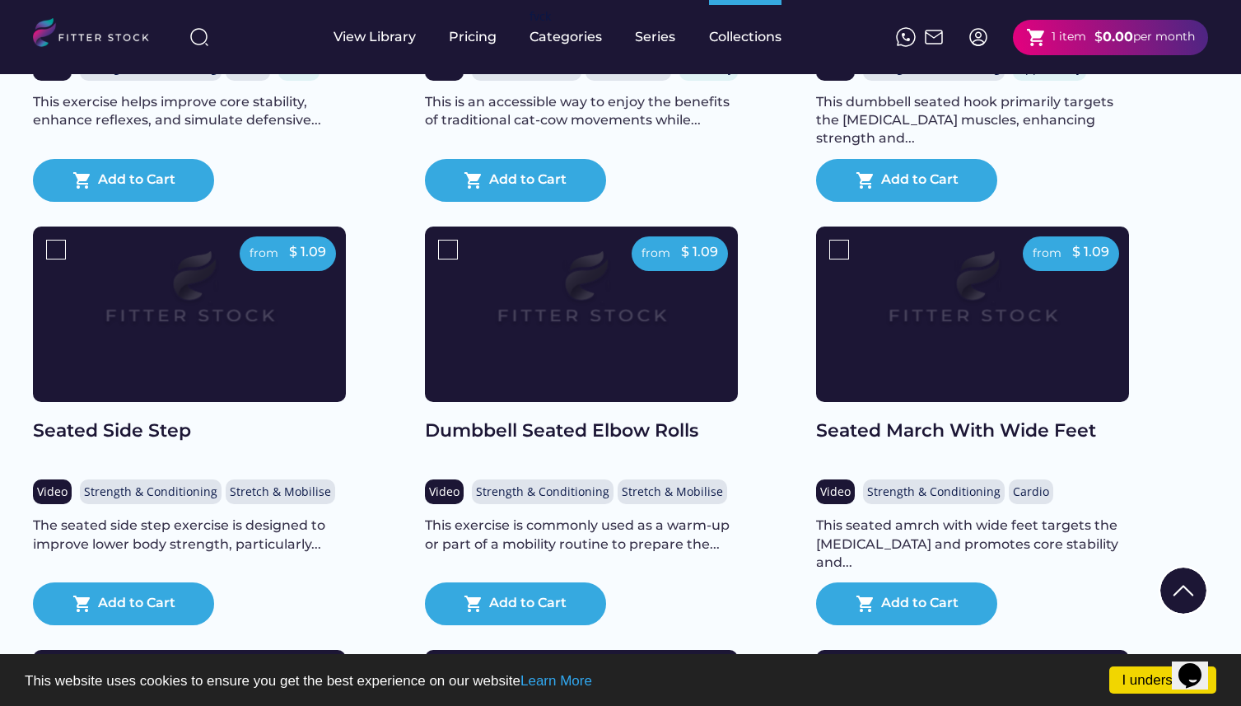
scroll to position [7530, 0]
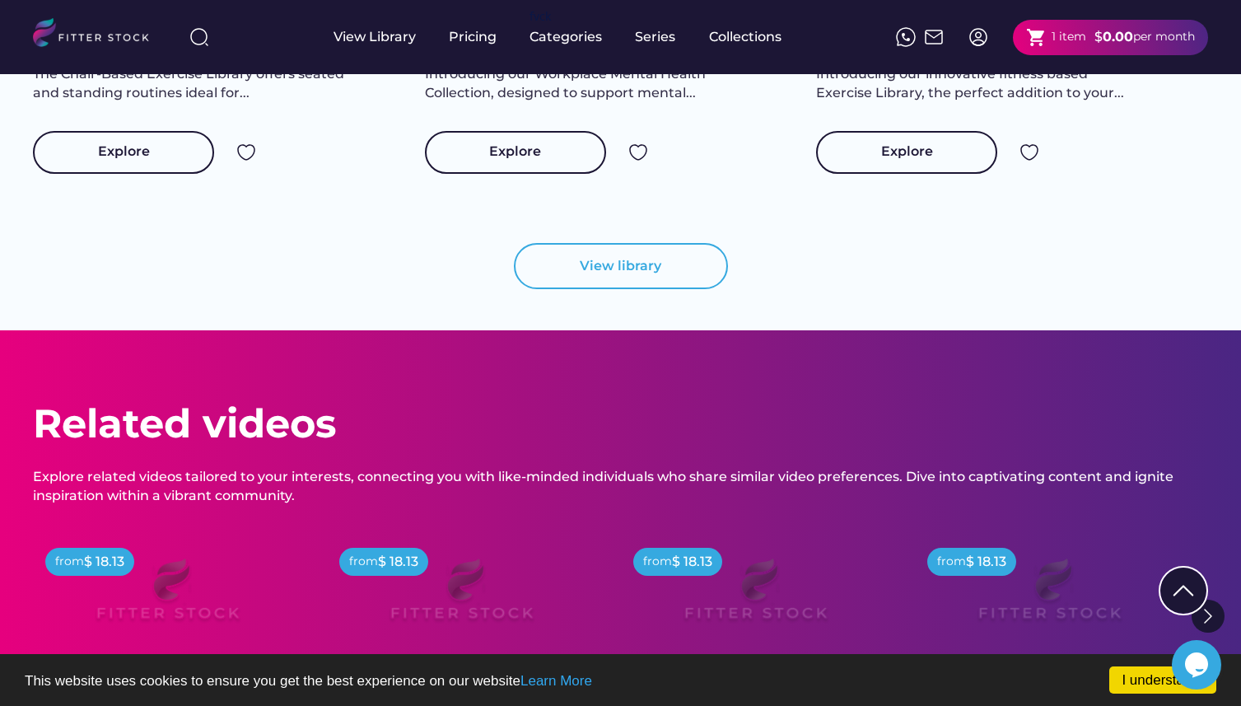
scroll to position [1863, 0]
click at [605, 287] on button "View library" at bounding box center [621, 266] width 214 height 46
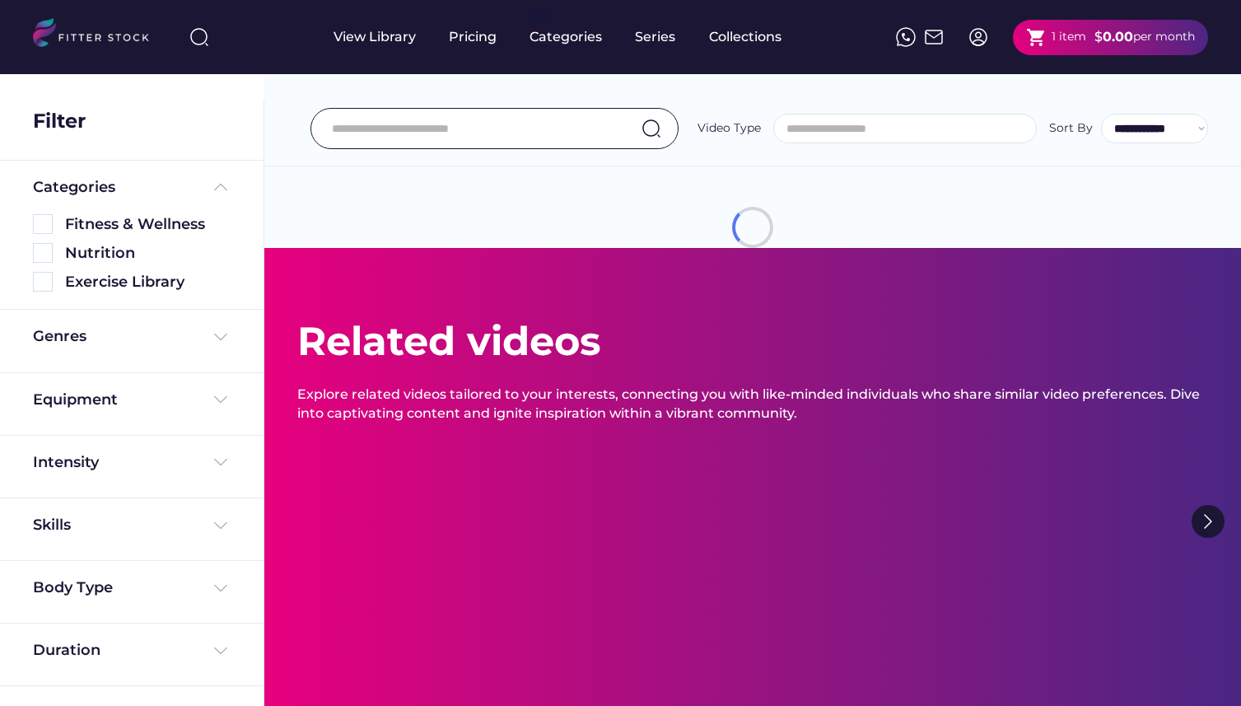
select select
select select "**********"
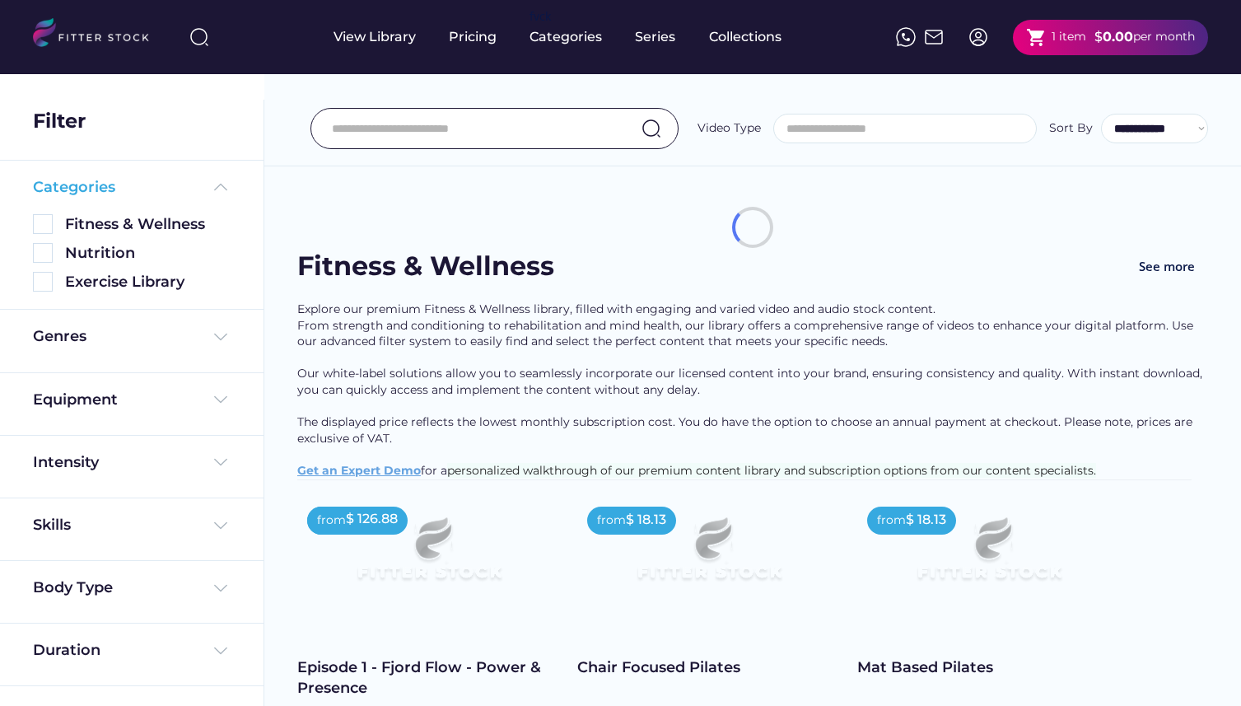
click at [218, 184] on img at bounding box center [221, 187] width 20 height 20
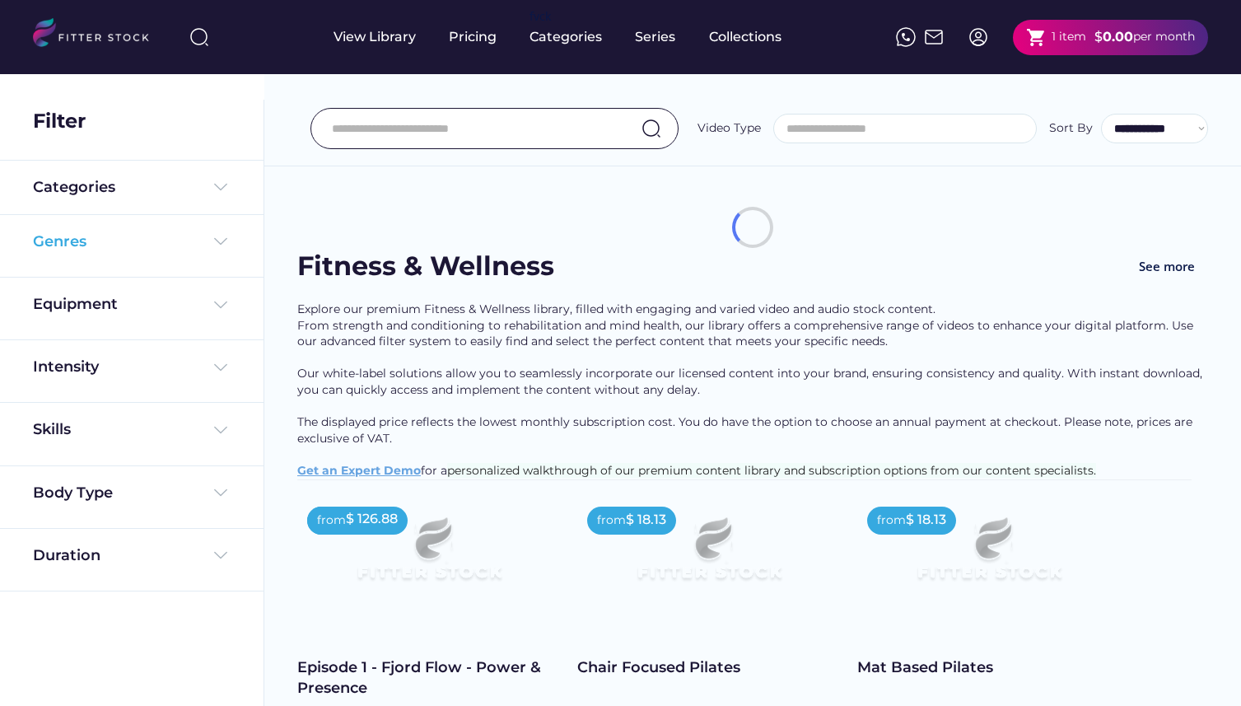
click at [225, 246] on img at bounding box center [221, 241] width 20 height 20
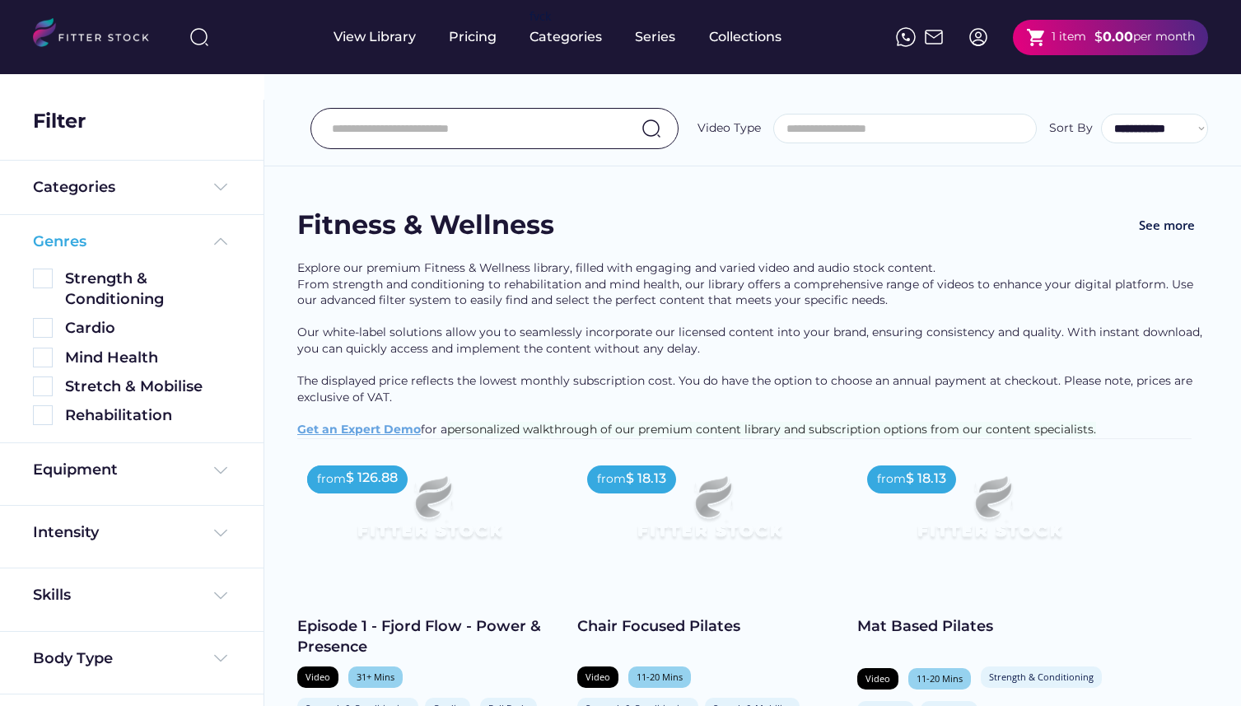
click at [225, 246] on img at bounding box center [221, 241] width 20 height 20
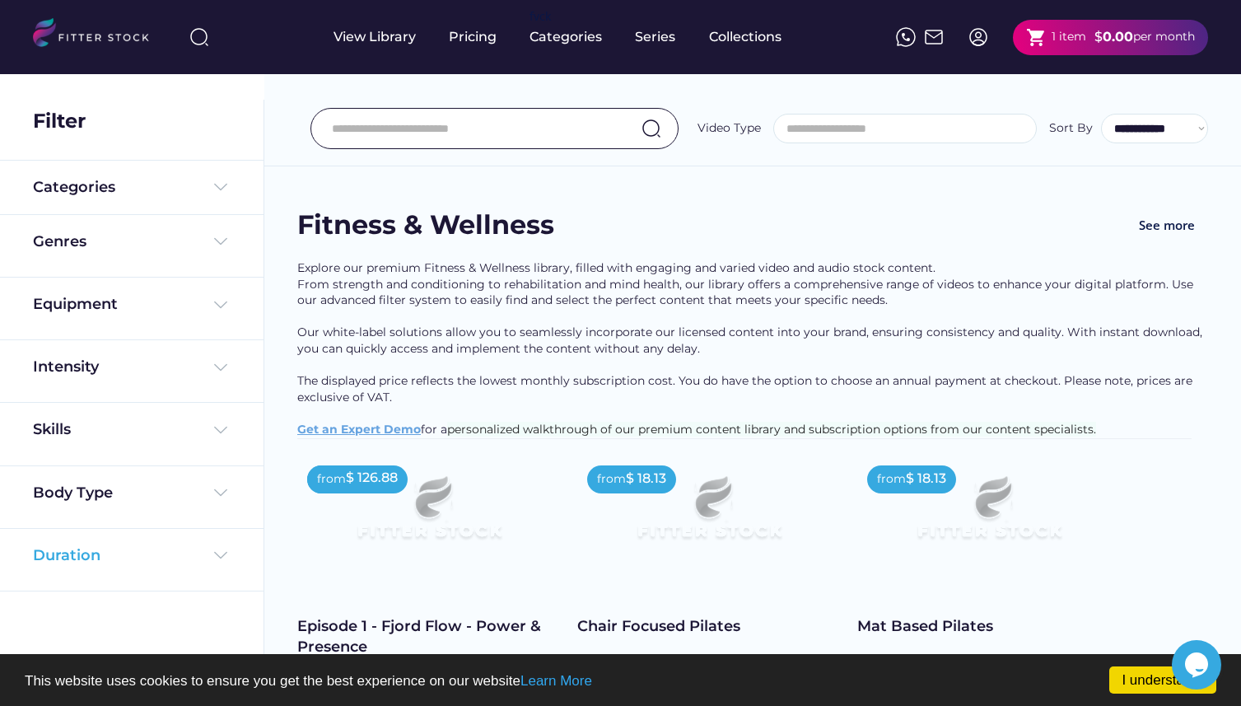
click at [212, 550] on img at bounding box center [221, 555] width 20 height 20
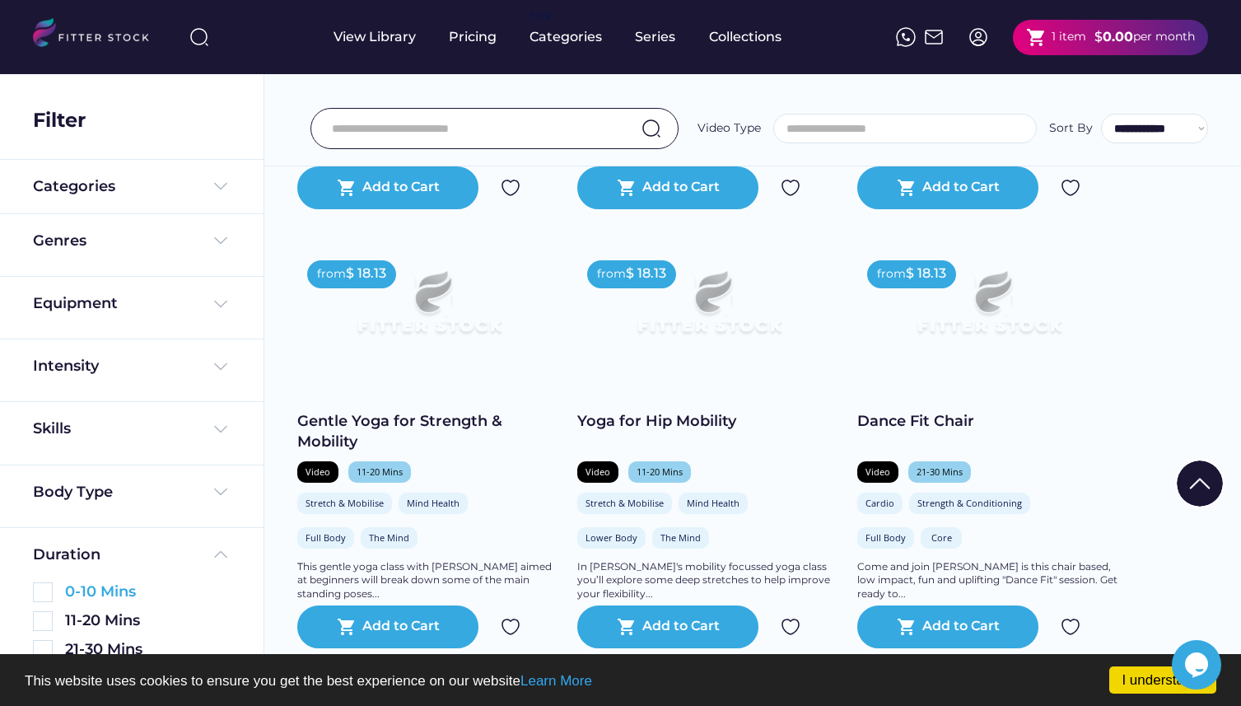
scroll to position [688, 0]
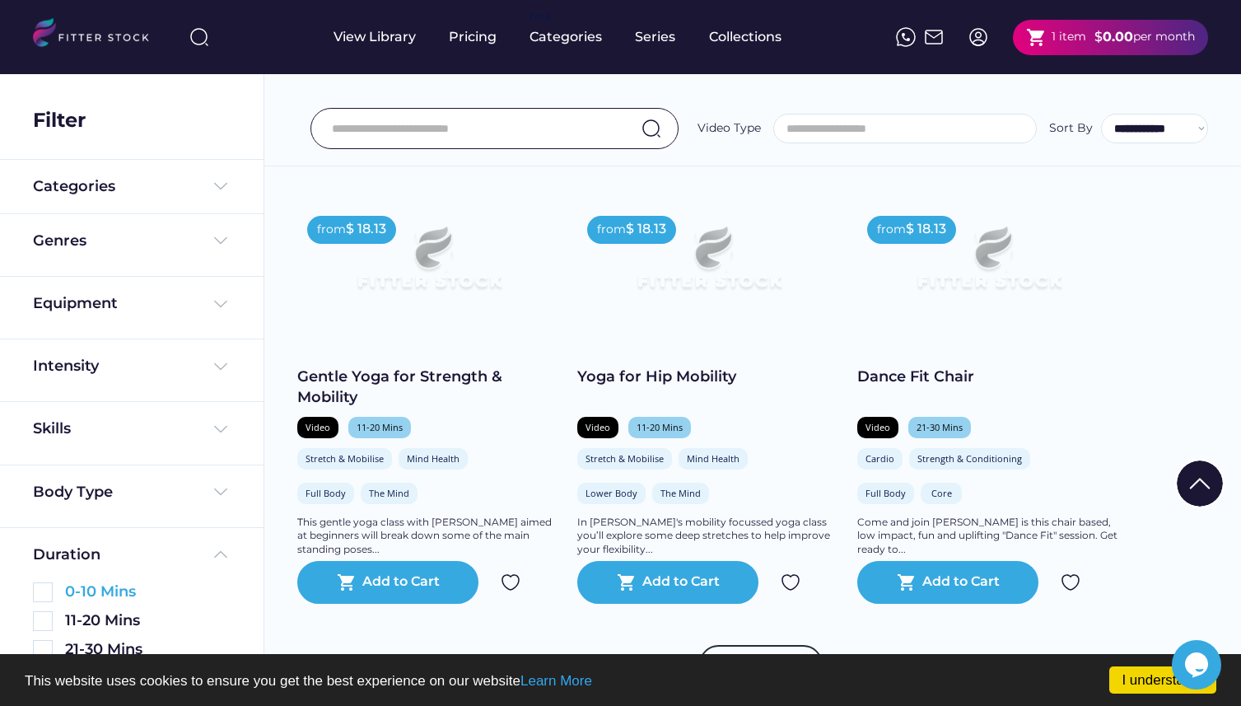
click at [115, 586] on div "0-10 Mins" at bounding box center [100, 591] width 71 height 21
click at [47, 590] on img at bounding box center [43, 592] width 20 height 20
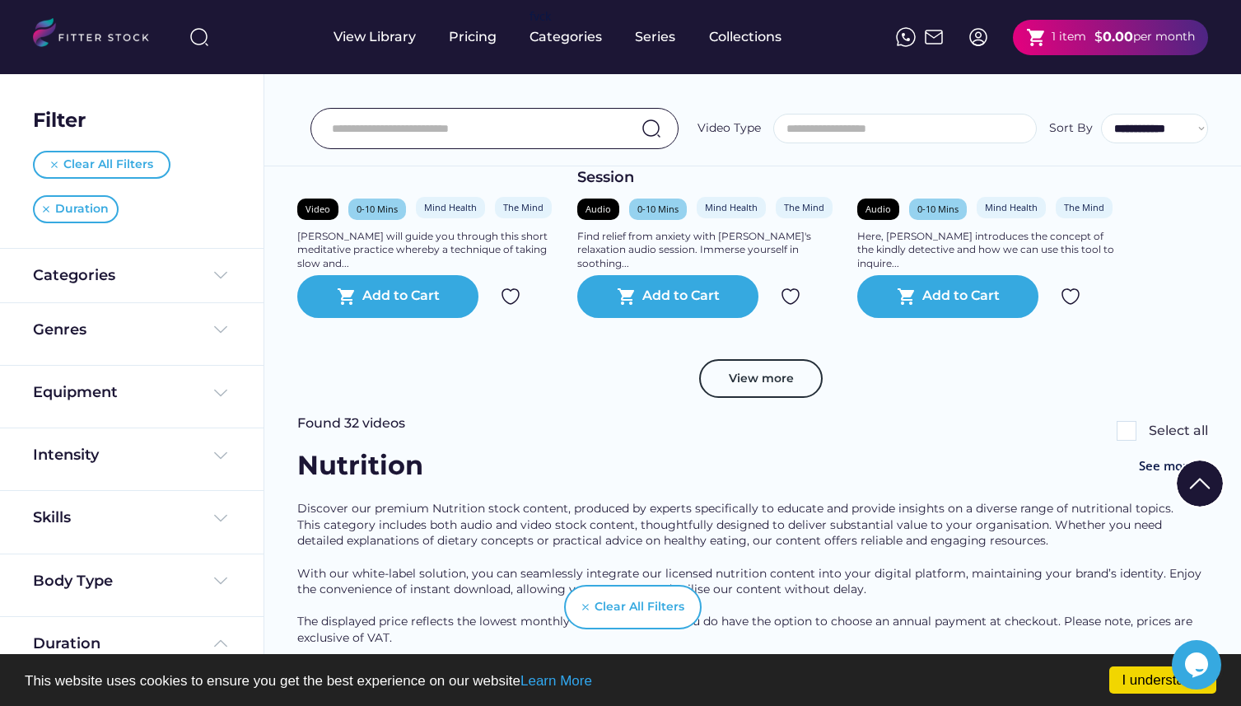
scroll to position [1043, 0]
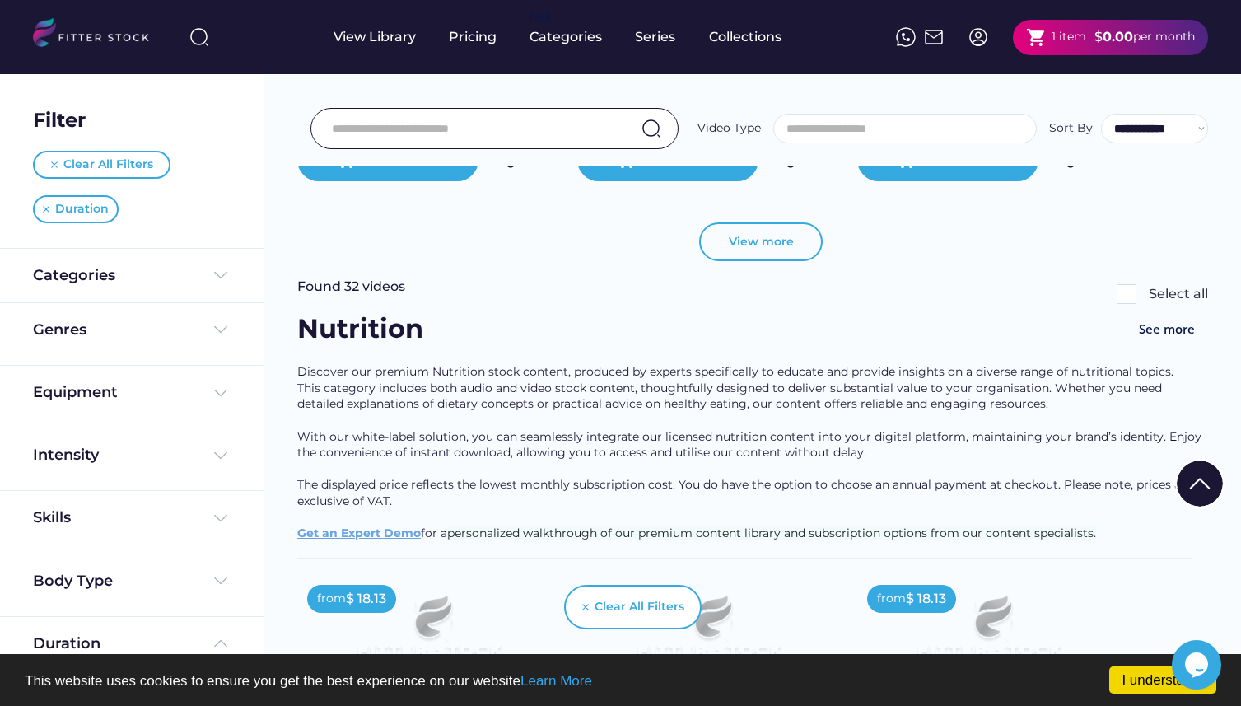
click at [755, 262] on button "View more" at bounding box center [760, 242] width 123 height 40
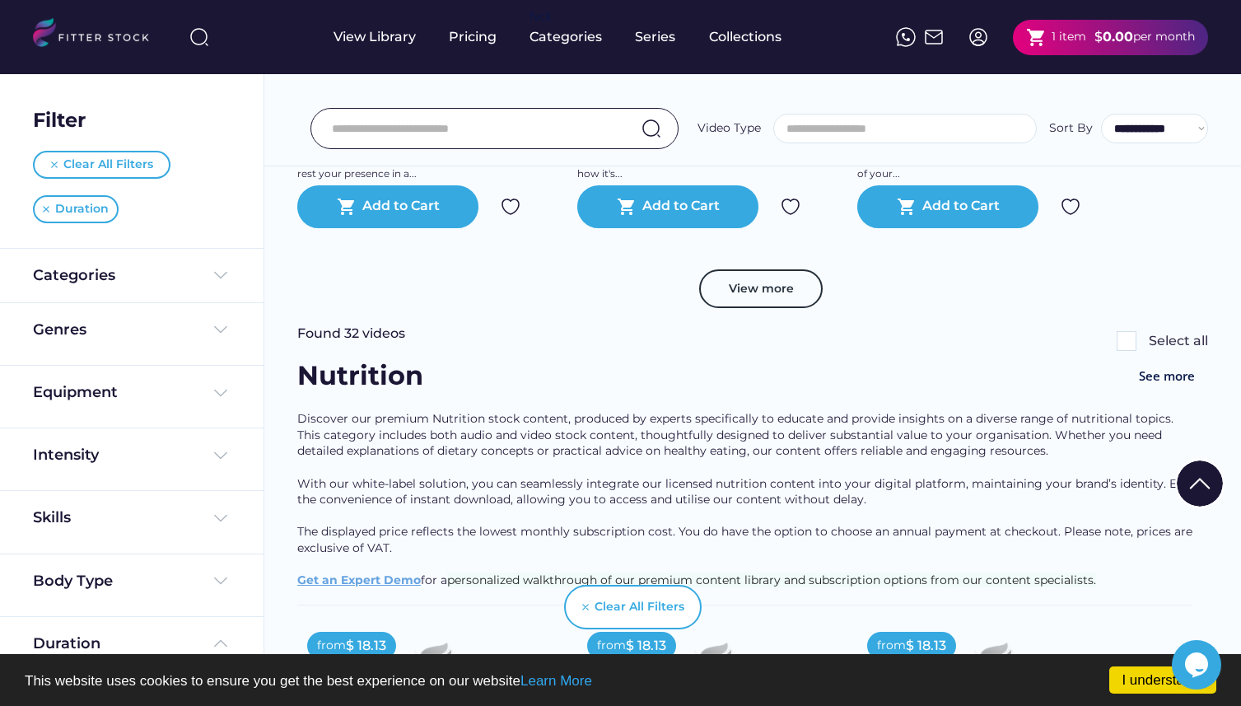
scroll to position [1768, 0]
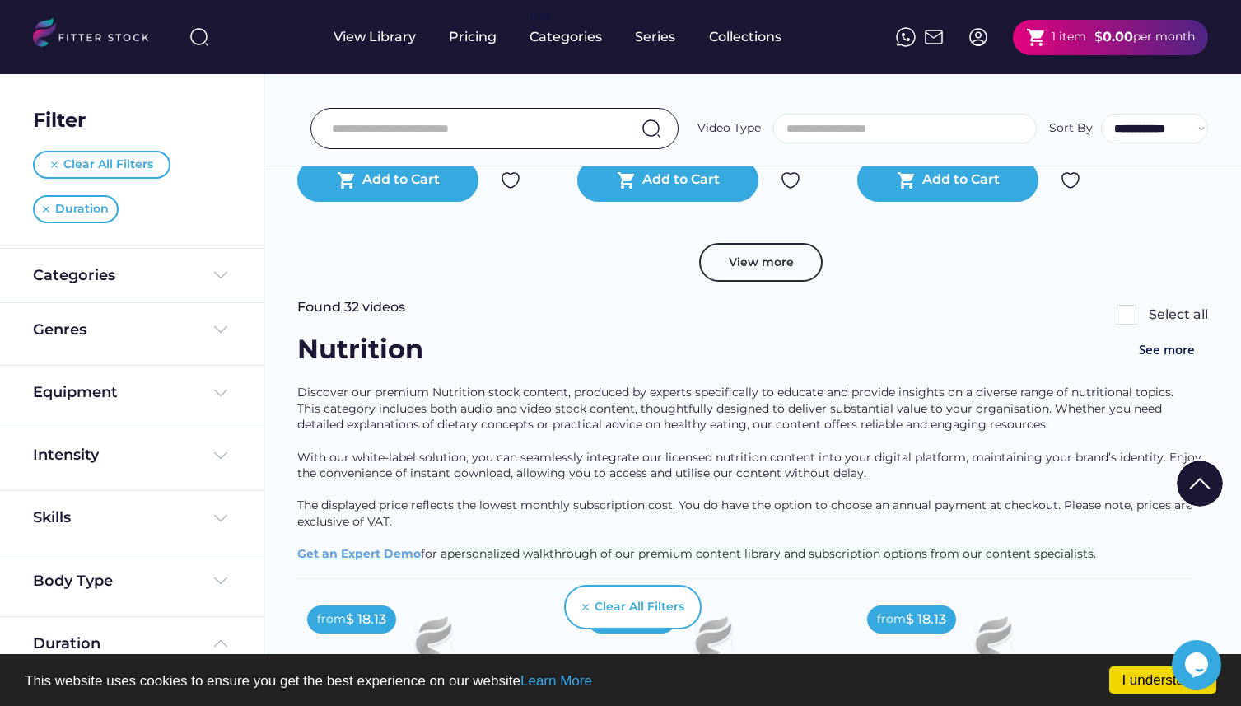
click at [890, 127] on input "search" at bounding box center [909, 129] width 262 height 12
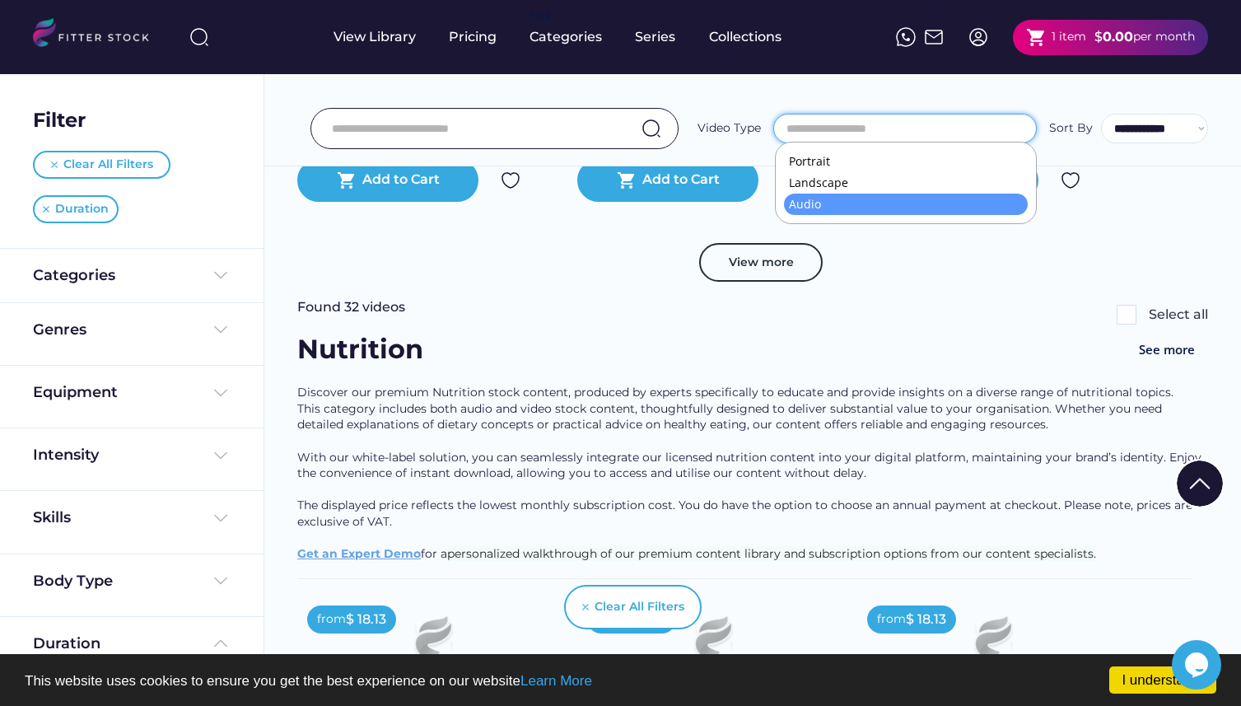
click at [808, 368] on div "Nutrition See more" at bounding box center [752, 358] width 911 height 54
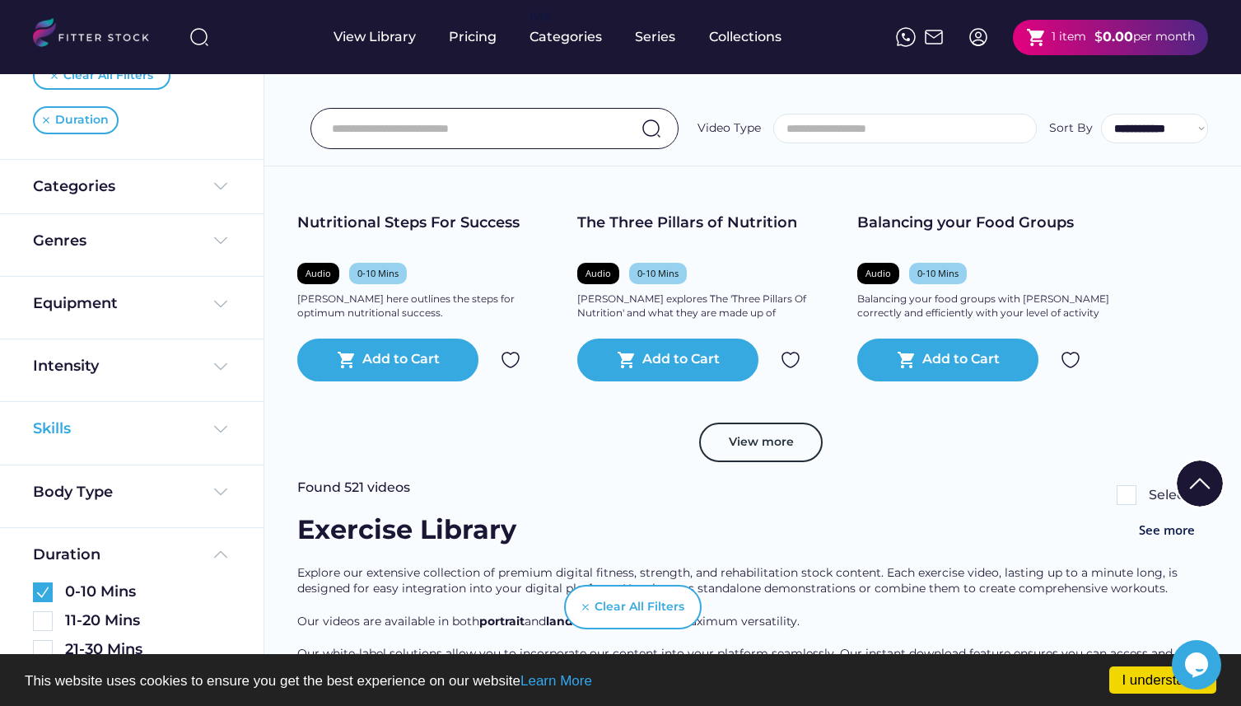
scroll to position [2716, 0]
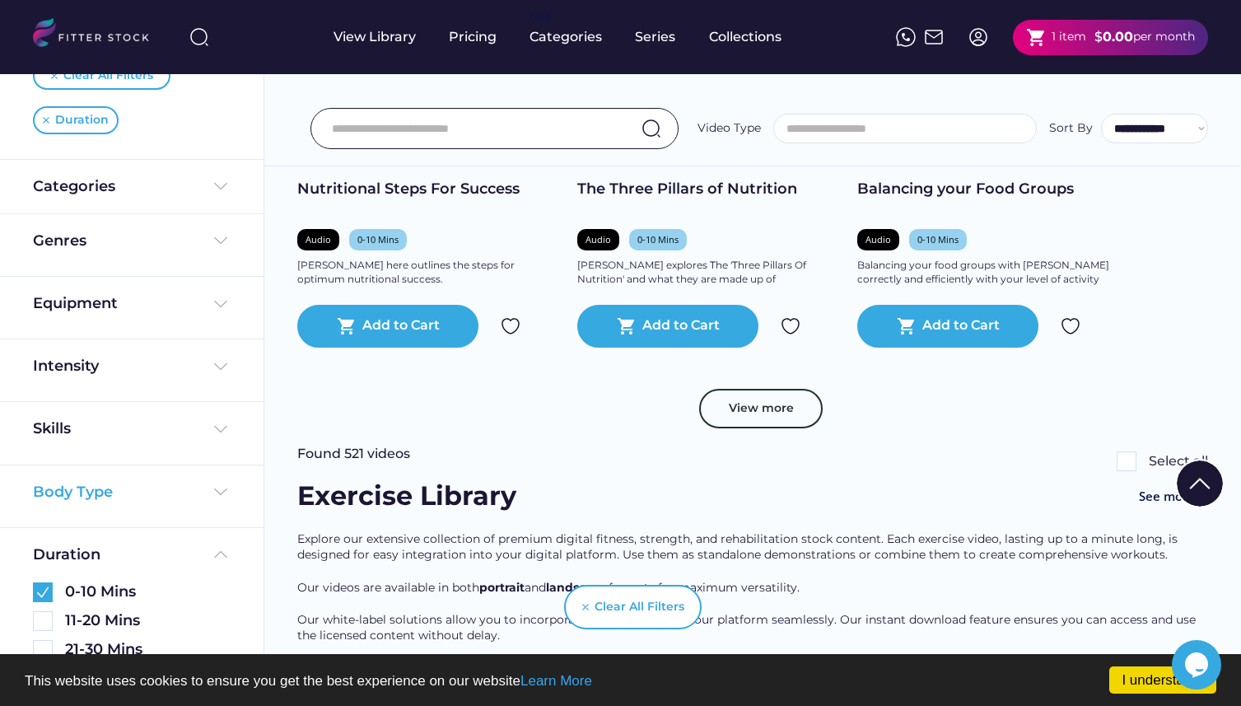
click at [158, 488] on div "Body Type" at bounding box center [132, 492] width 198 height 21
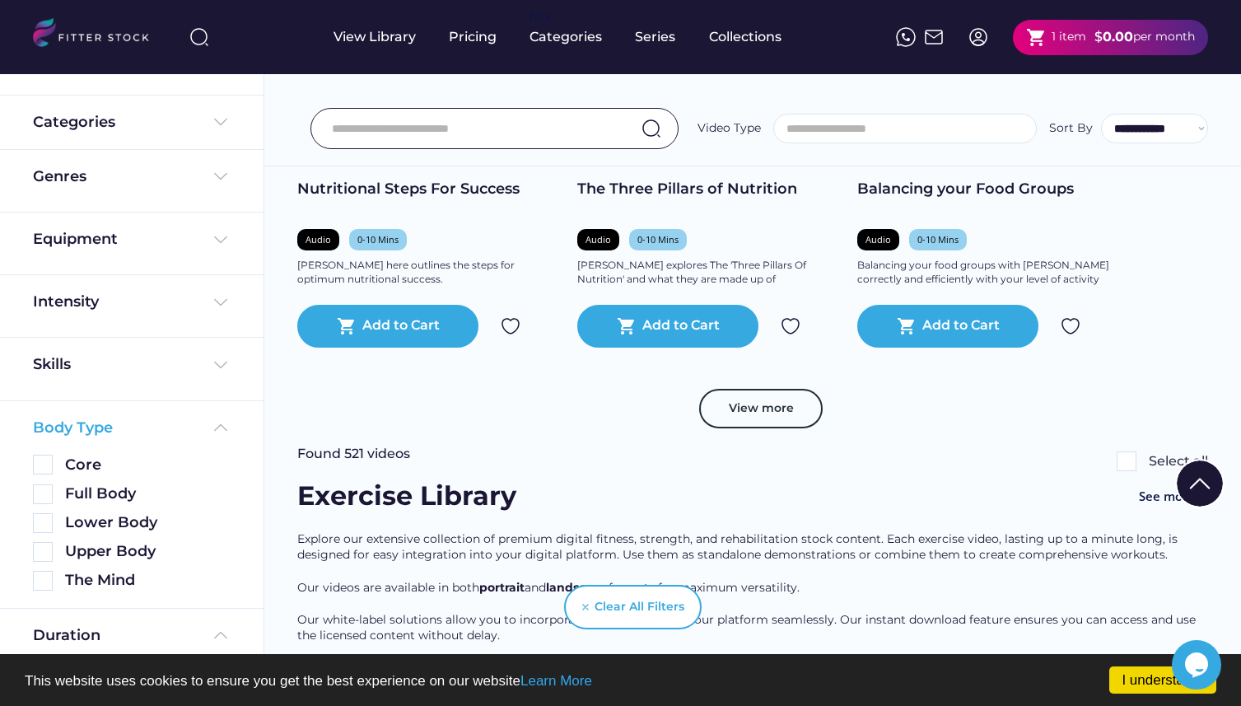
scroll to position [235, 0]
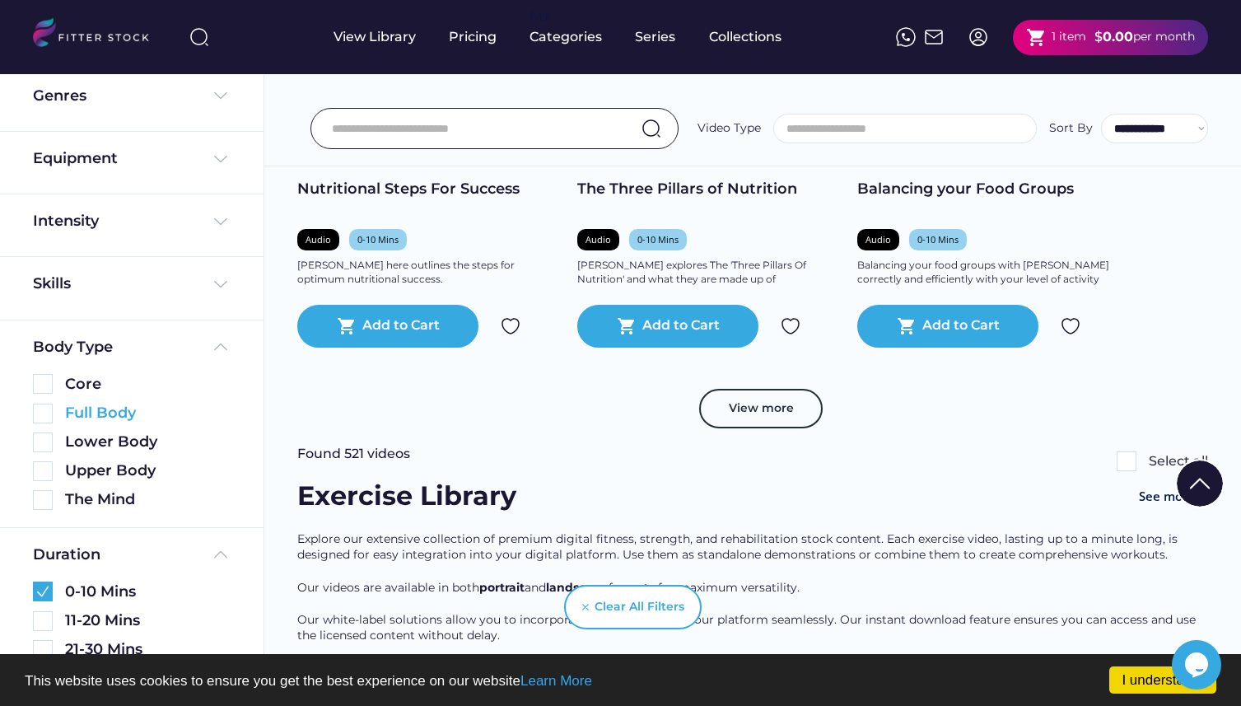
click at [128, 415] on div "Full Body" at bounding box center [147, 413] width 165 height 21
click at [51, 412] on img at bounding box center [43, 413] width 20 height 20
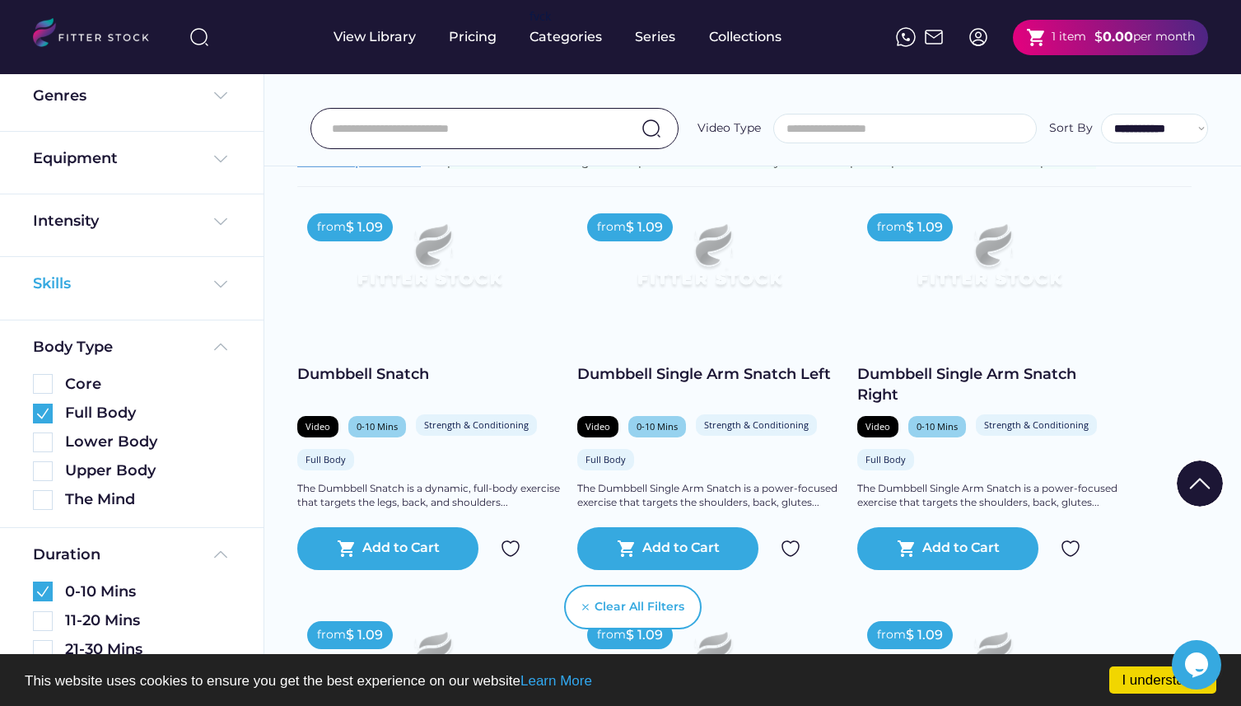
scroll to position [0, 0]
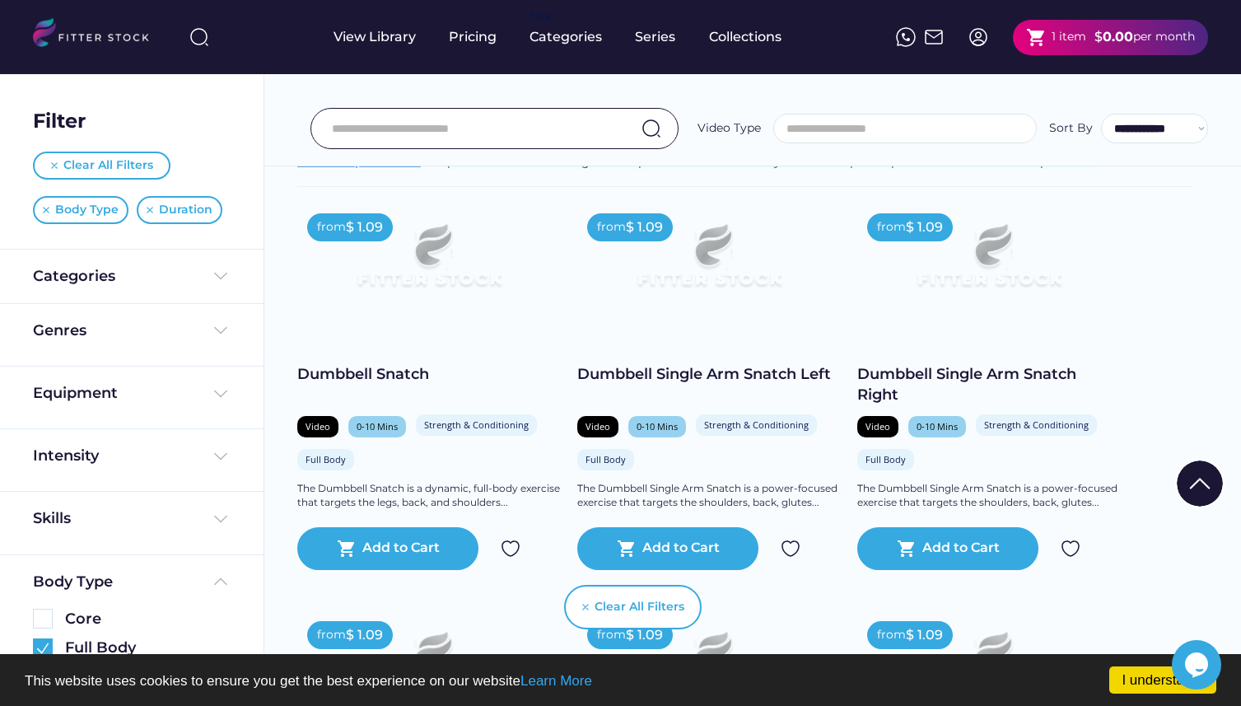
click at [333, 384] on div "Dumbbell Snatch" at bounding box center [428, 374] width 263 height 21
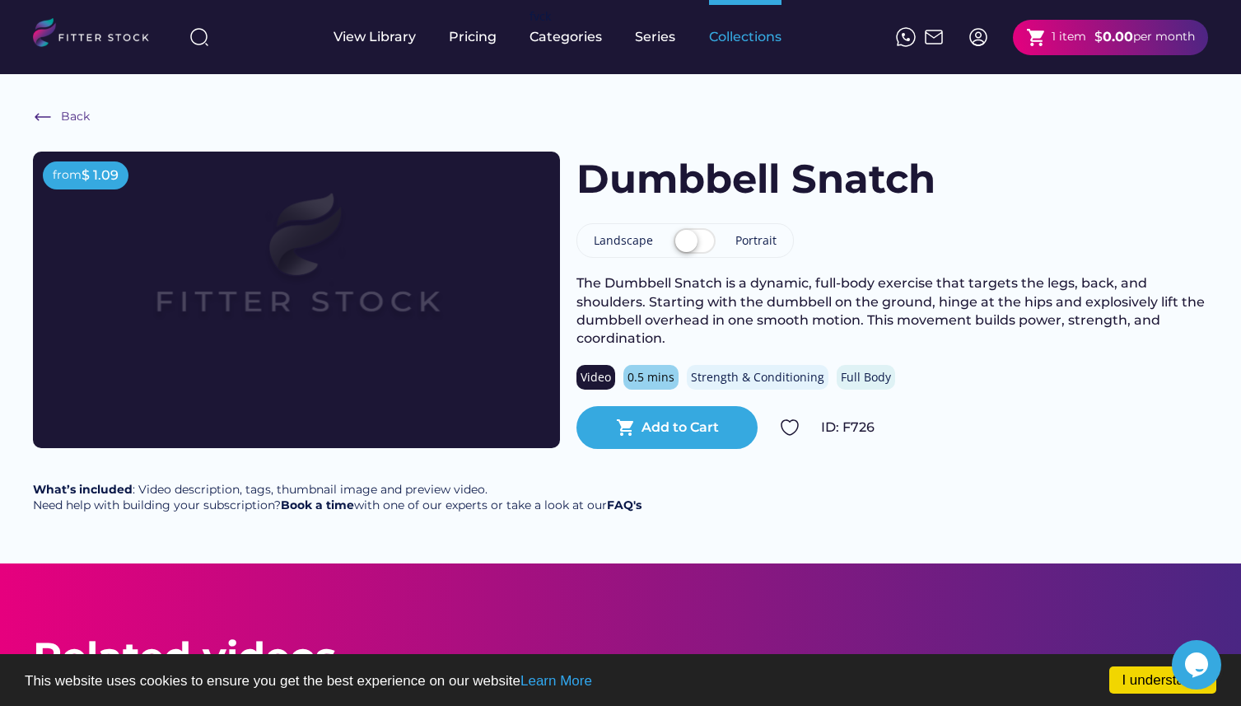
click at [725, 44] on div "Collections" at bounding box center [745, 37] width 72 height 18
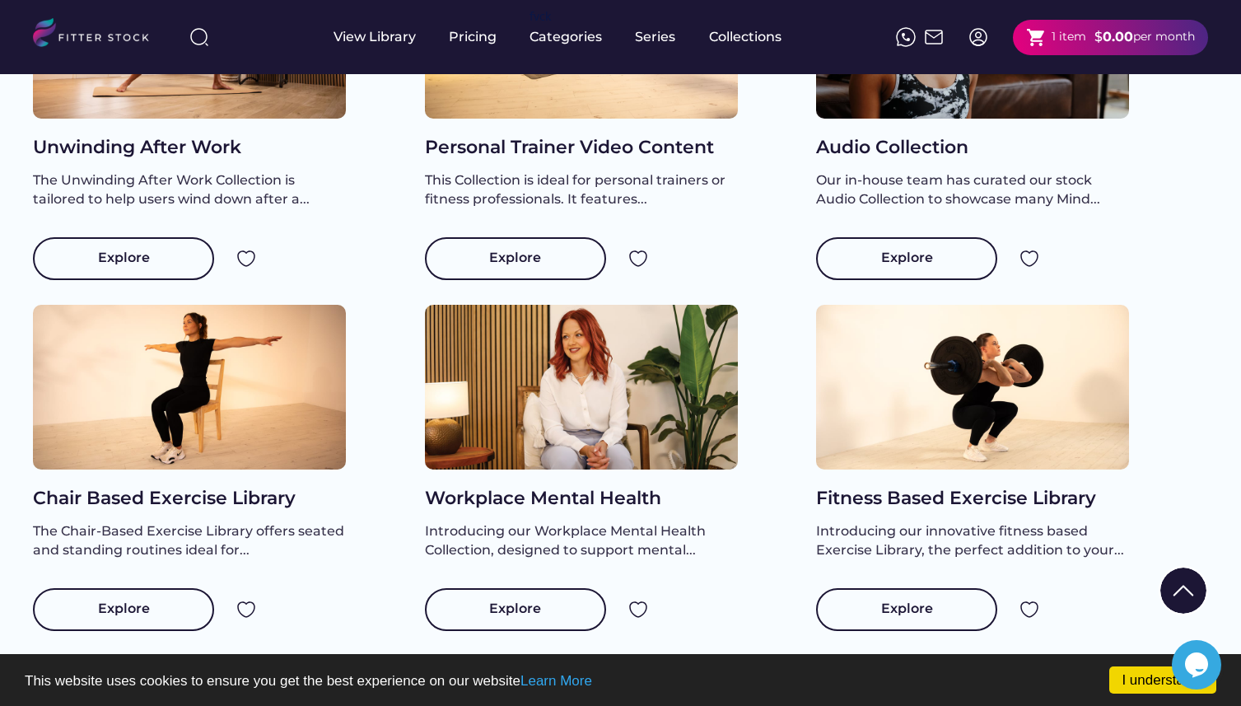
scroll to position [1417, 0]
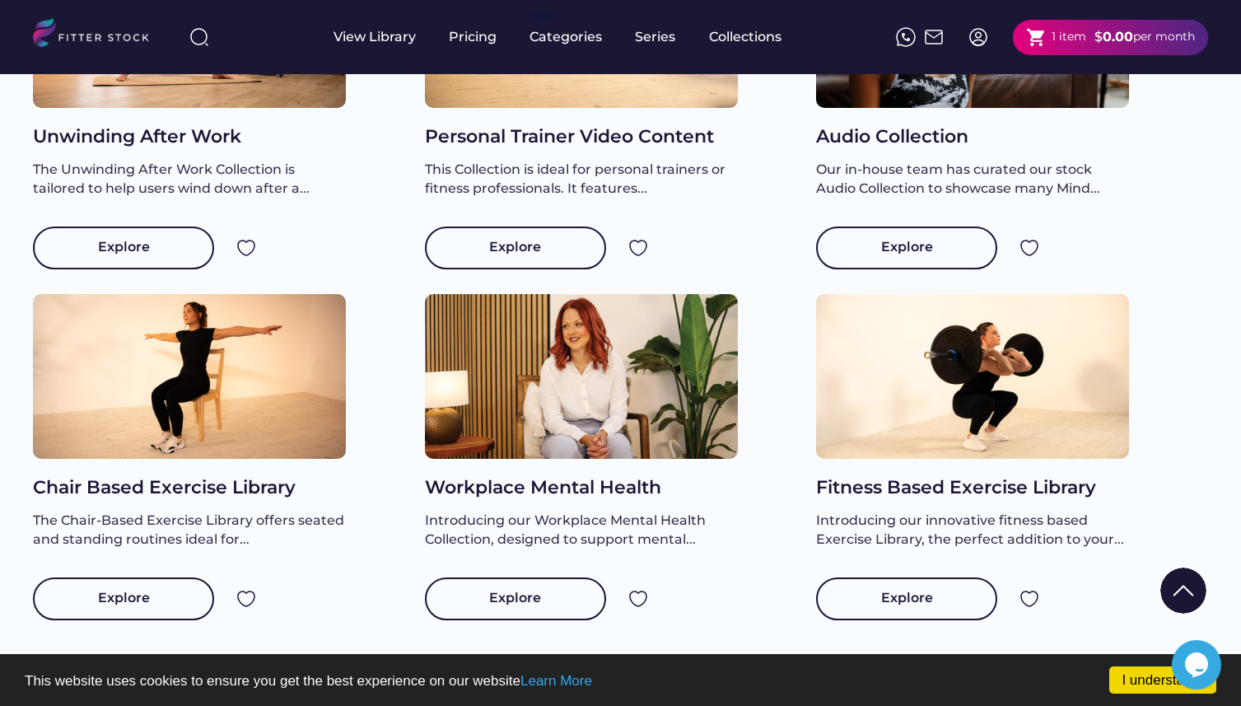
click at [914, 438] on div at bounding box center [972, 376] width 313 height 165
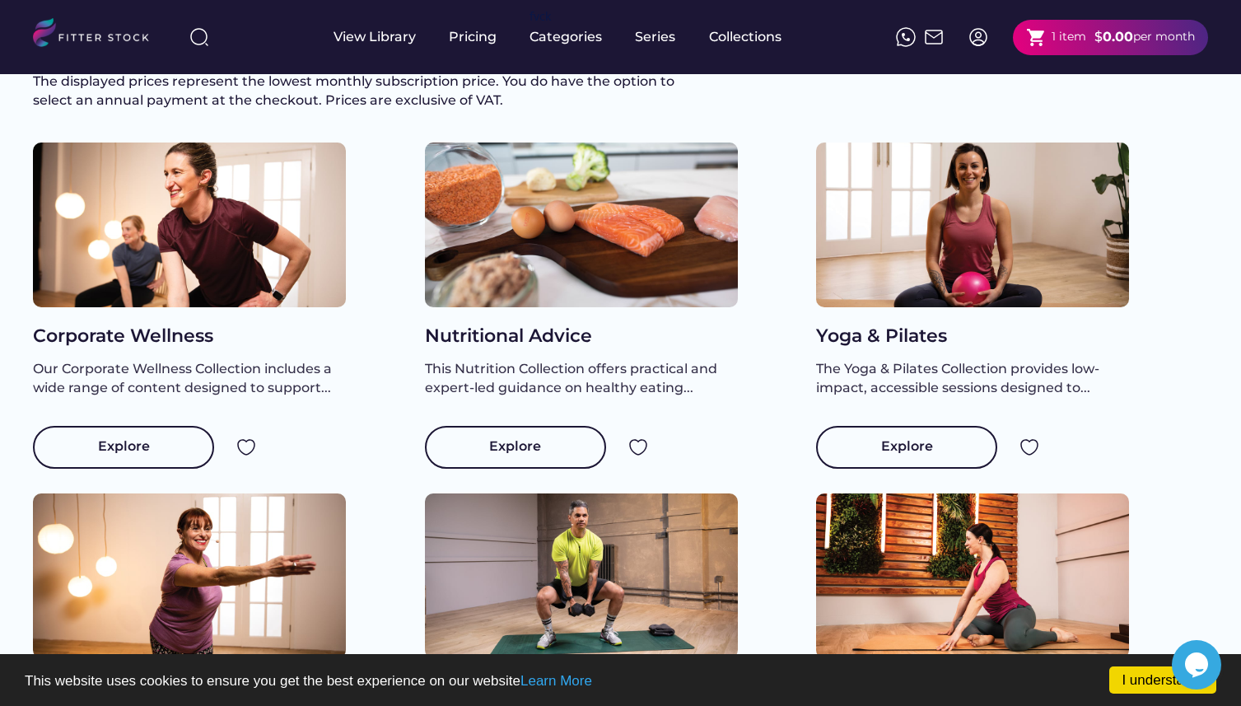
scroll to position [74, 0]
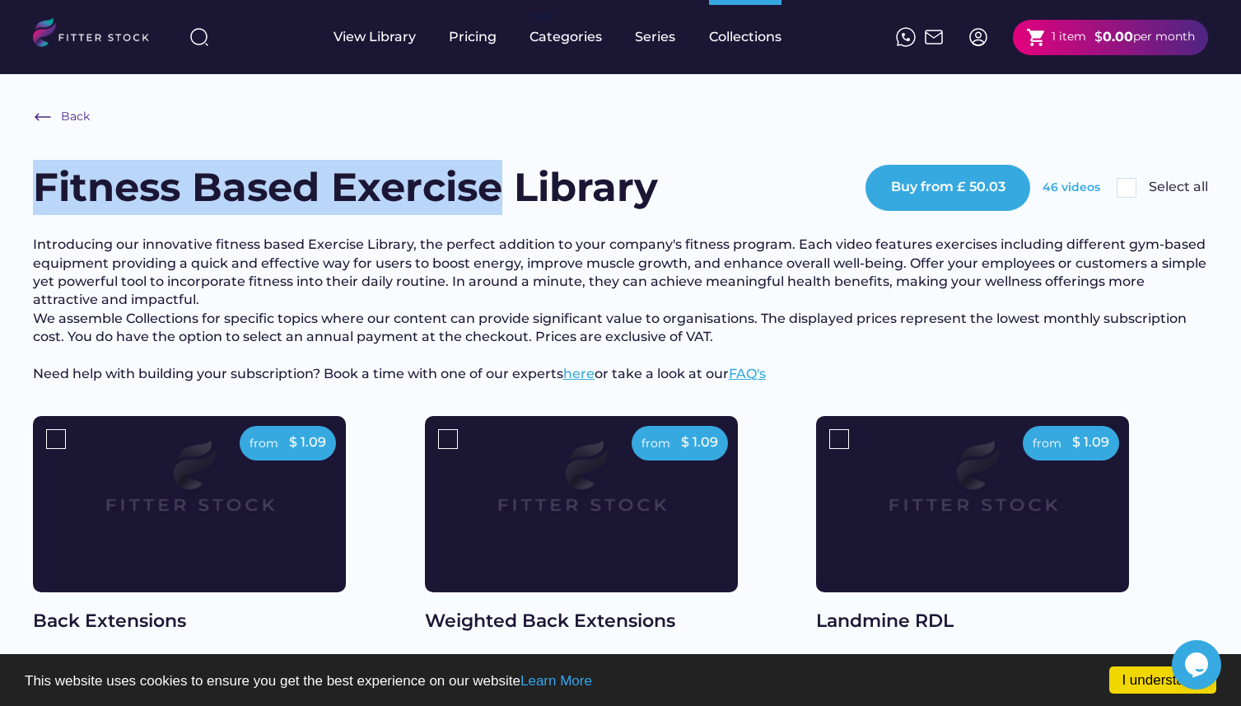
drag, startPoint x: 40, startPoint y: 183, endPoint x: 506, endPoint y: 189, distance: 466.0
click at [506, 189] on h1 "Fitness Based Exercise Library" at bounding box center [345, 187] width 625 height 55
copy h1 "Fitness Based Exercise"
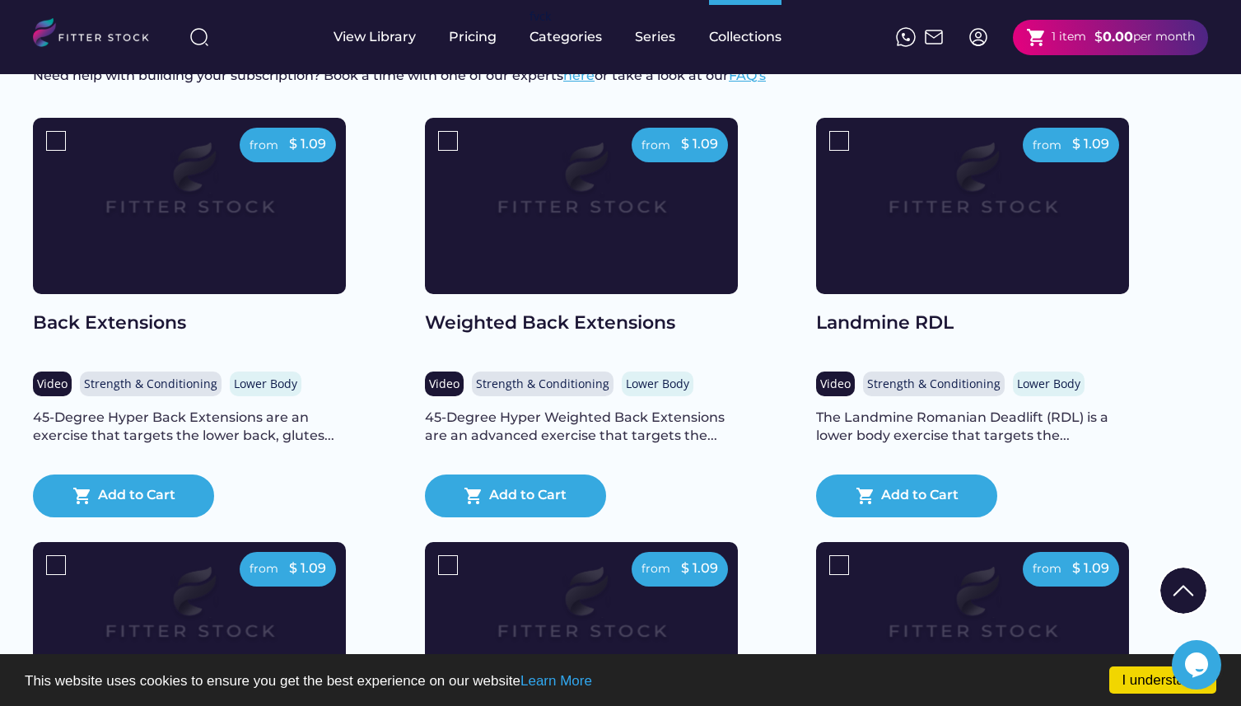
scroll to position [304, 0]
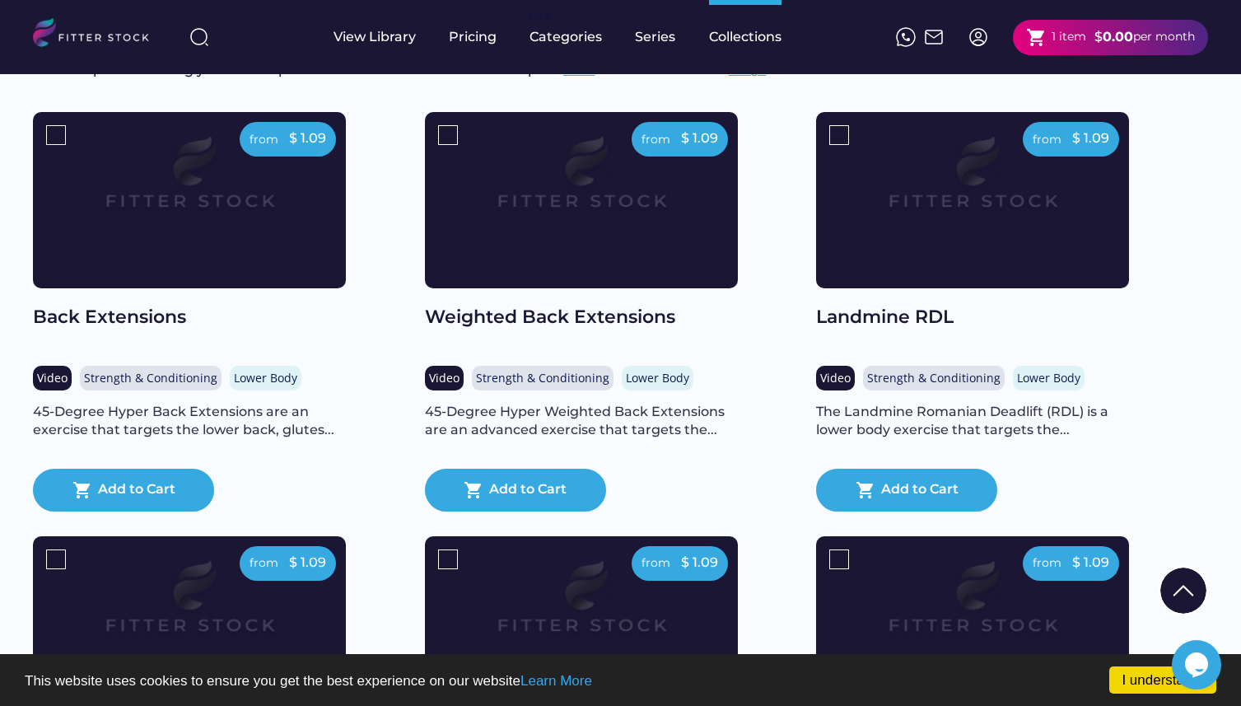
click at [414, 325] on div "from $ 1.09 Back Extensions Video Strength & Conditioning Lower Body 45-Degree …" at bounding box center [229, 324] width 392 height 424
click at [359, 364] on div "from $ 1.09 Back Extensions Video Strength & Conditioning Lower Body 45-Degree …" at bounding box center [229, 324] width 392 height 424
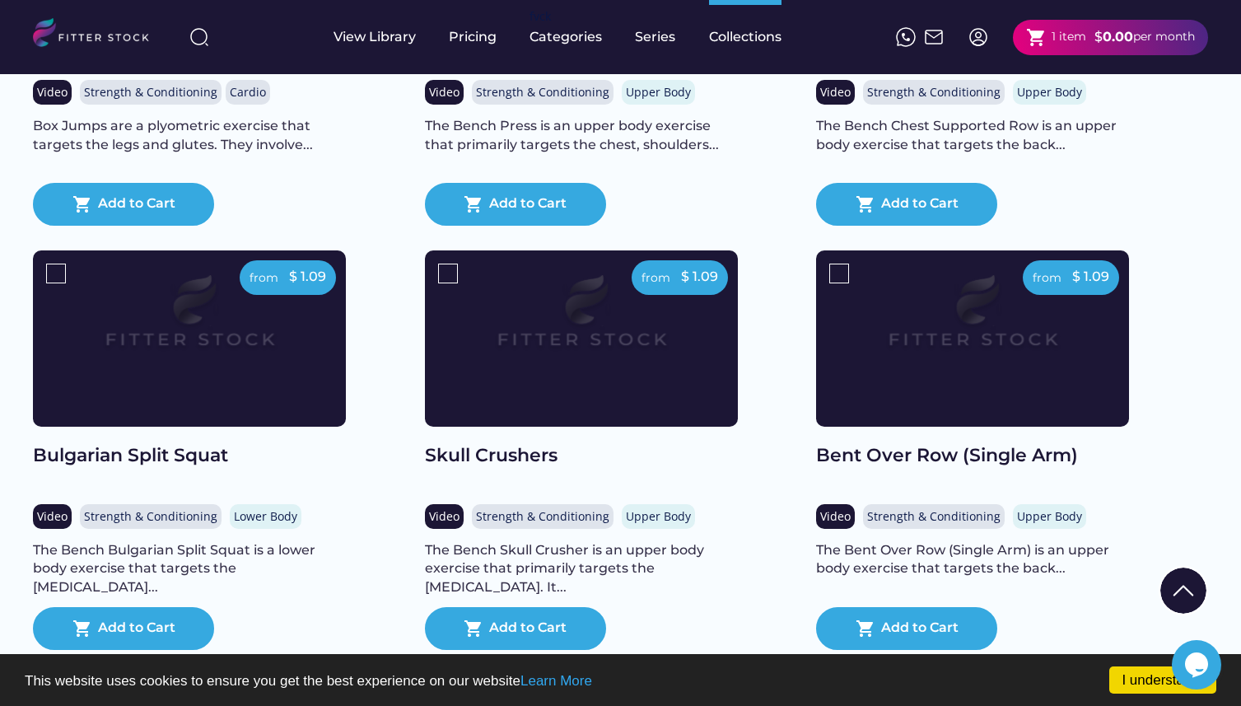
scroll to position [1861, 0]
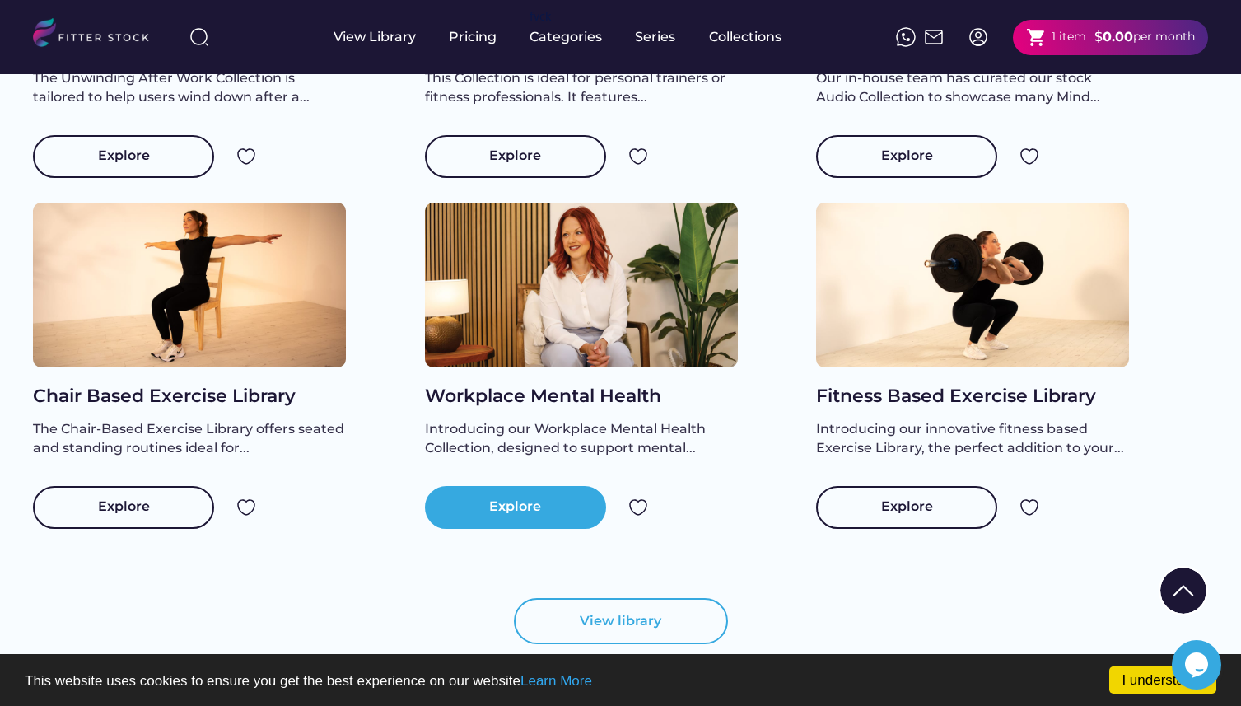
scroll to position [1609, 0]
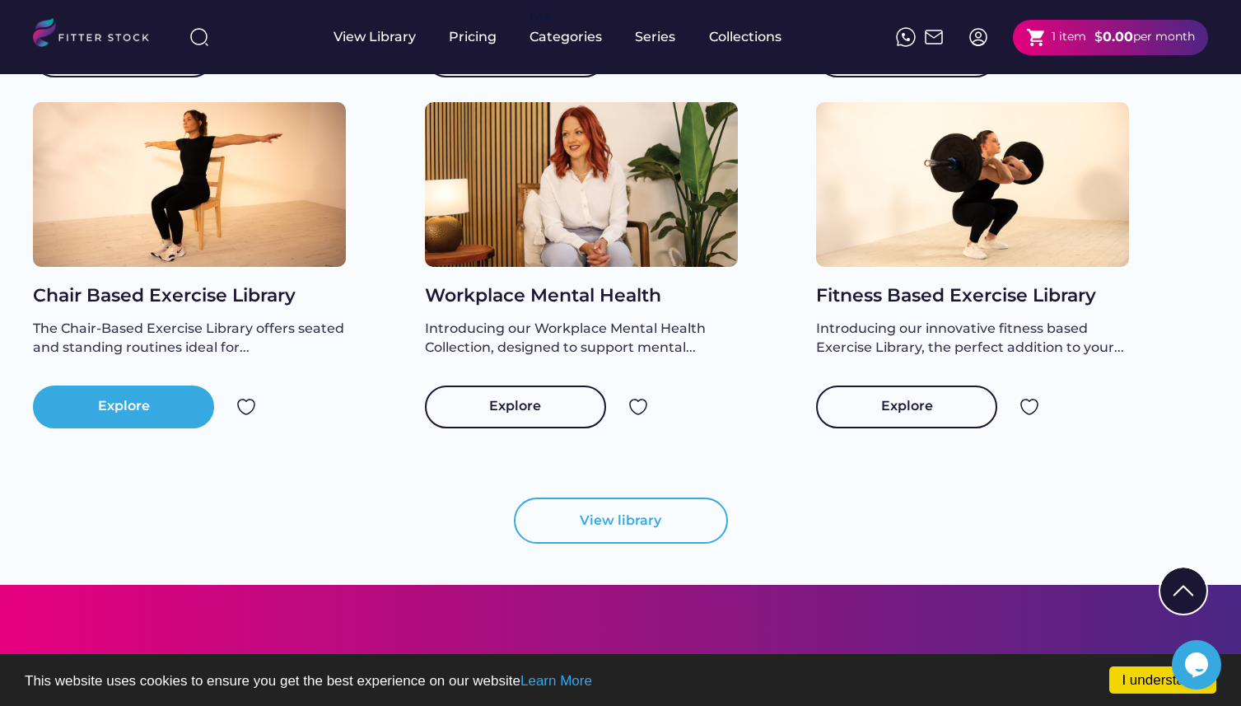
click at [175, 419] on div "Explore" at bounding box center [123, 406] width 181 height 43
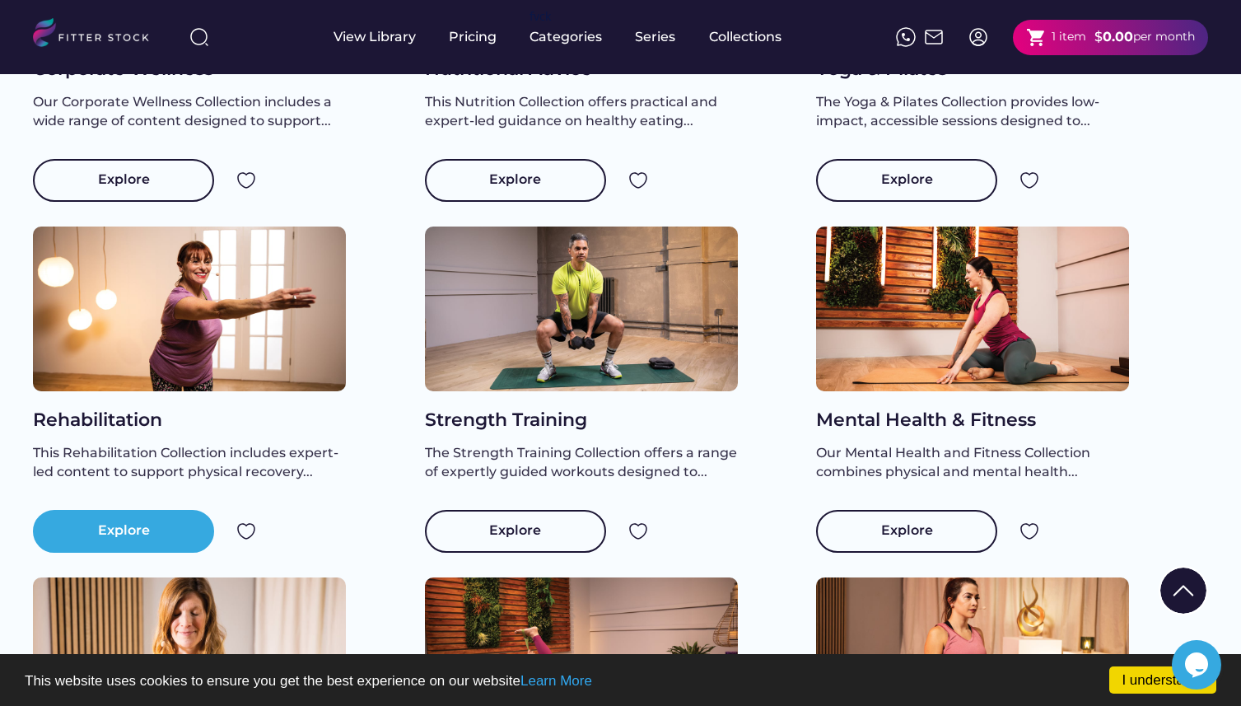
scroll to position [33, 0]
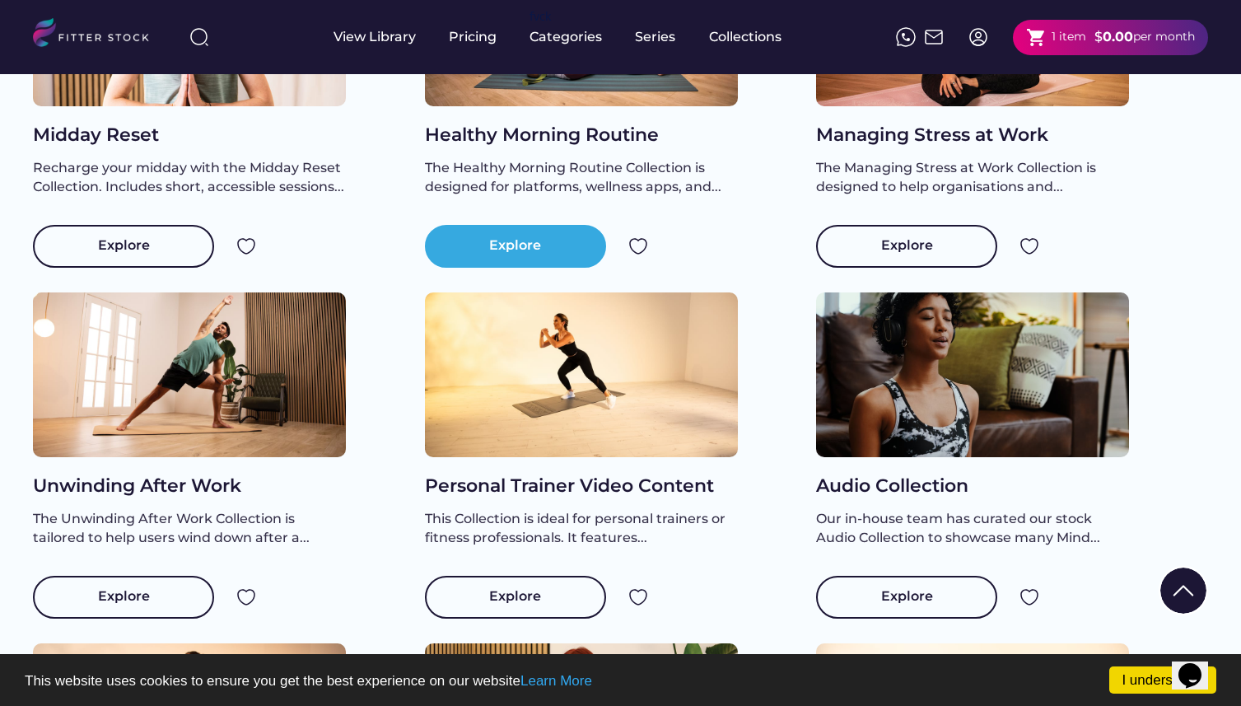
scroll to position [1139, 0]
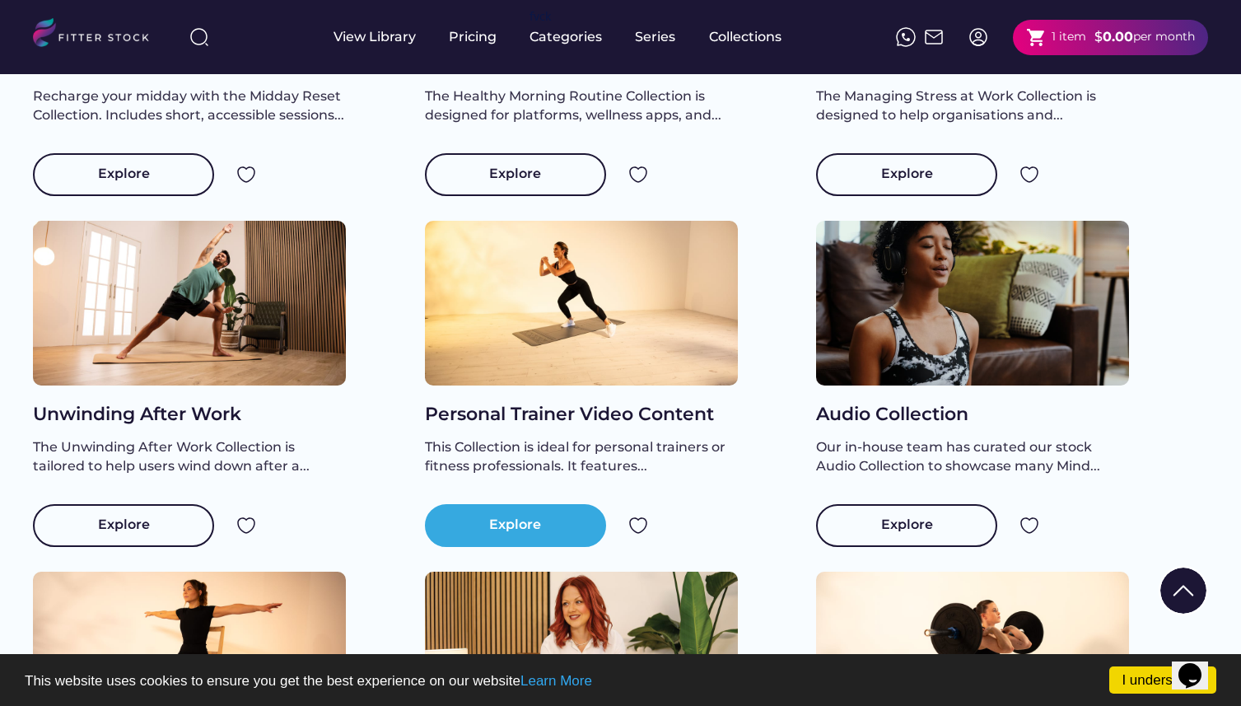
click at [521, 535] on div "Explore" at bounding box center [515, 525] width 52 height 20
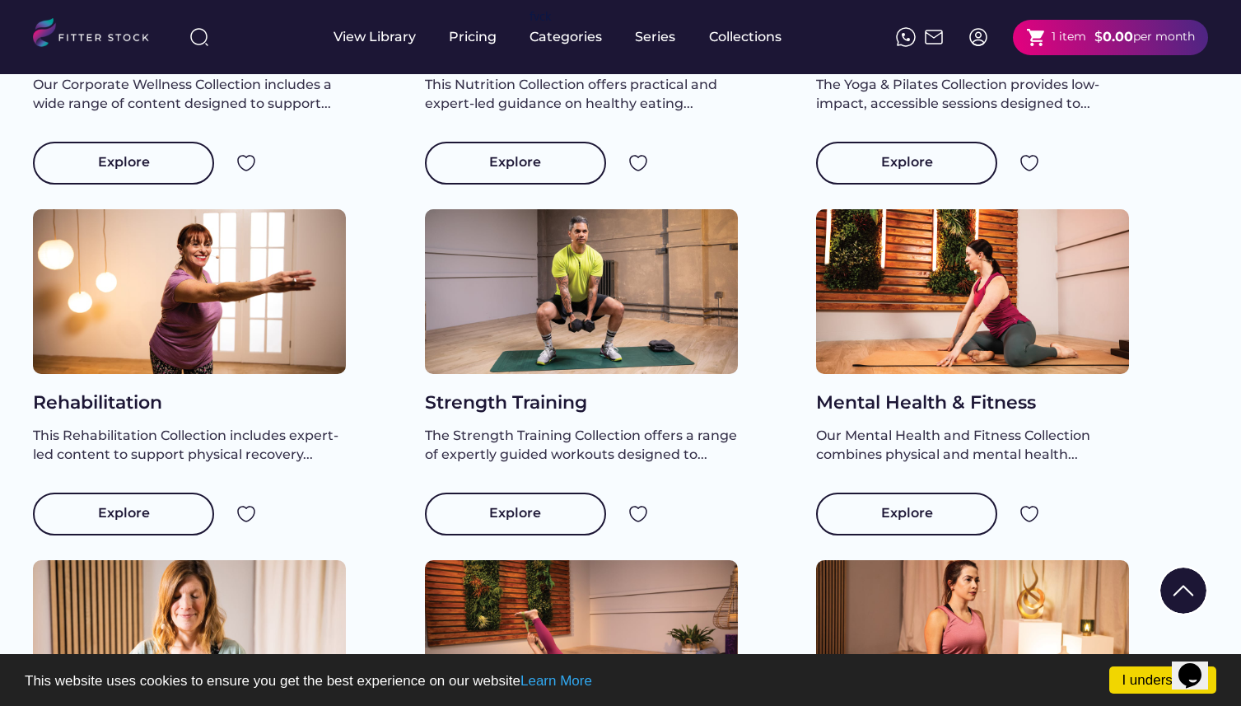
scroll to position [33, 0]
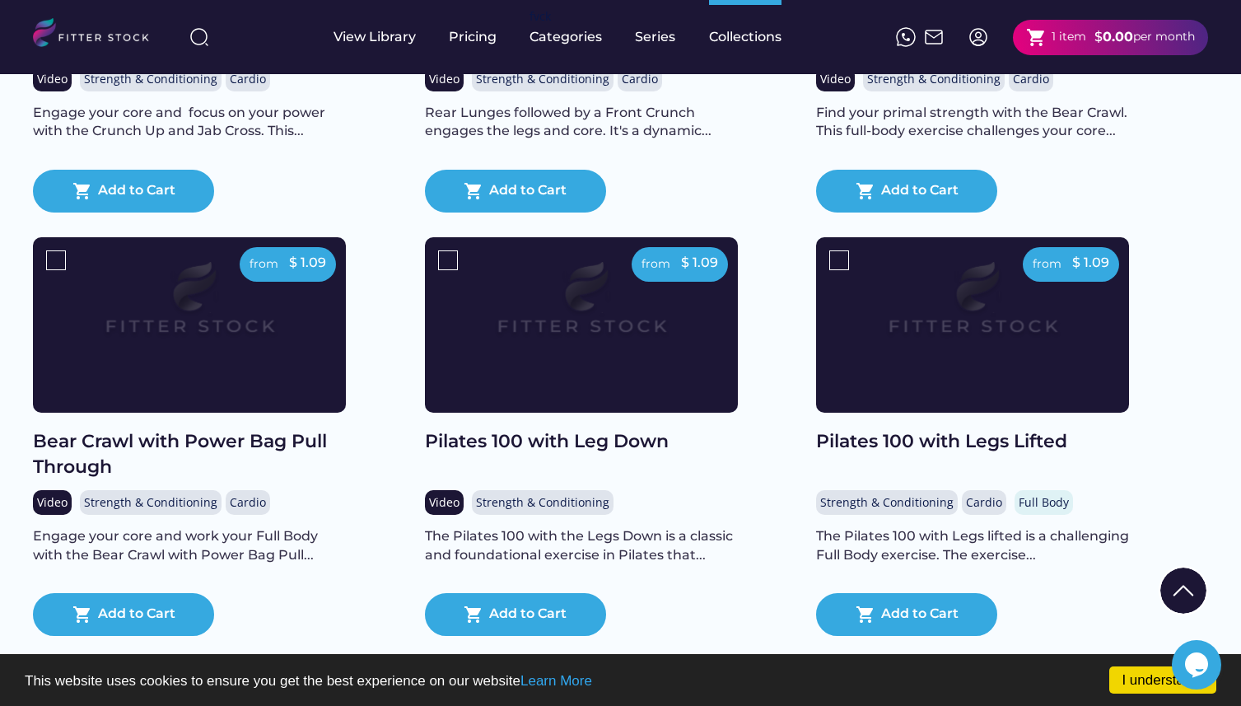
scroll to position [998, 0]
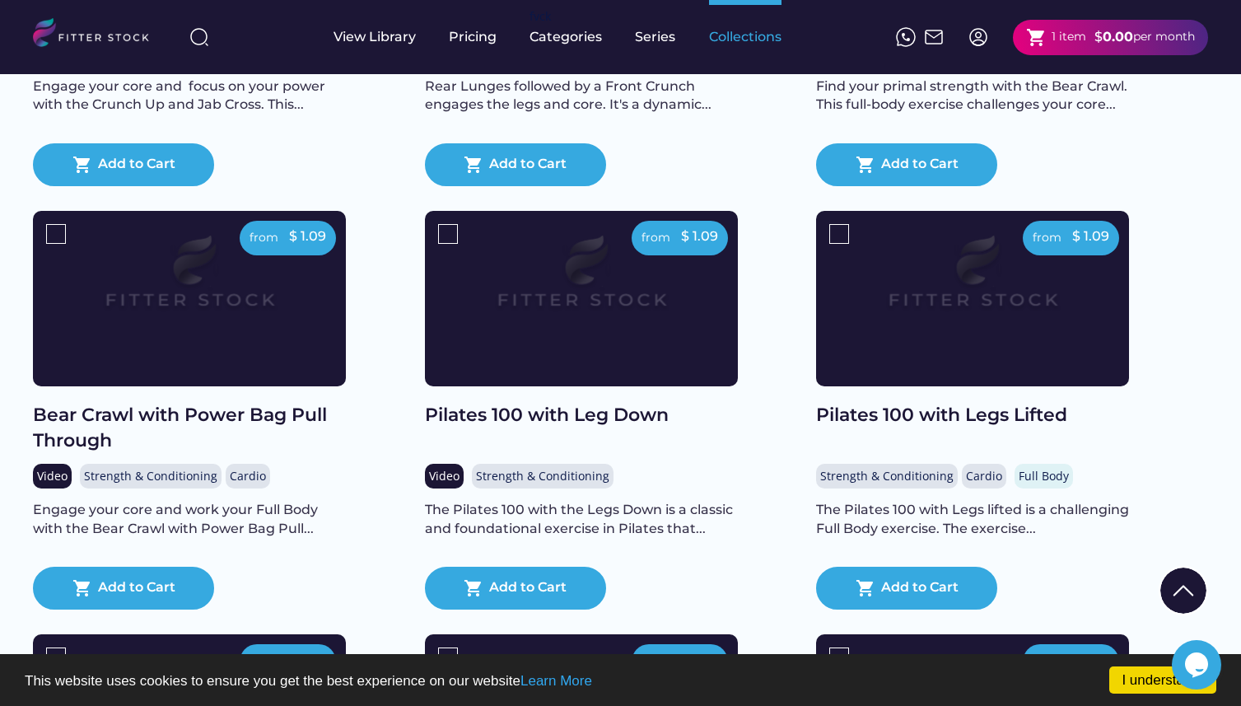
click at [743, 47] on div "Collections" at bounding box center [745, 37] width 72 height 74
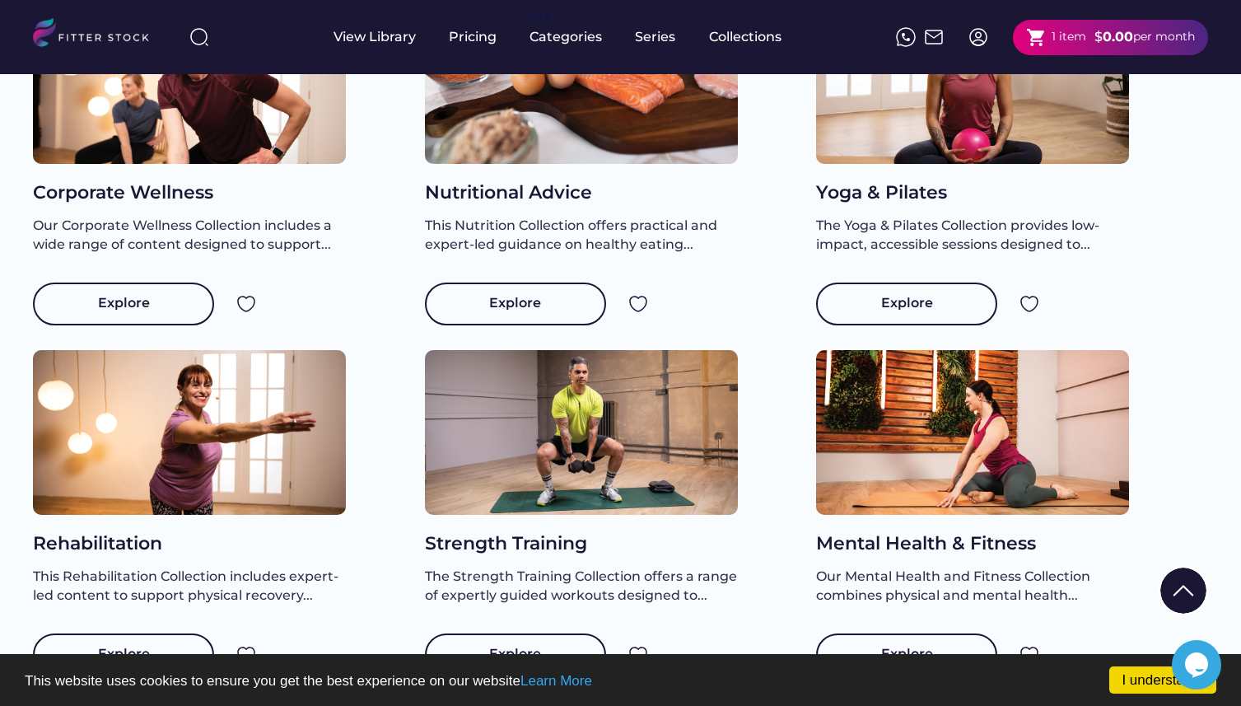
scroll to position [276, 0]
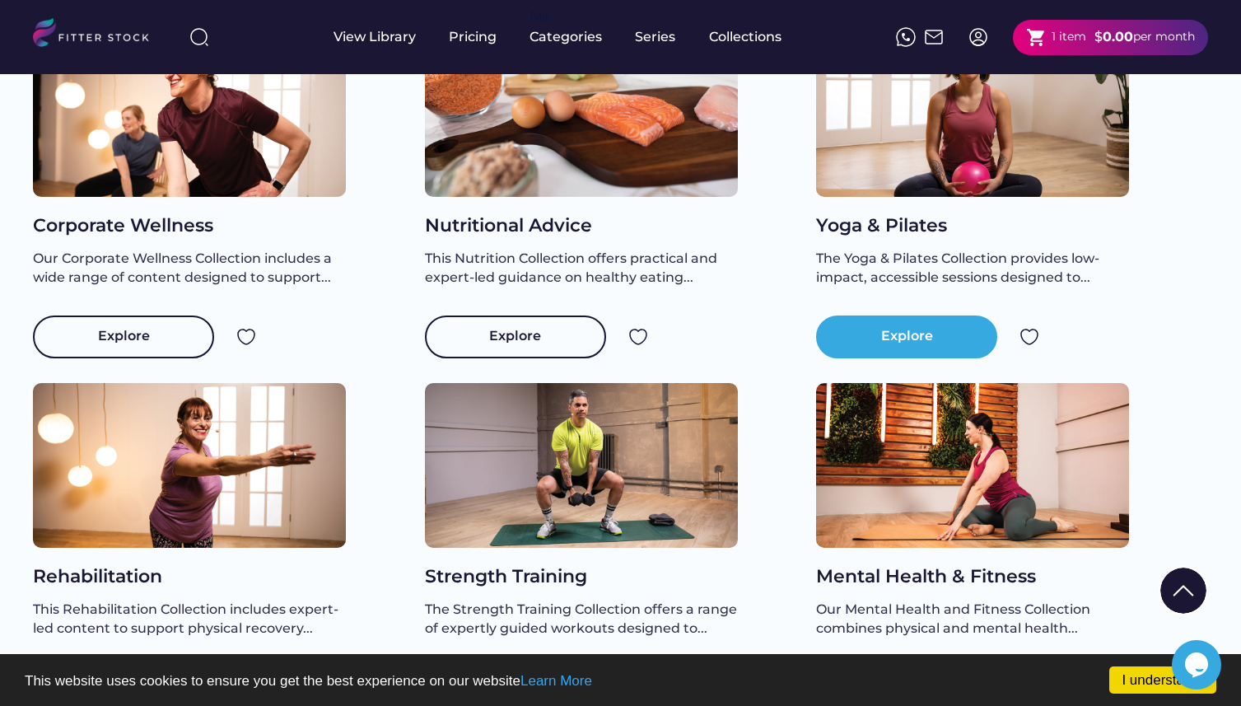
click at [908, 347] on div "Explore" at bounding box center [907, 337] width 52 height 20
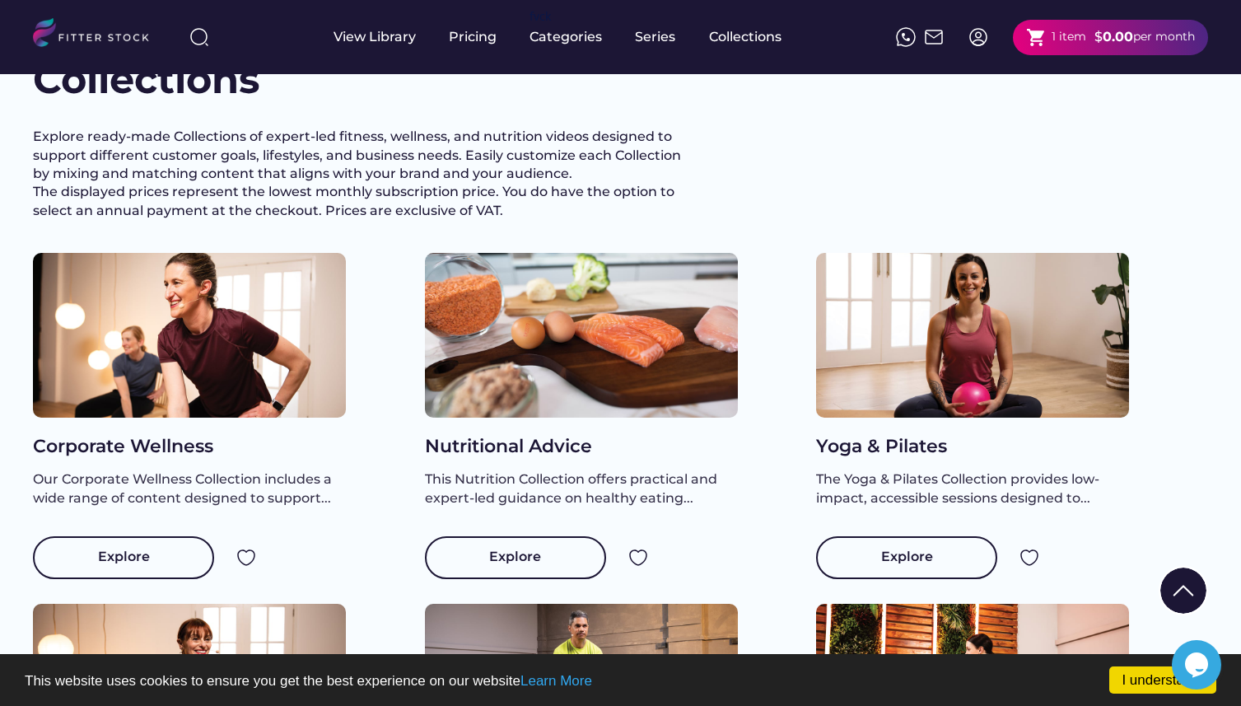
scroll to position [33, 0]
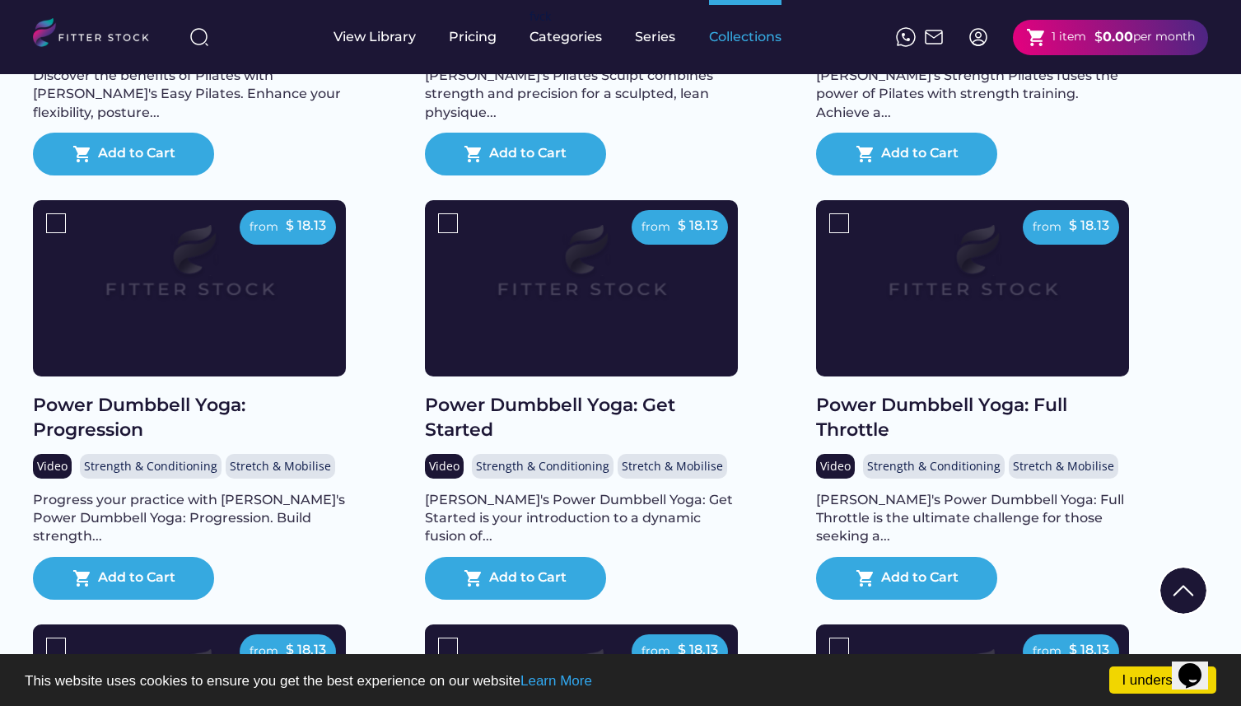
click at [751, 21] on div "Collections" at bounding box center [745, 37] width 72 height 74
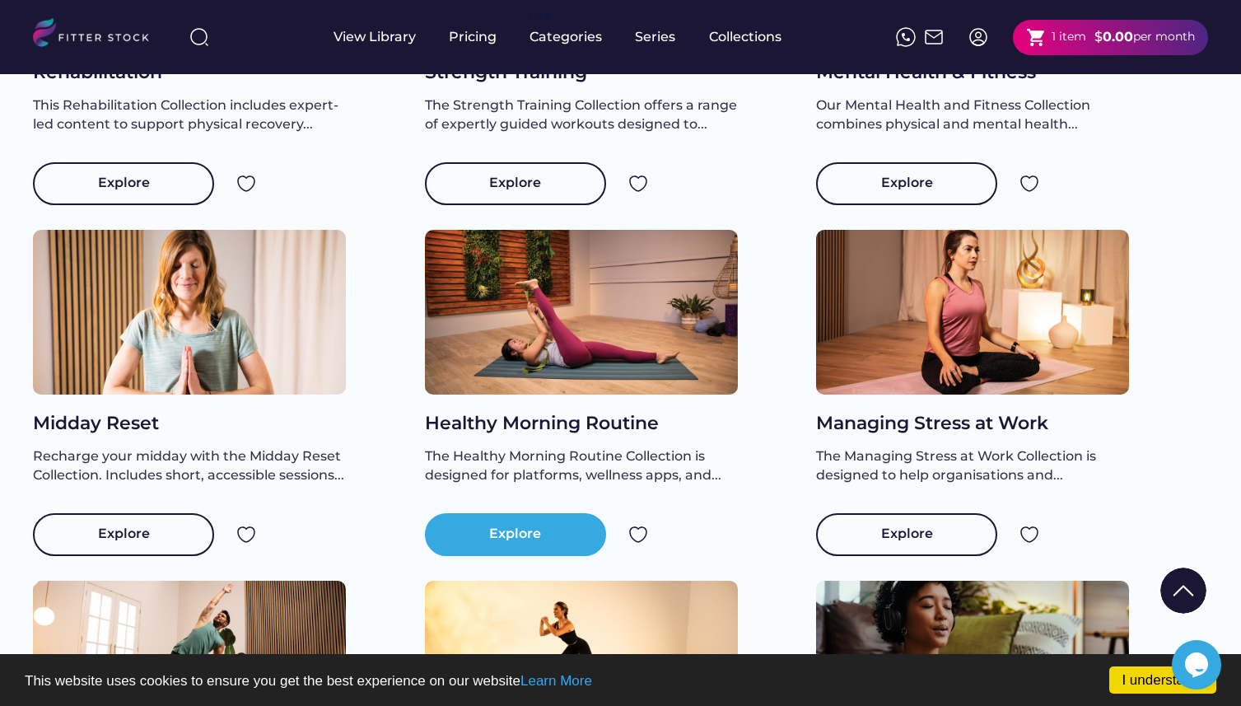
click at [508, 544] on div "Explore" at bounding box center [515, 534] width 52 height 20
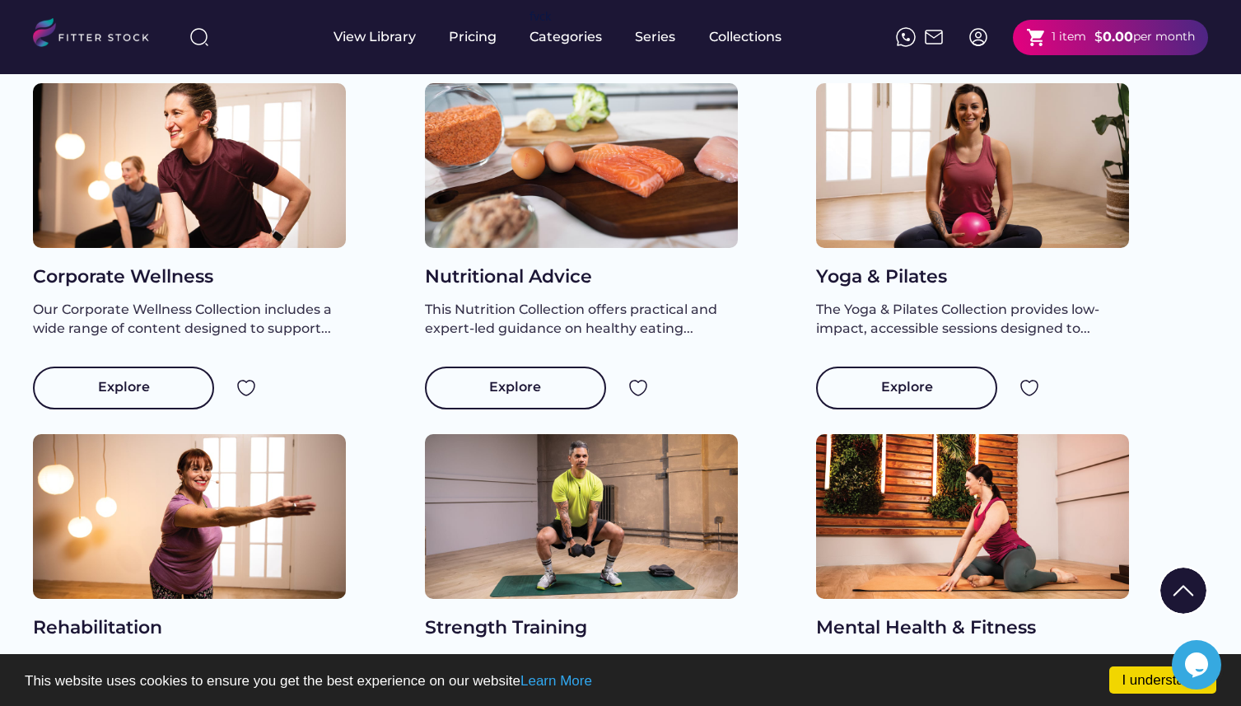
scroll to position [33, 0]
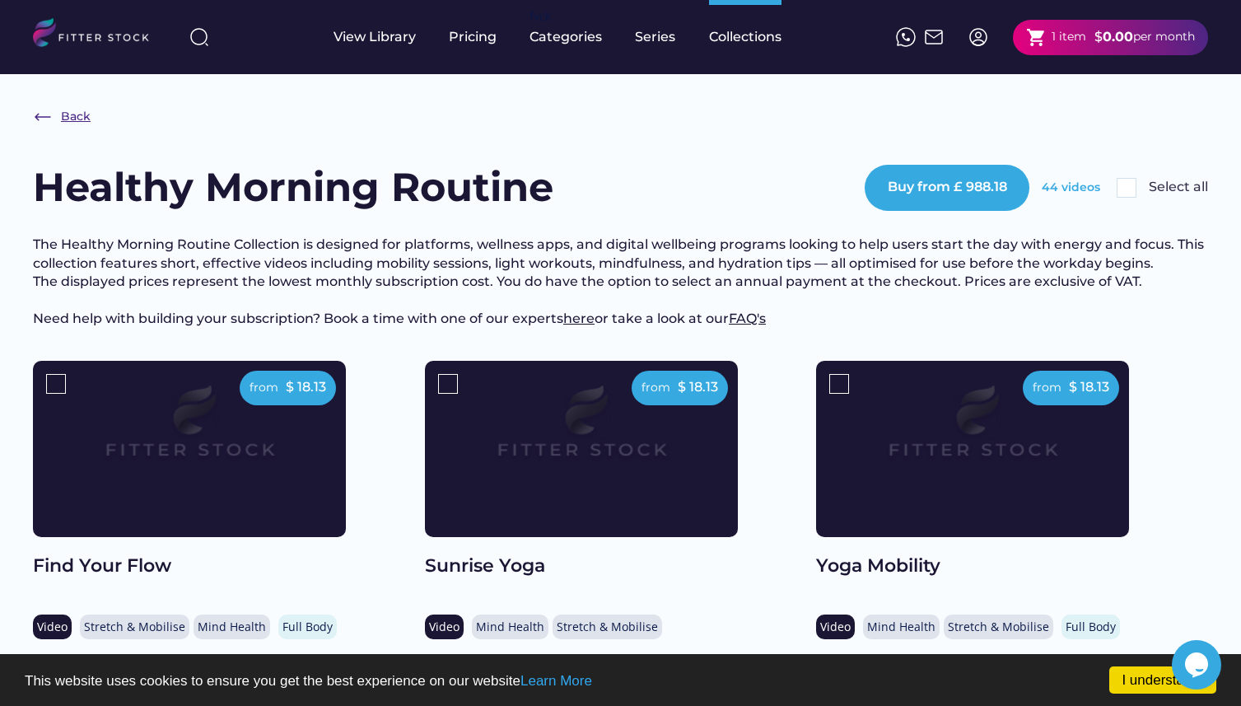
click at [72, 114] on div "Back" at bounding box center [76, 117] width 30 height 16
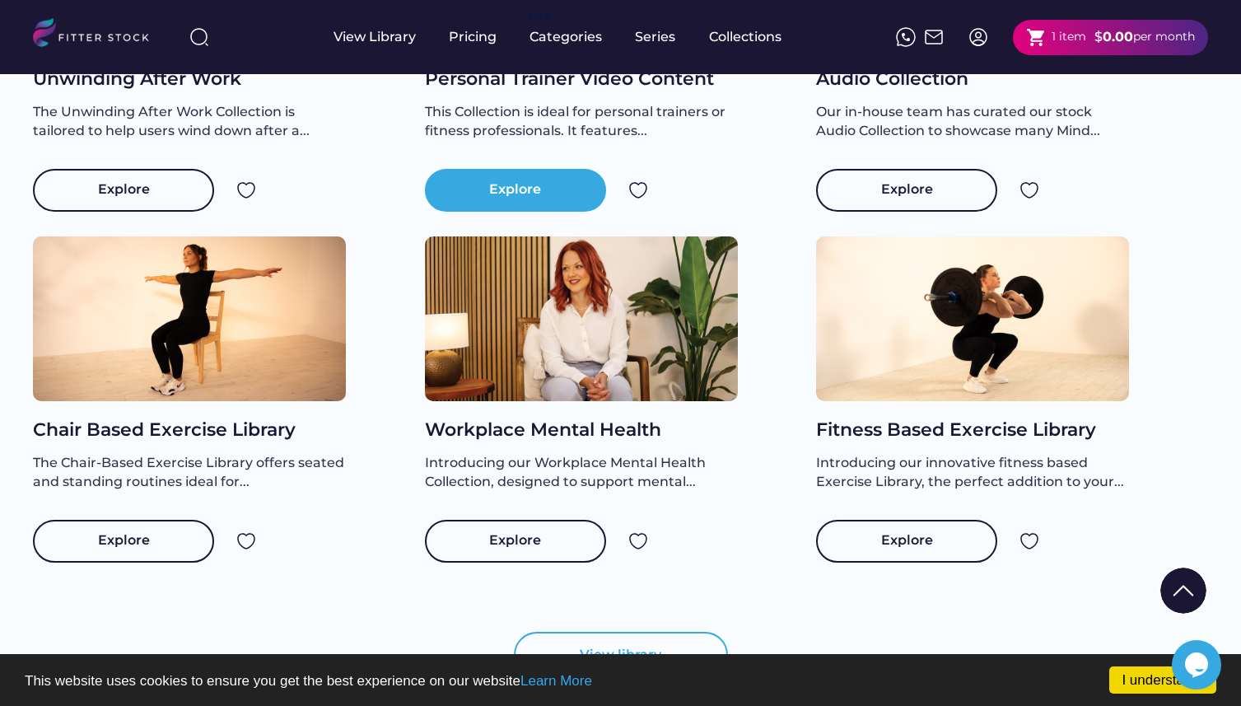
click at [452, 198] on div "Explore" at bounding box center [515, 190] width 181 height 43
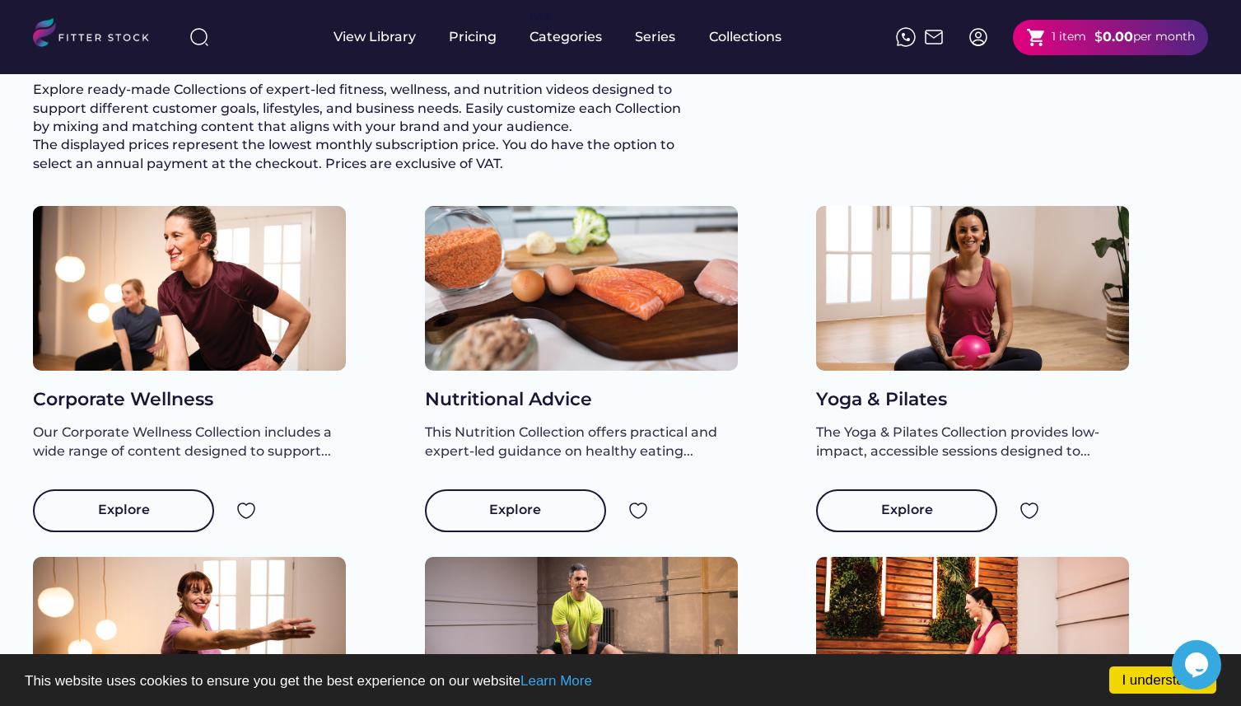
scroll to position [33, 0]
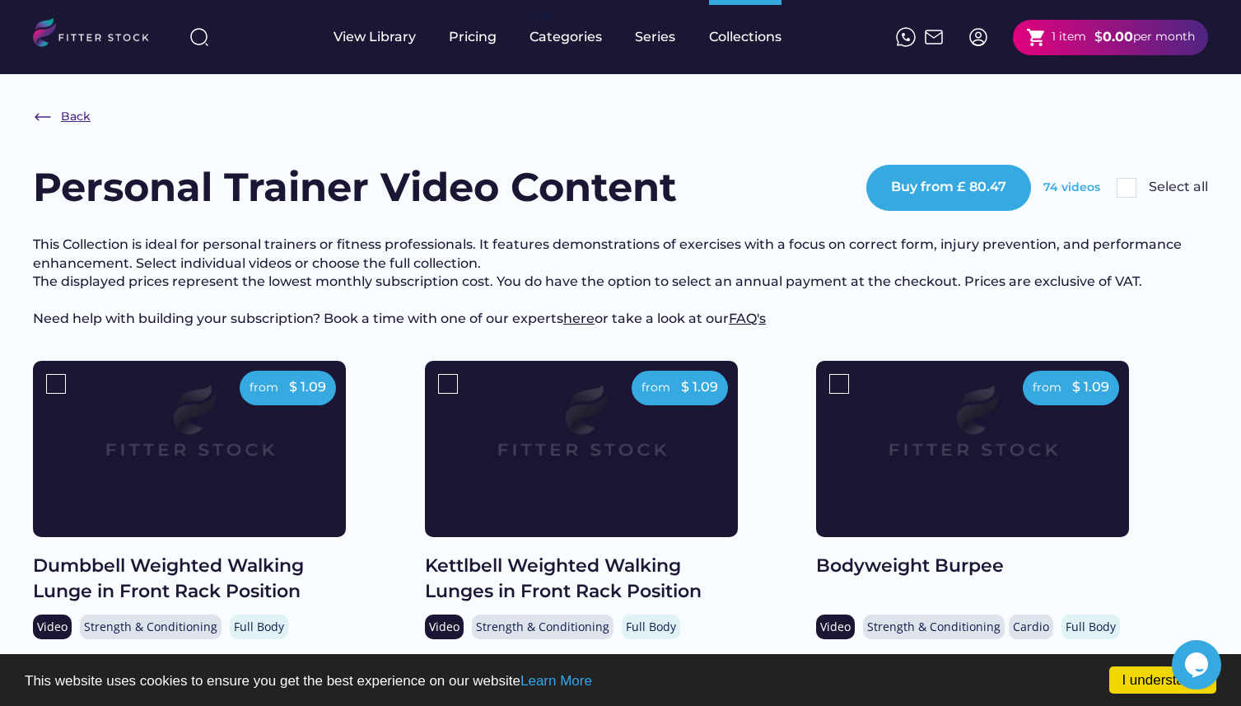
click at [83, 122] on div "Back" at bounding box center [76, 117] width 30 height 16
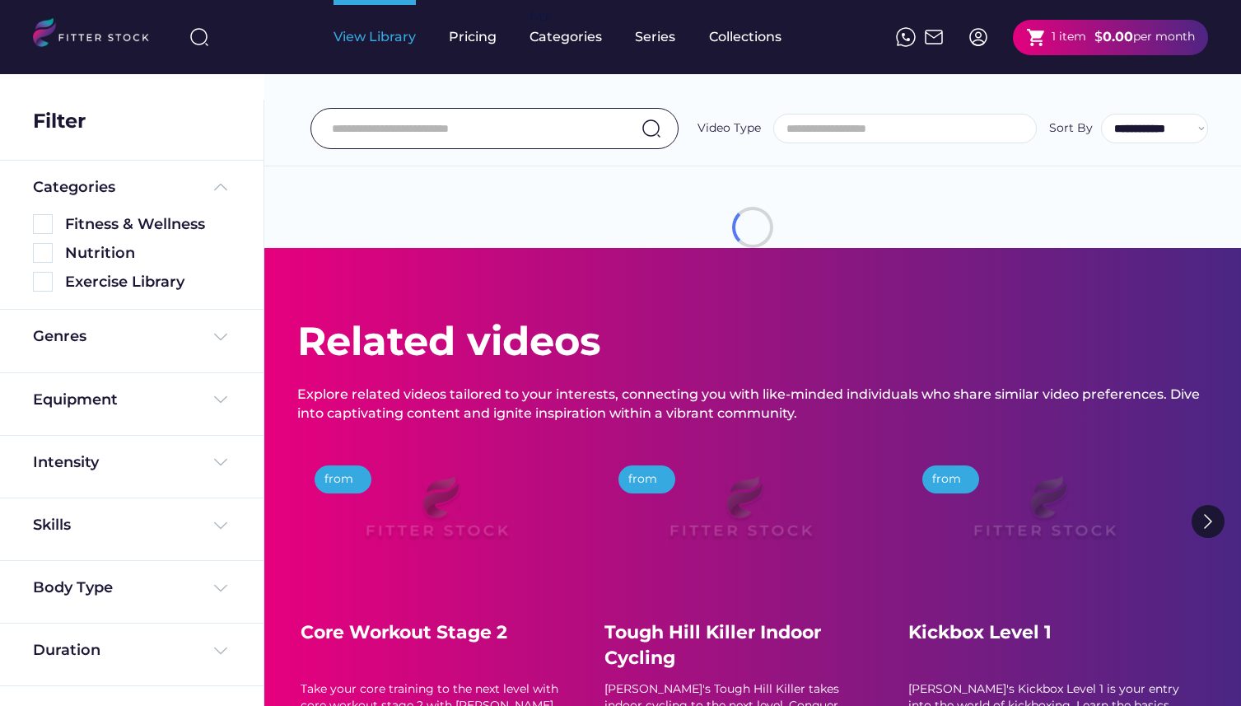
select select
select select "**********"
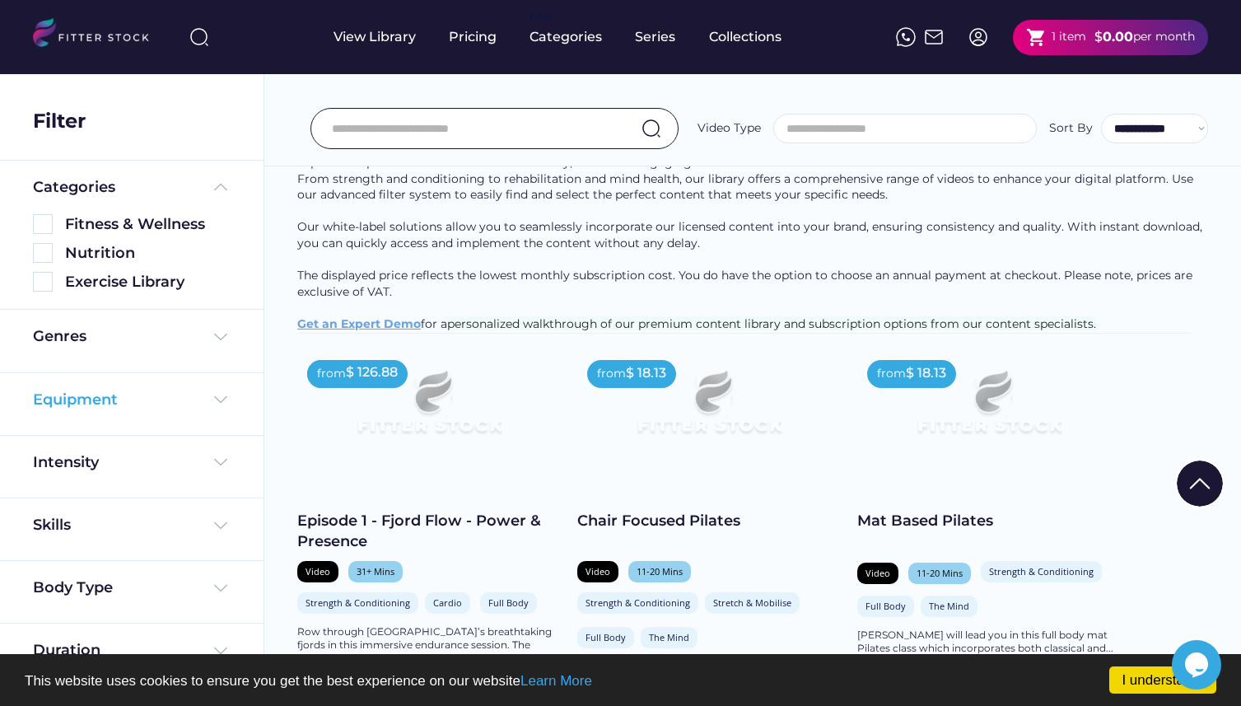
click at [163, 407] on div "Equipment" at bounding box center [132, 399] width 198 height 21
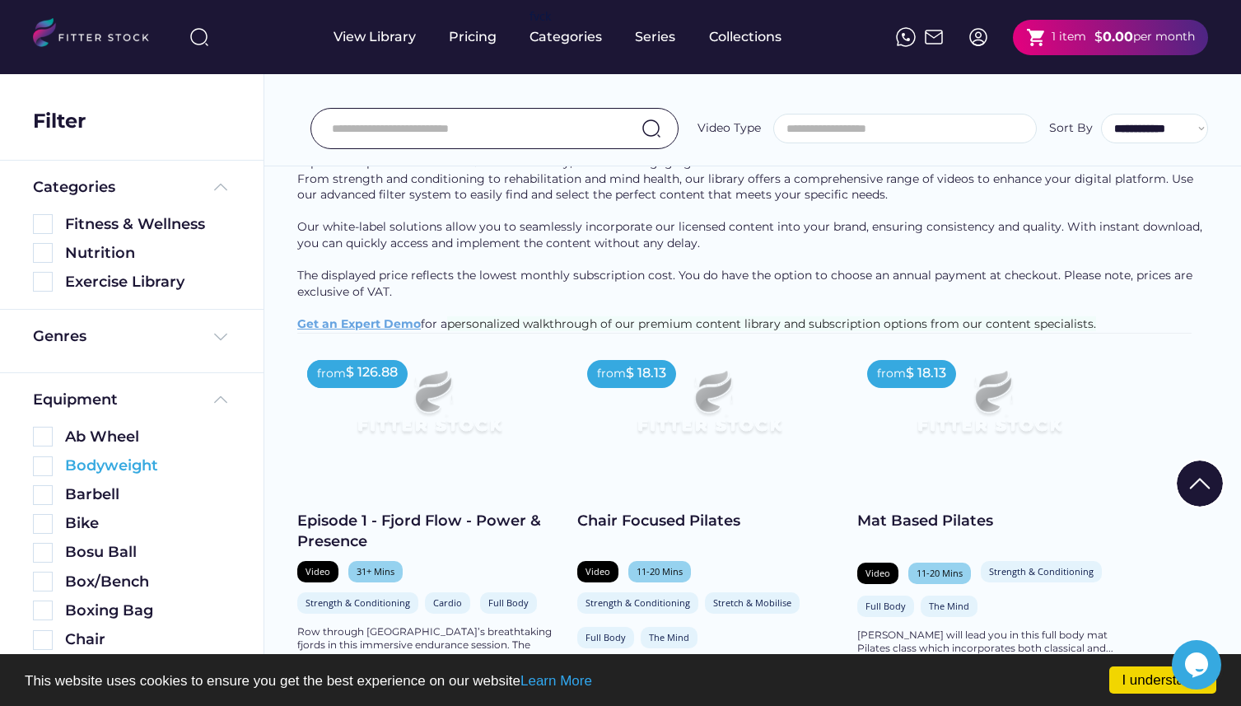
click at [135, 470] on div "Bodyweight" at bounding box center [147, 465] width 165 height 21
click at [49, 467] on img at bounding box center [43, 466] width 20 height 20
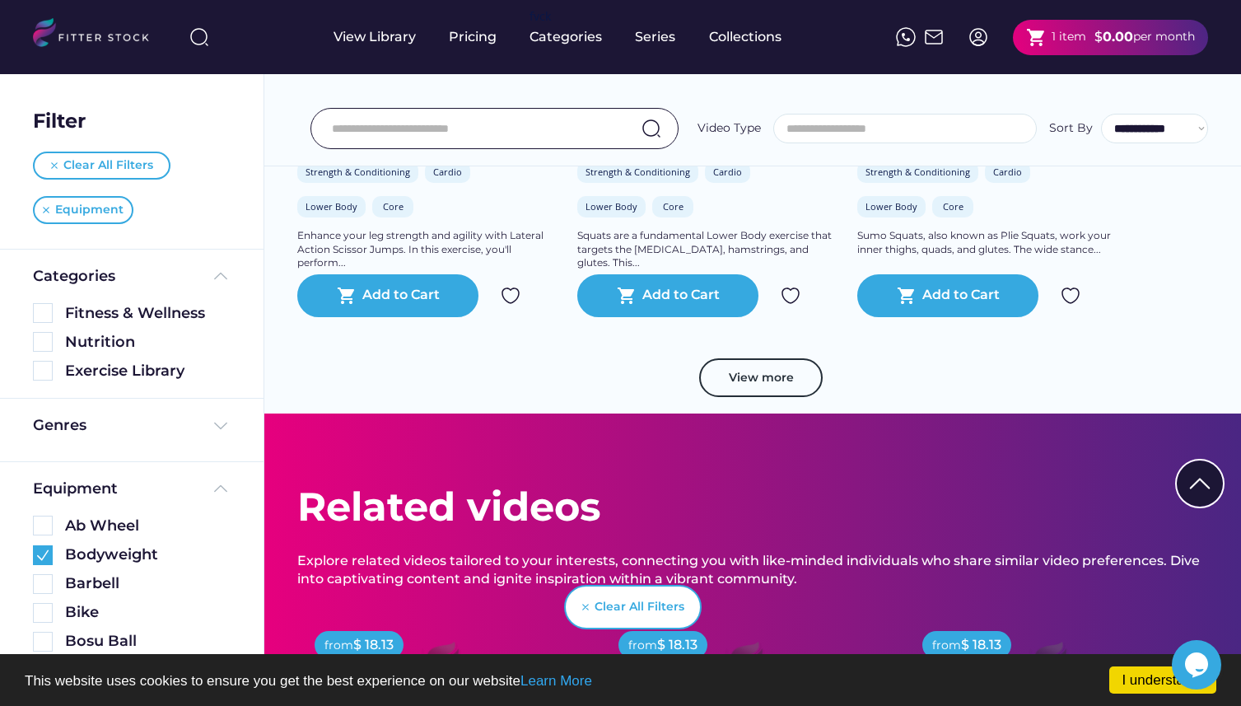
scroll to position [2199, 0]
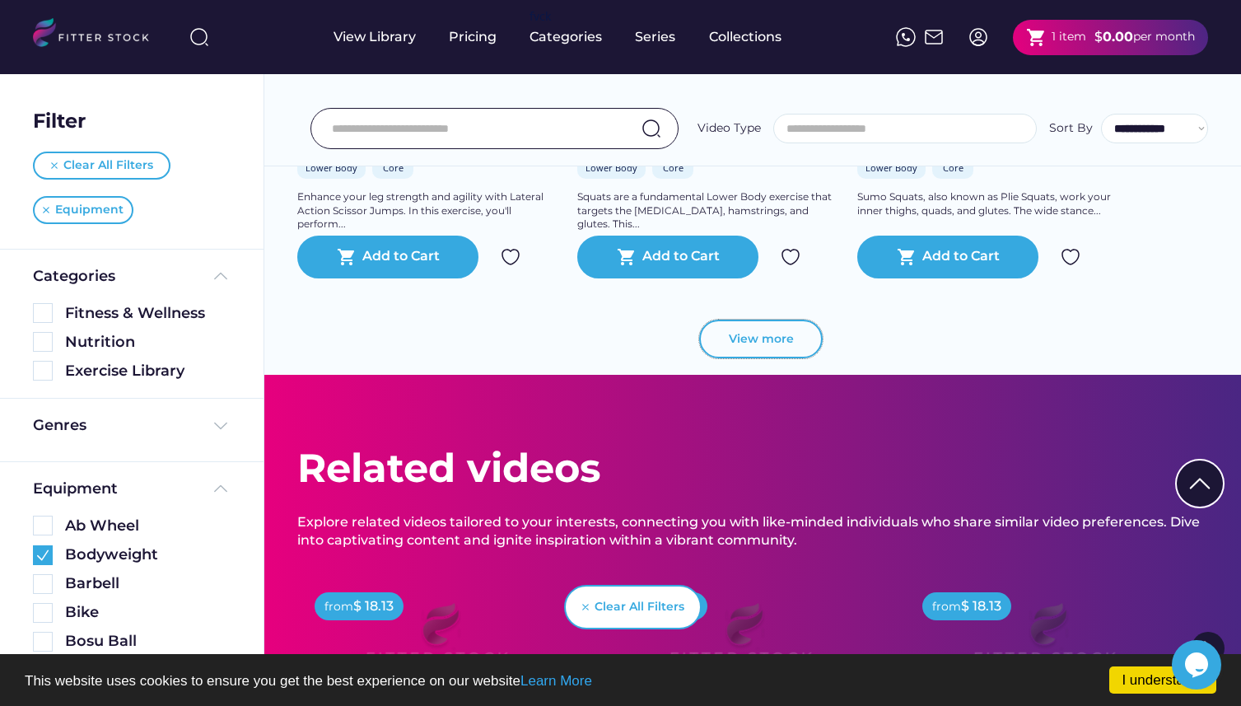
click at [769, 359] on button "View more" at bounding box center [760, 339] width 123 height 40
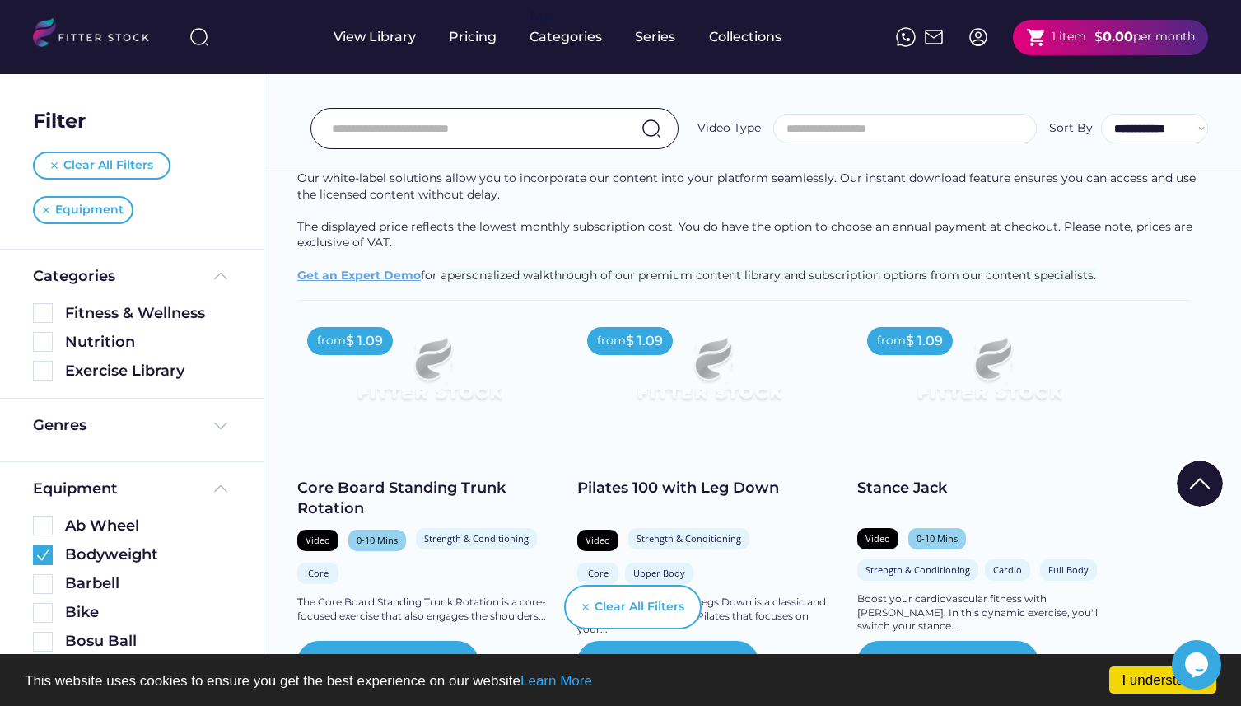
scroll to position [1349, 0]
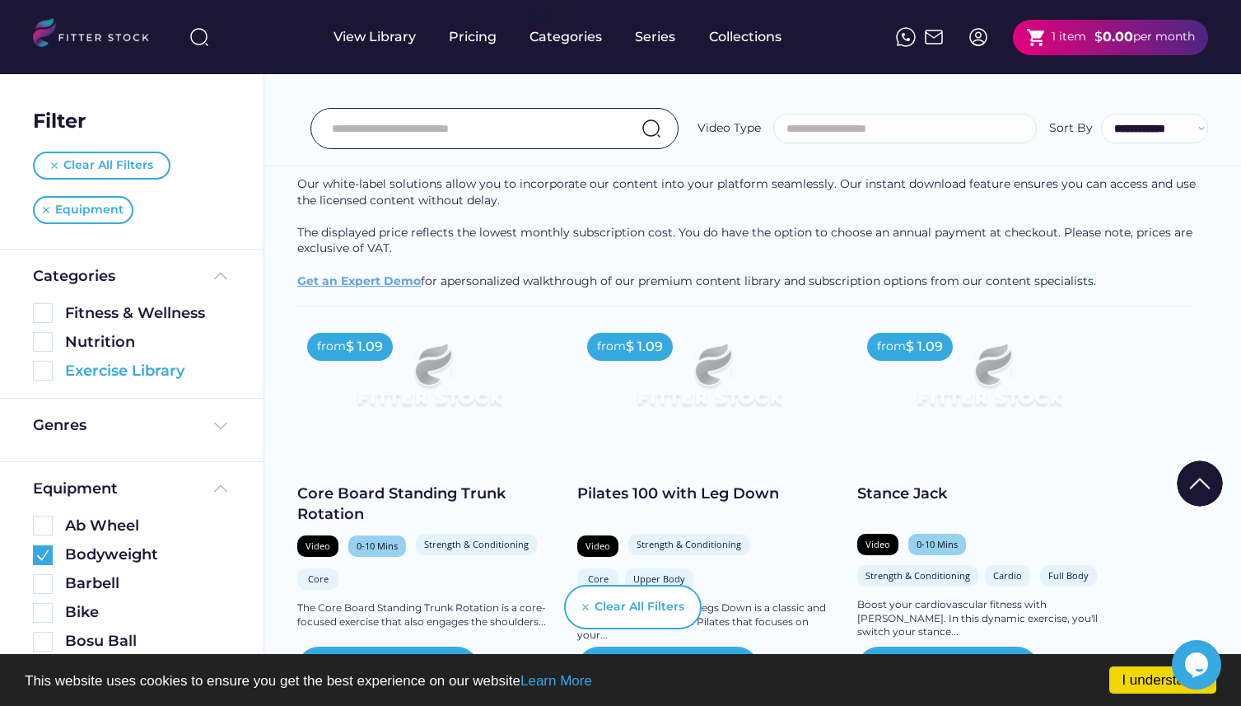
click at [40, 376] on img at bounding box center [43, 371] width 20 height 20
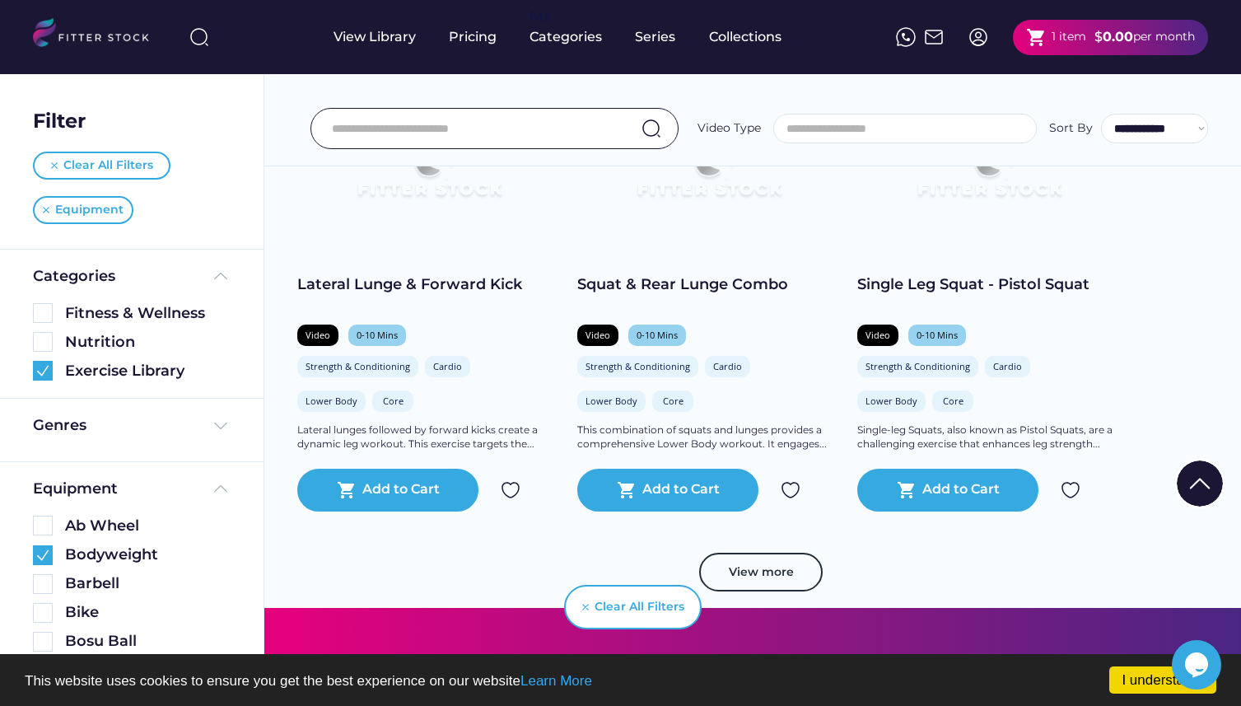
scroll to position [1838, 0]
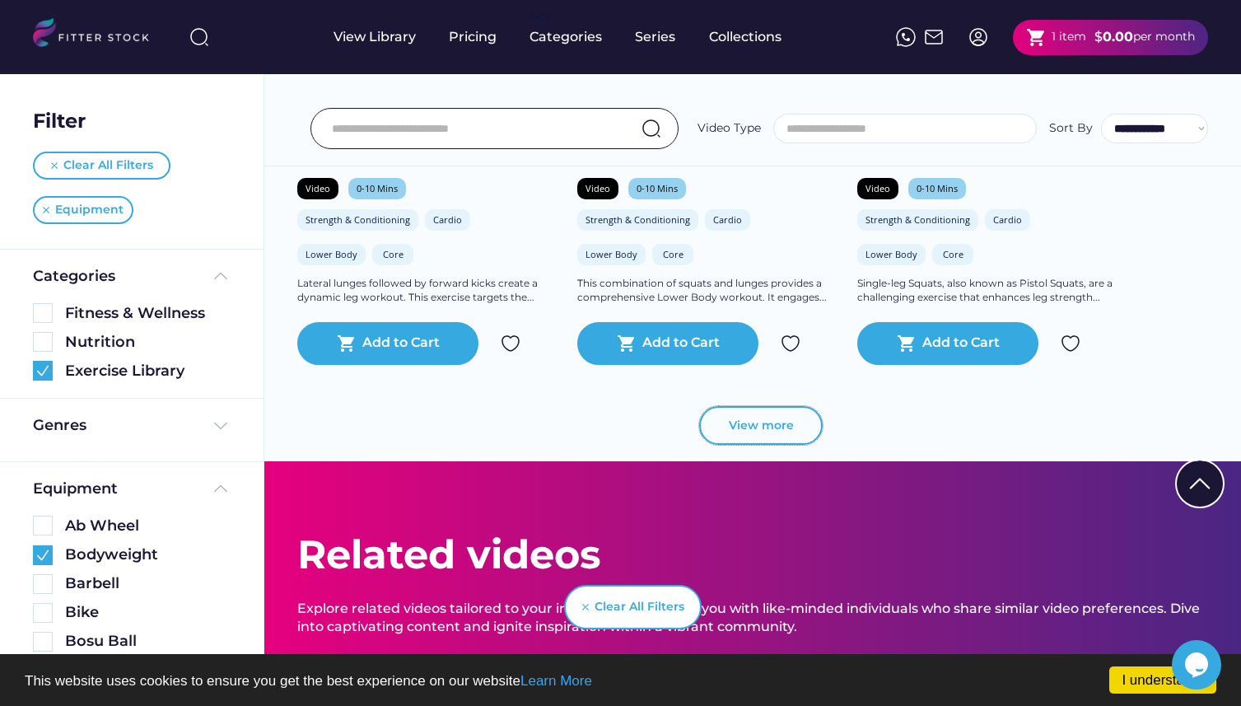
click at [724, 424] on button "View more" at bounding box center [760, 426] width 123 height 40
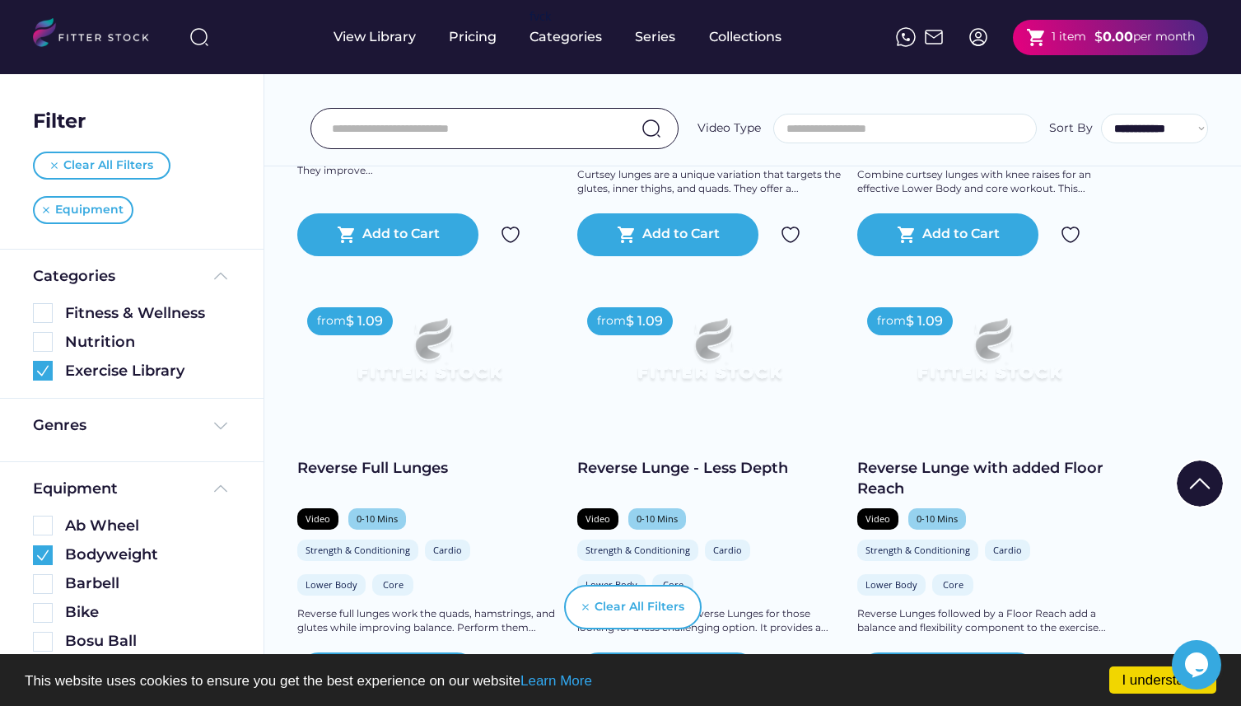
scroll to position [2574, 0]
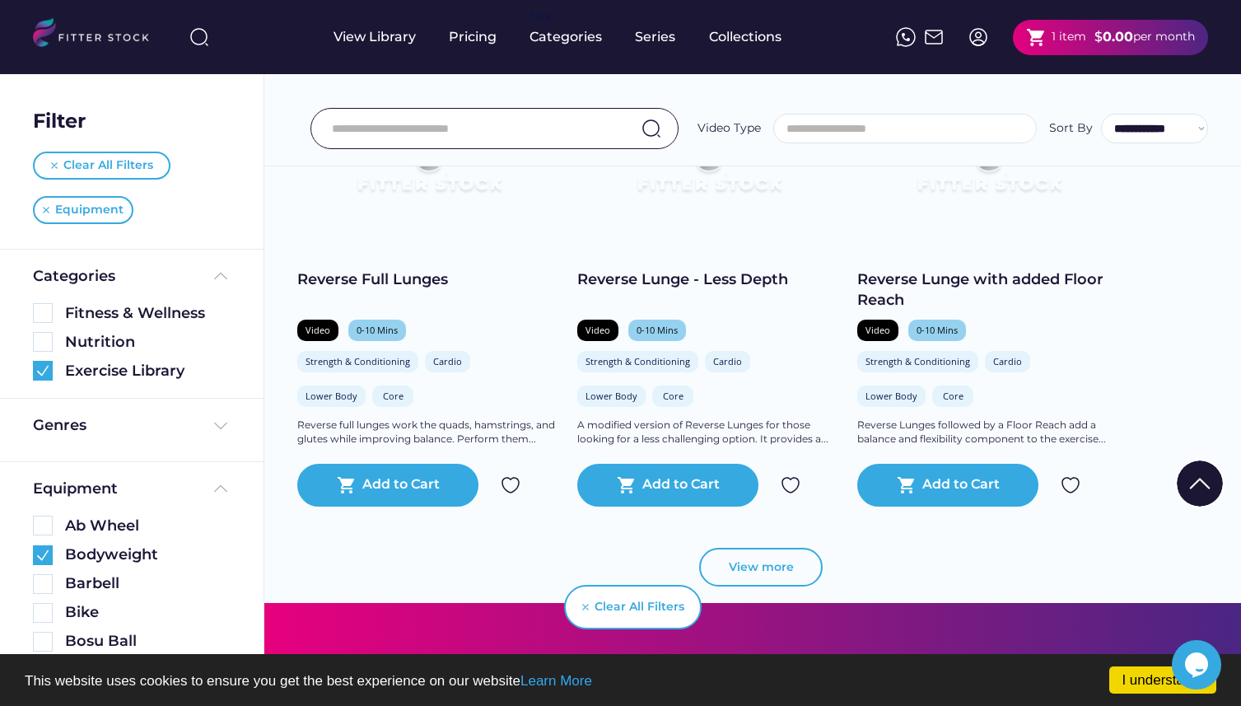
click at [749, 552] on button "View more" at bounding box center [760, 567] width 123 height 40
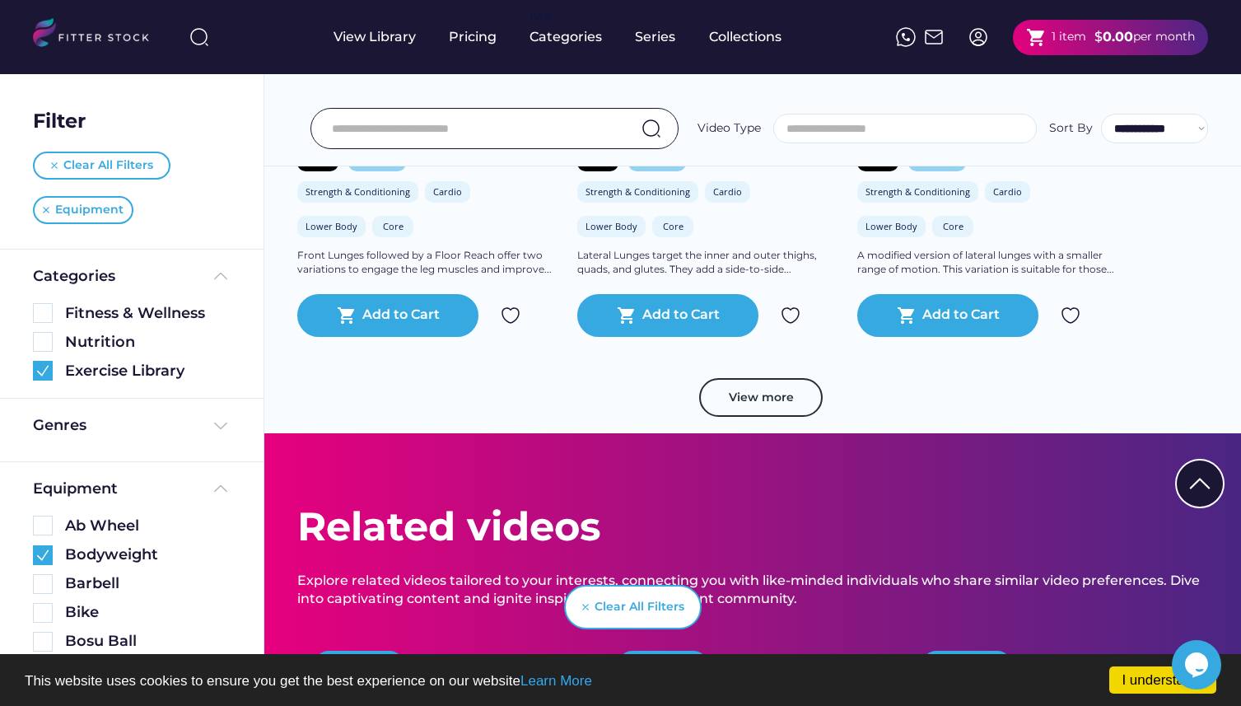
scroll to position [3727, 0]
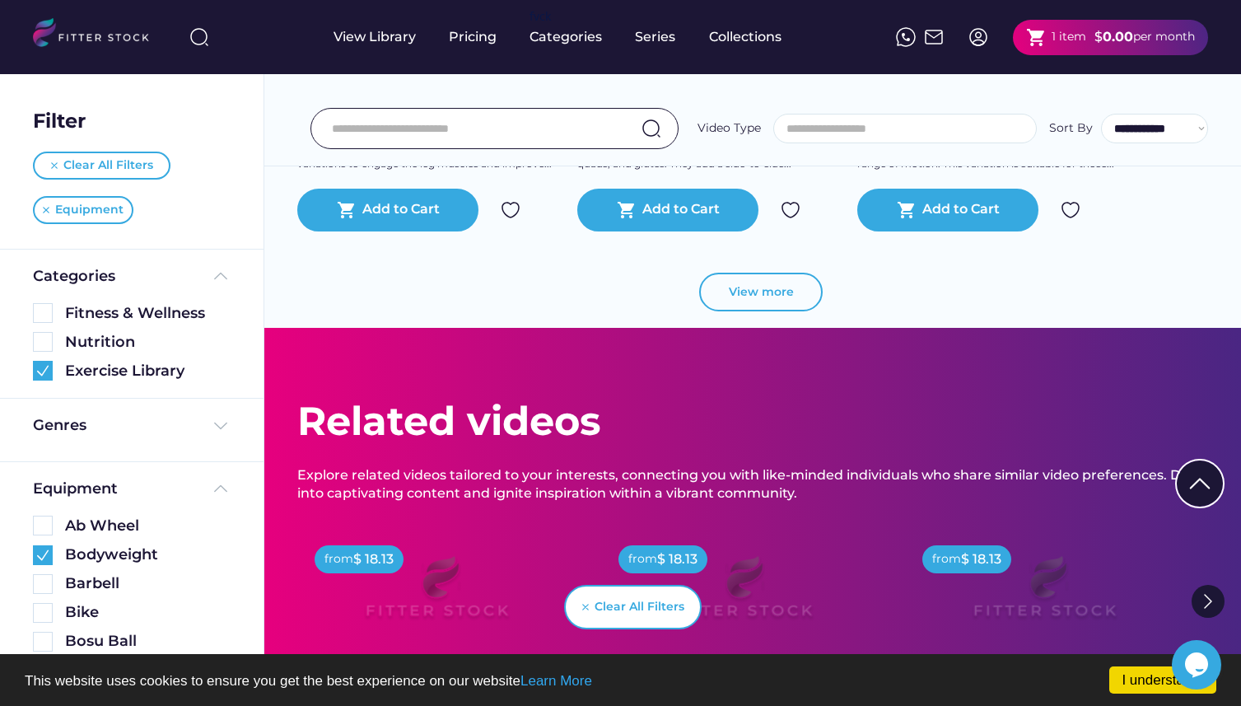
click at [766, 294] on button "View more" at bounding box center [760, 293] width 123 height 40
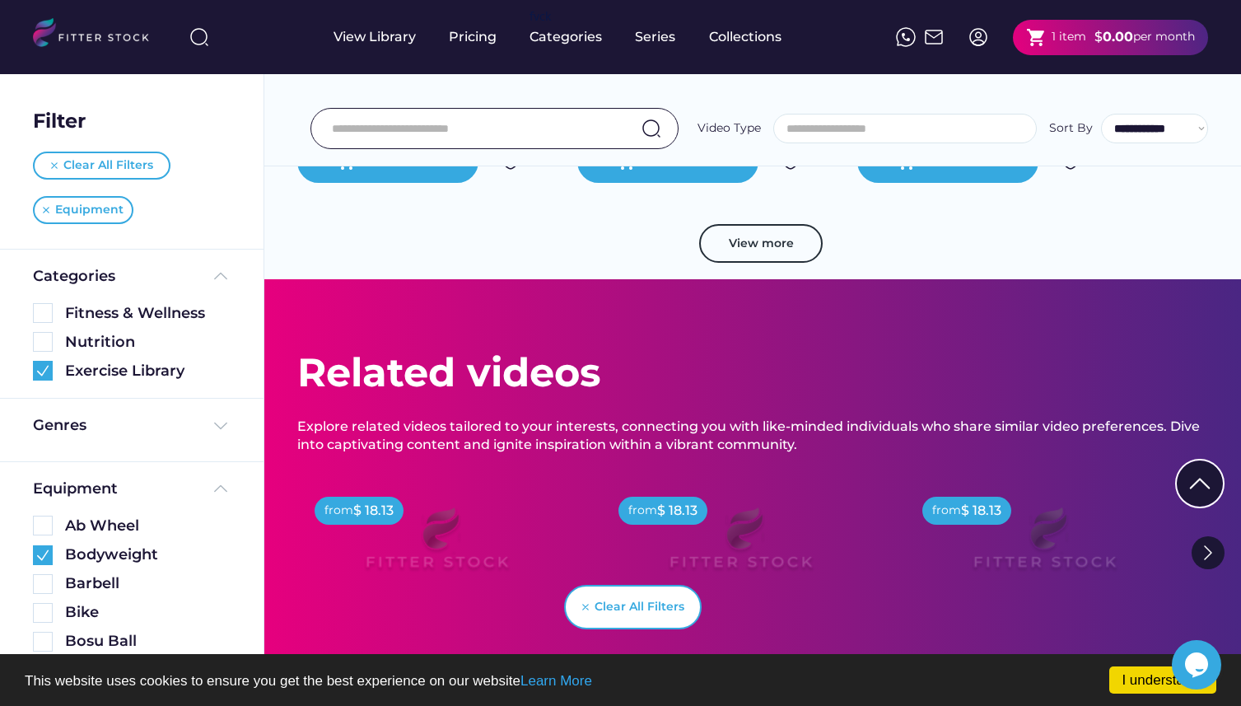
scroll to position [4602, 0]
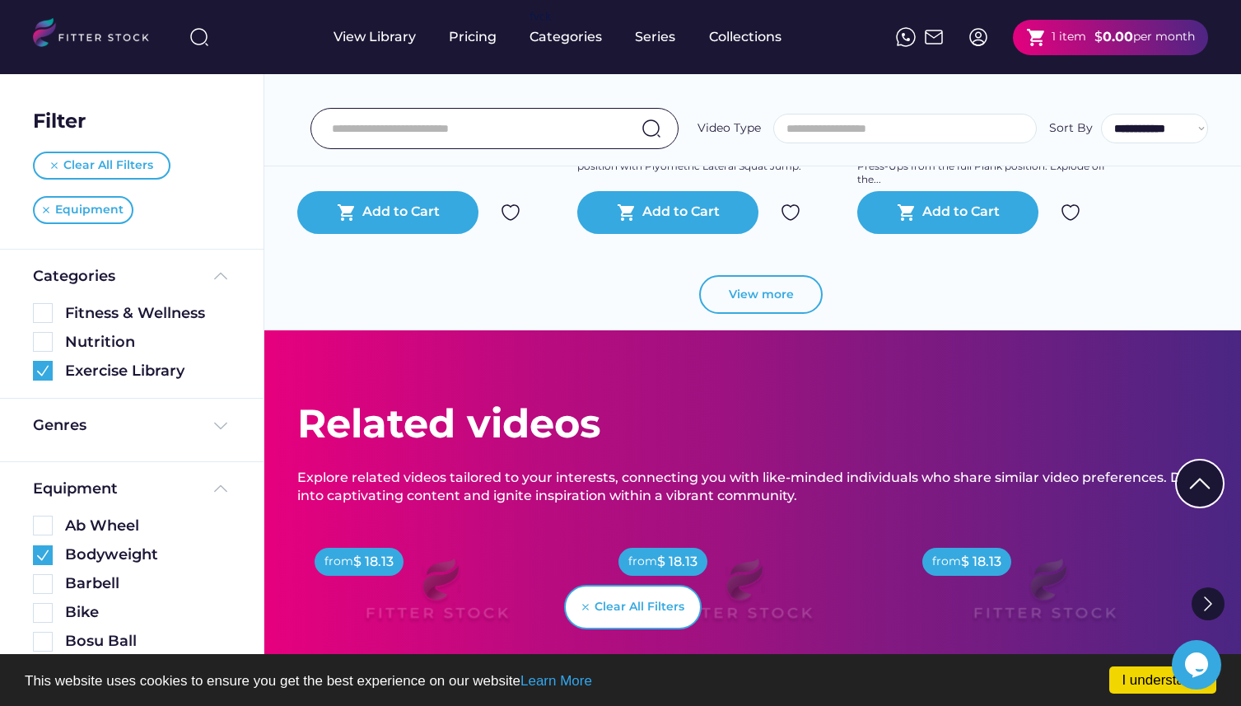
click at [799, 287] on button "View more" at bounding box center [760, 295] width 123 height 40
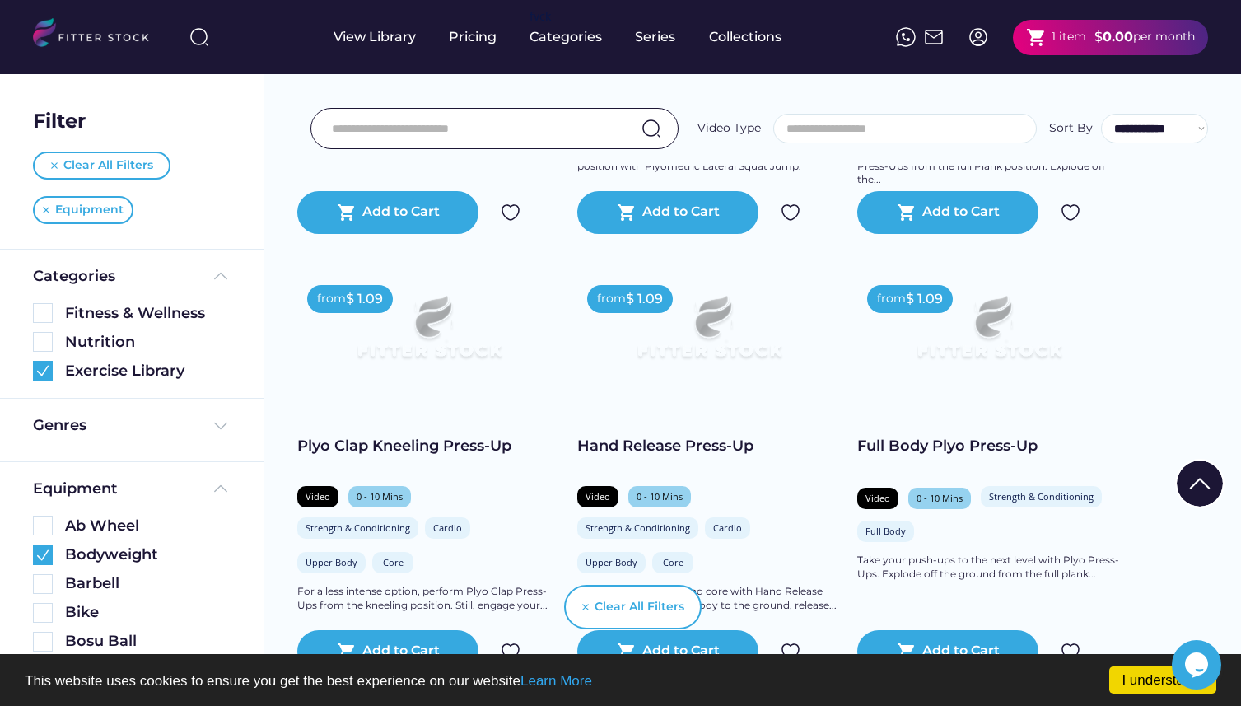
click at [788, 296] on img at bounding box center [708, 334] width 211 height 119
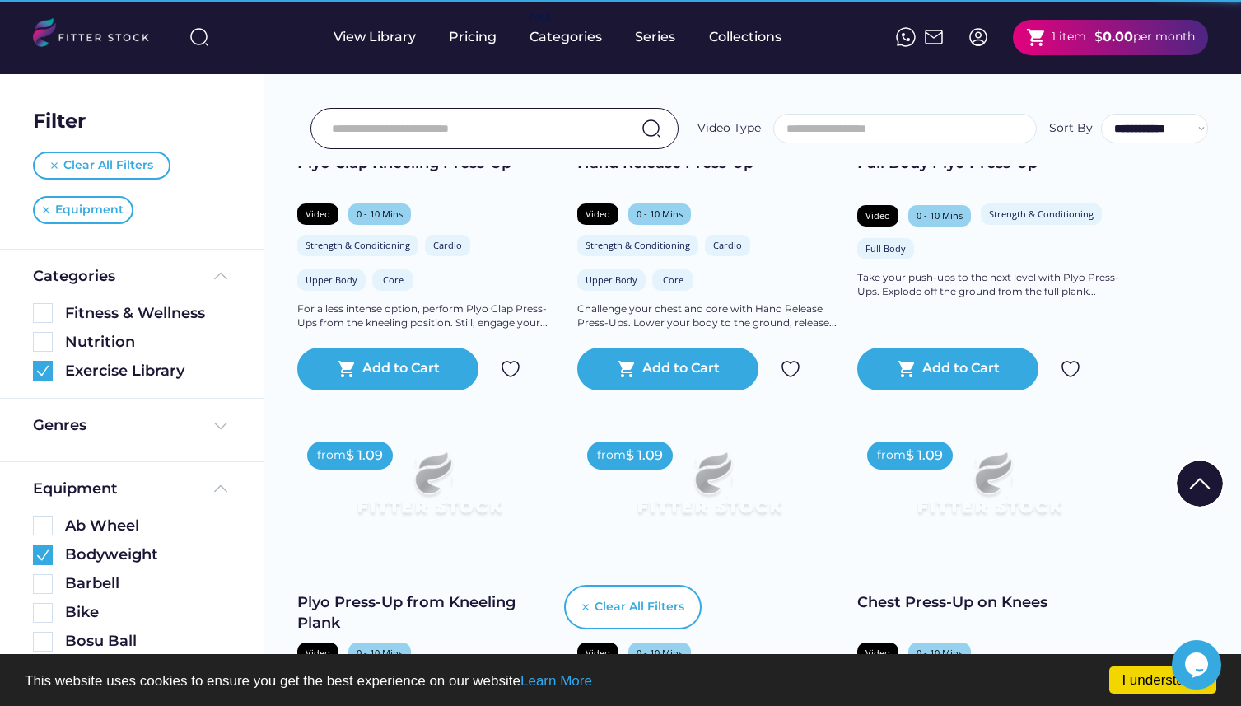
scroll to position [4955, 0]
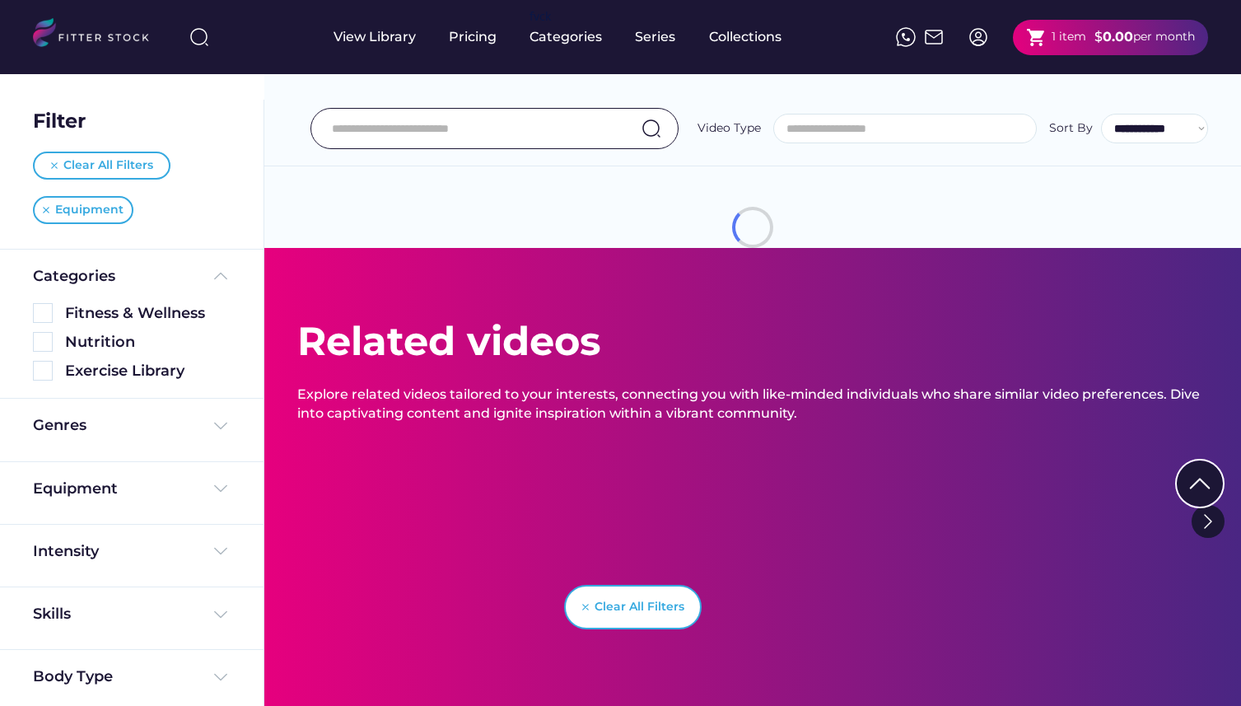
select select
select select "**********"
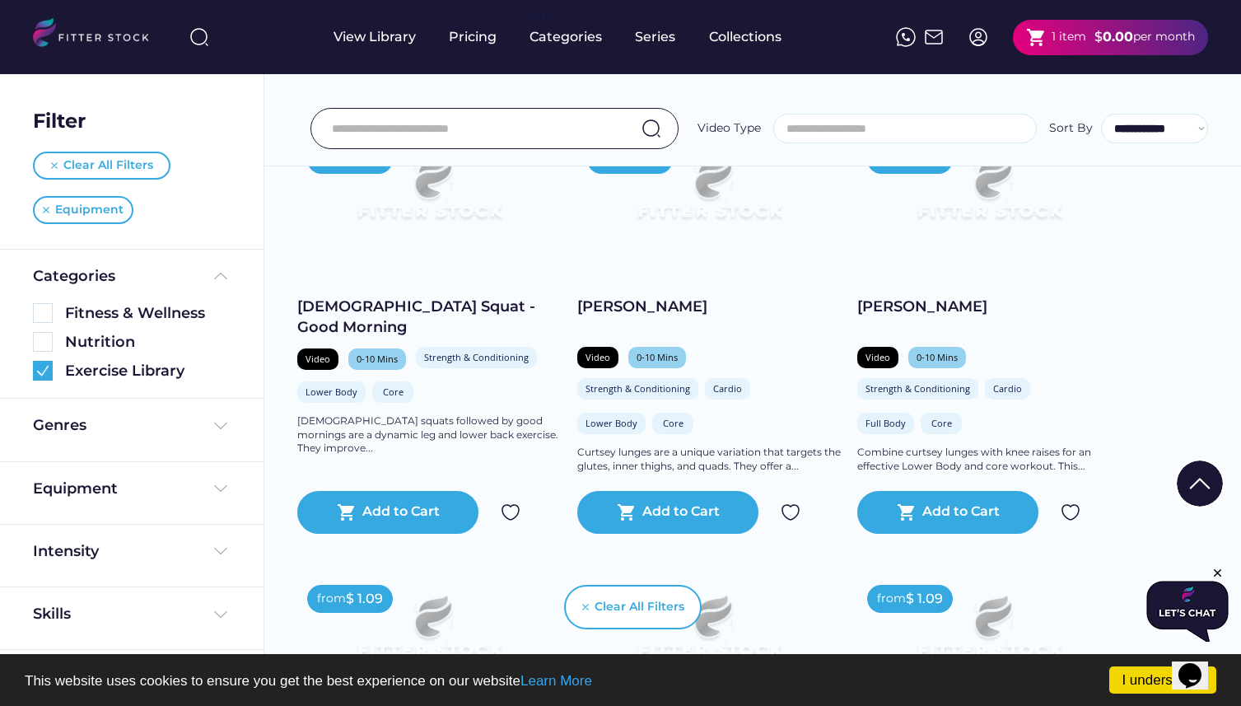
scroll to position [2151, 0]
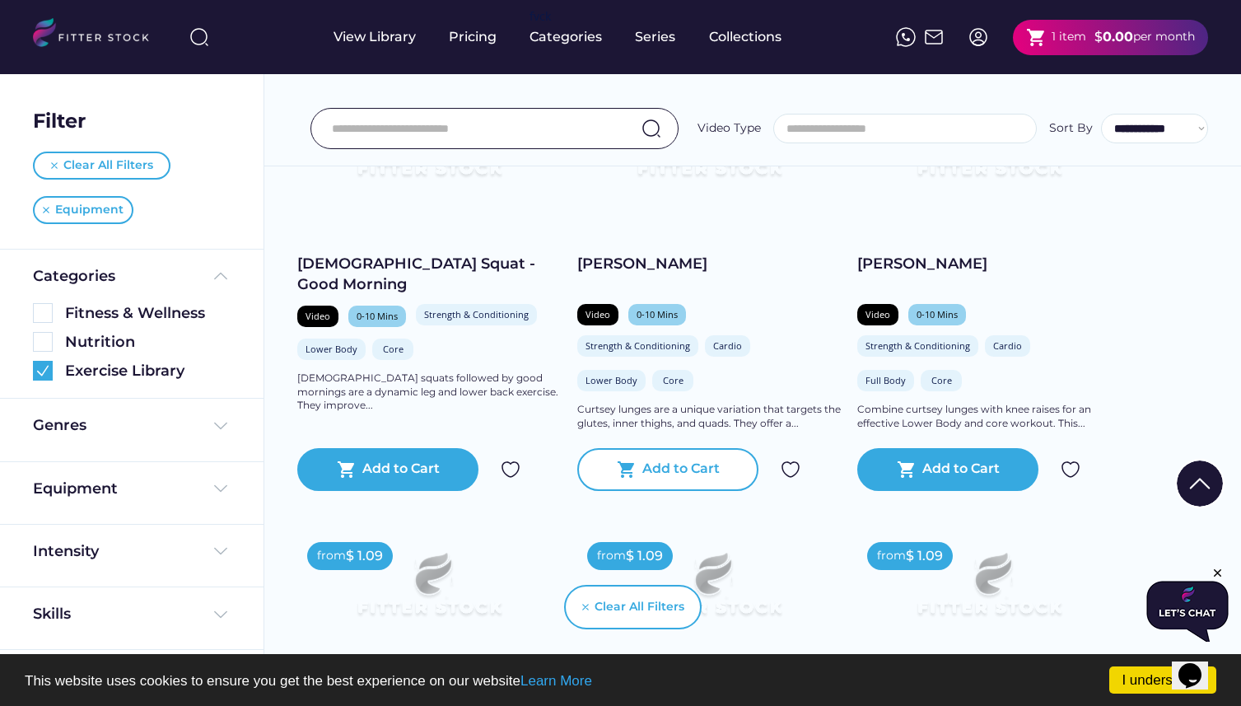
drag, startPoint x: 678, startPoint y: 470, endPoint x: 741, endPoint y: 476, distance: 62.8
click at [678, 470] on div "Add to Cart" at bounding box center [680, 469] width 77 height 20
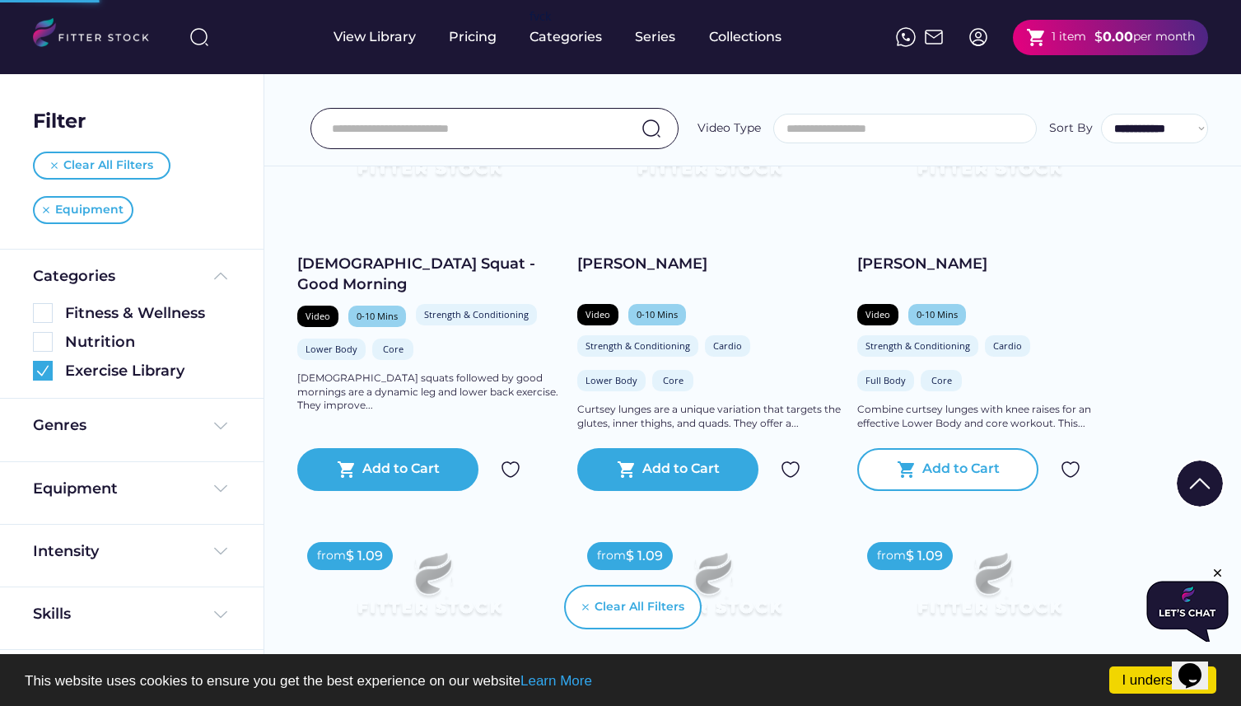
click at [884, 472] on div "shopping_cart Add to Cart" at bounding box center [947, 469] width 181 height 43
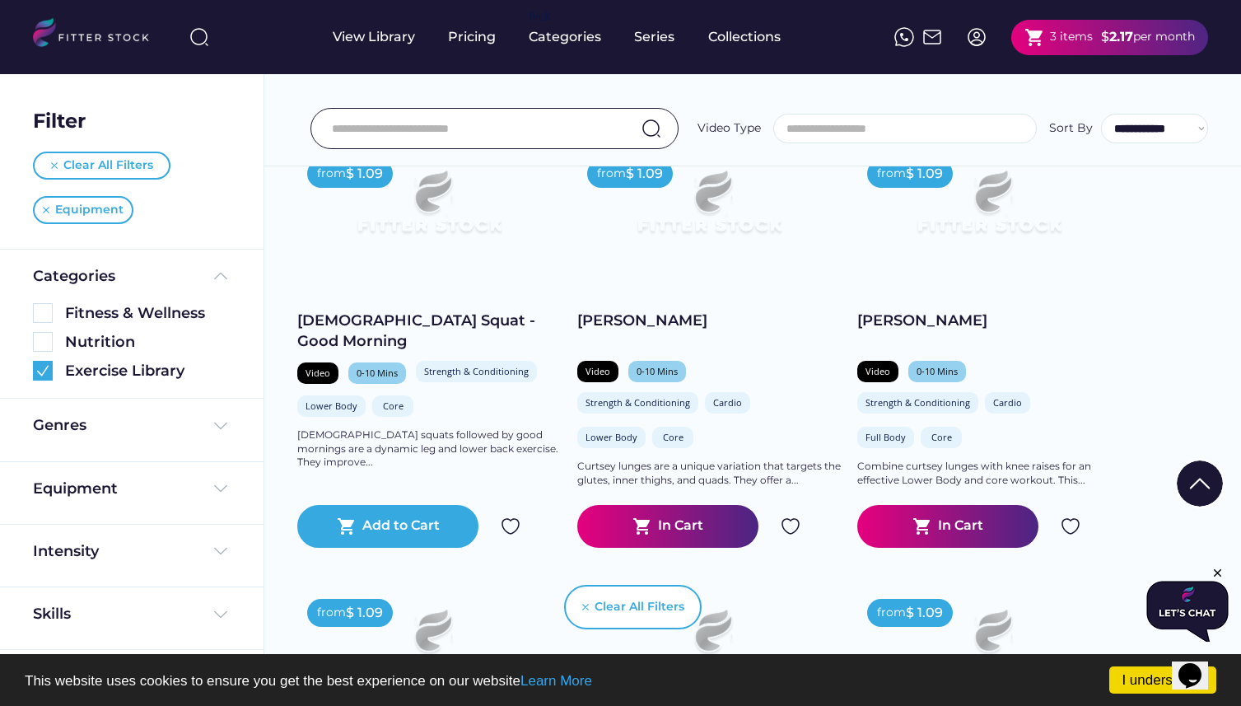
scroll to position [2113, 0]
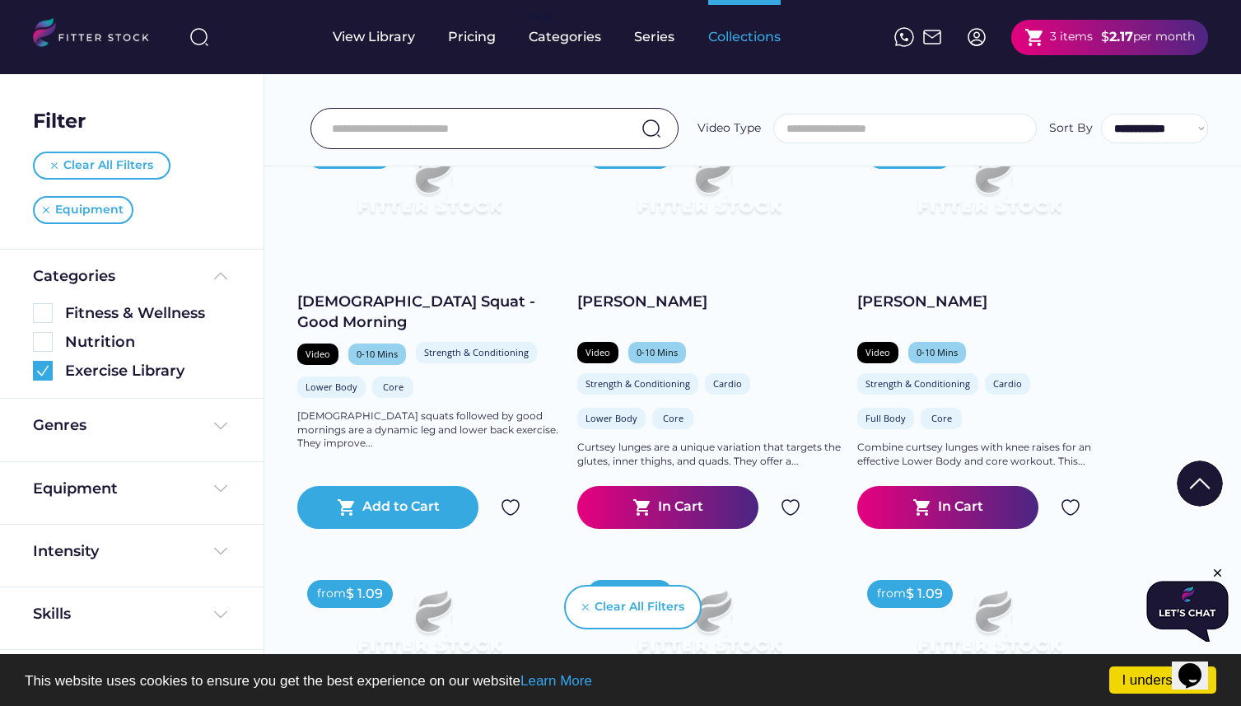
click at [738, 46] on div "Collections" at bounding box center [744, 37] width 72 height 74
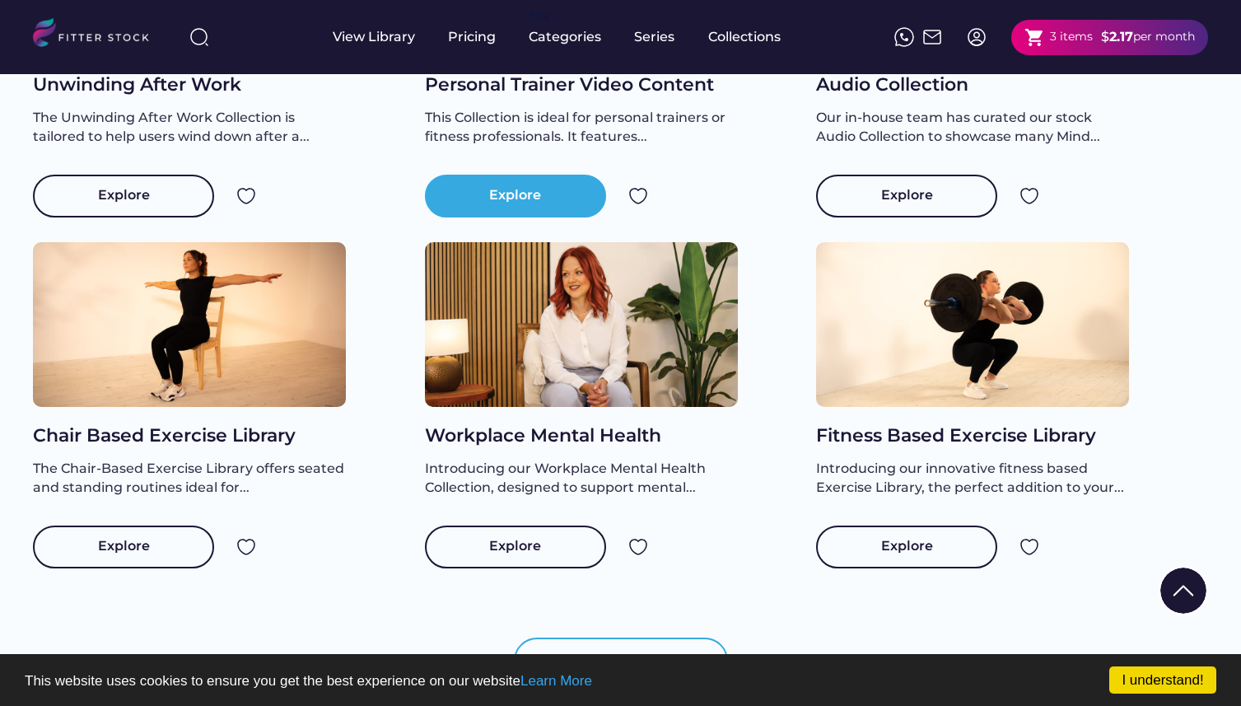
click at [563, 217] on div "Explore" at bounding box center [515, 196] width 181 height 43
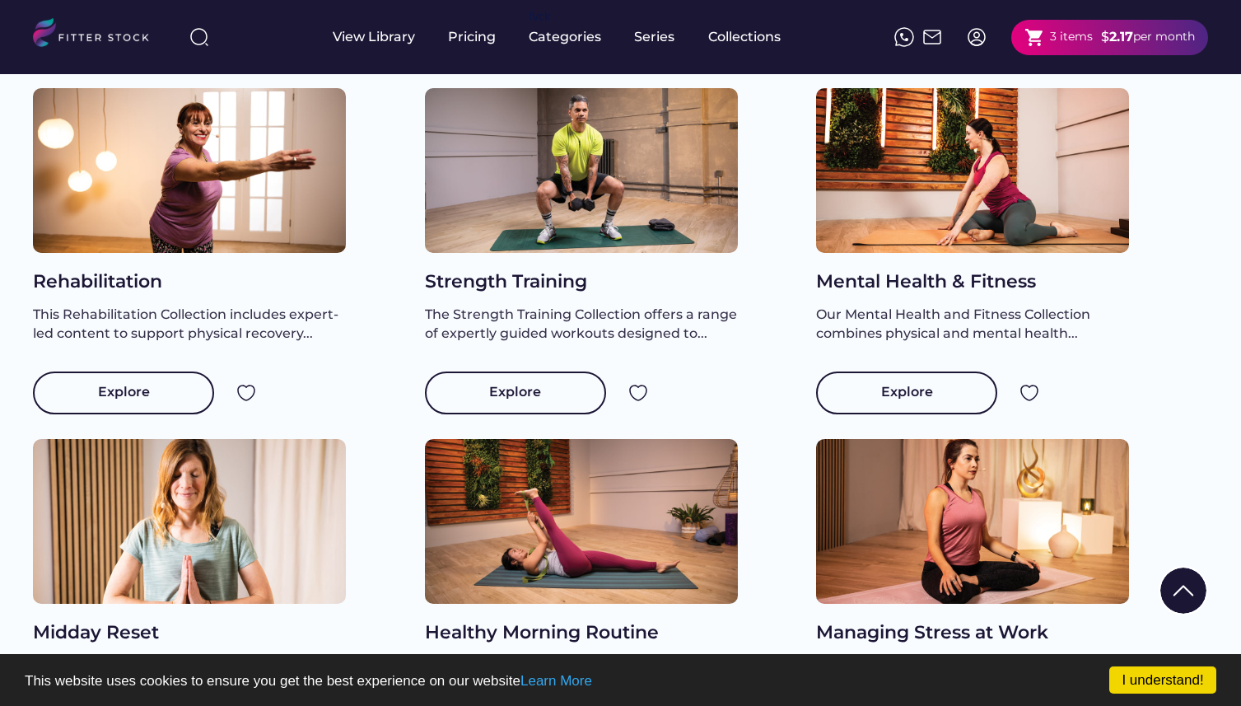
scroll to position [33, 0]
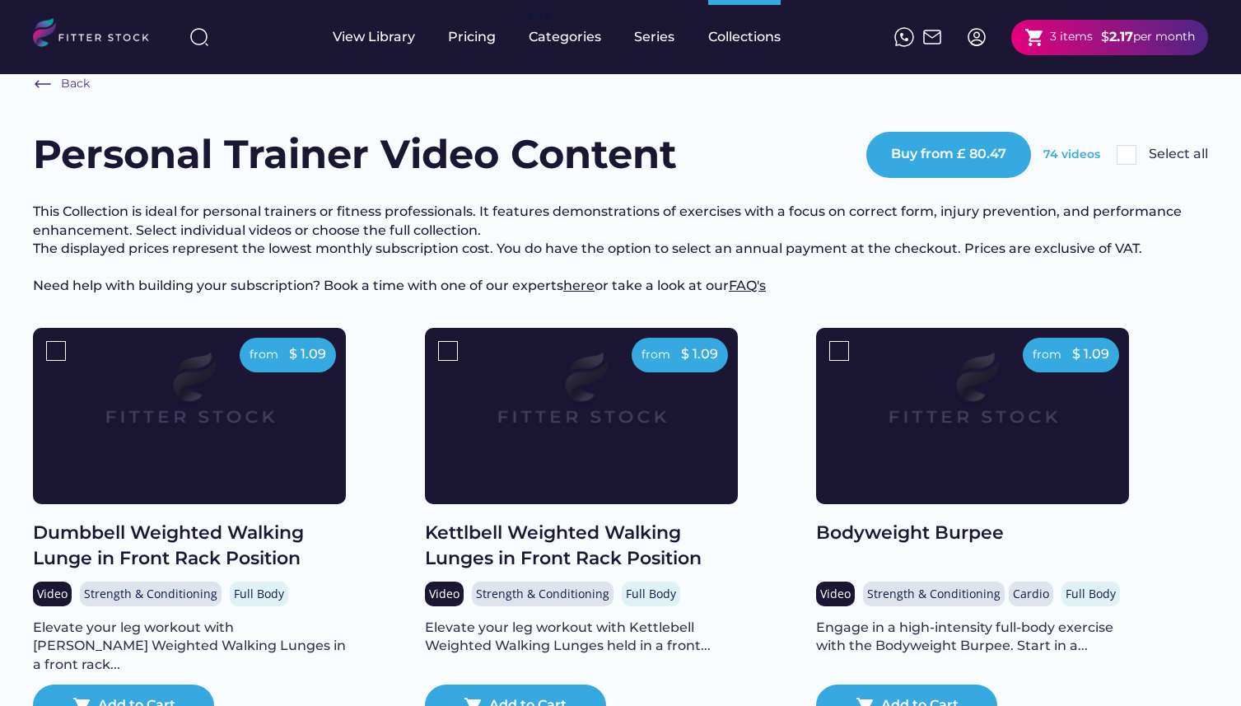
click at [1131, 156] on img at bounding box center [1126, 155] width 20 height 20
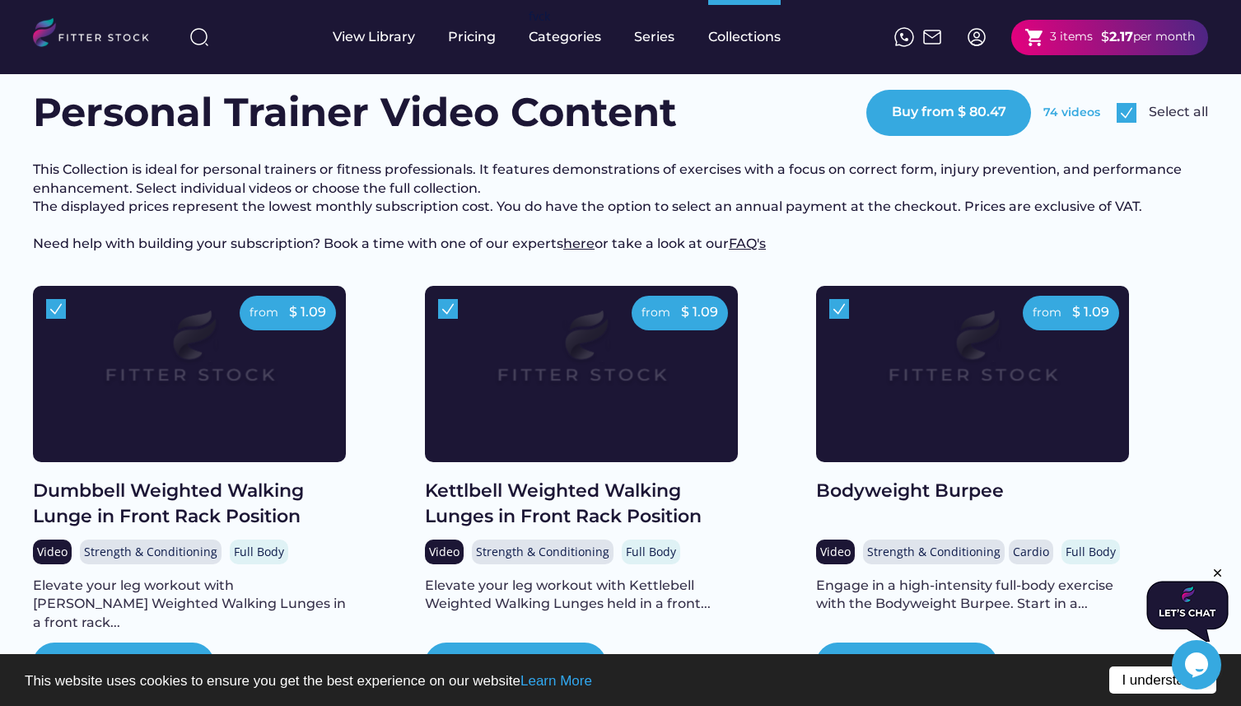
click at [1121, 677] on link "I understand!" at bounding box center [1162, 679] width 107 height 27
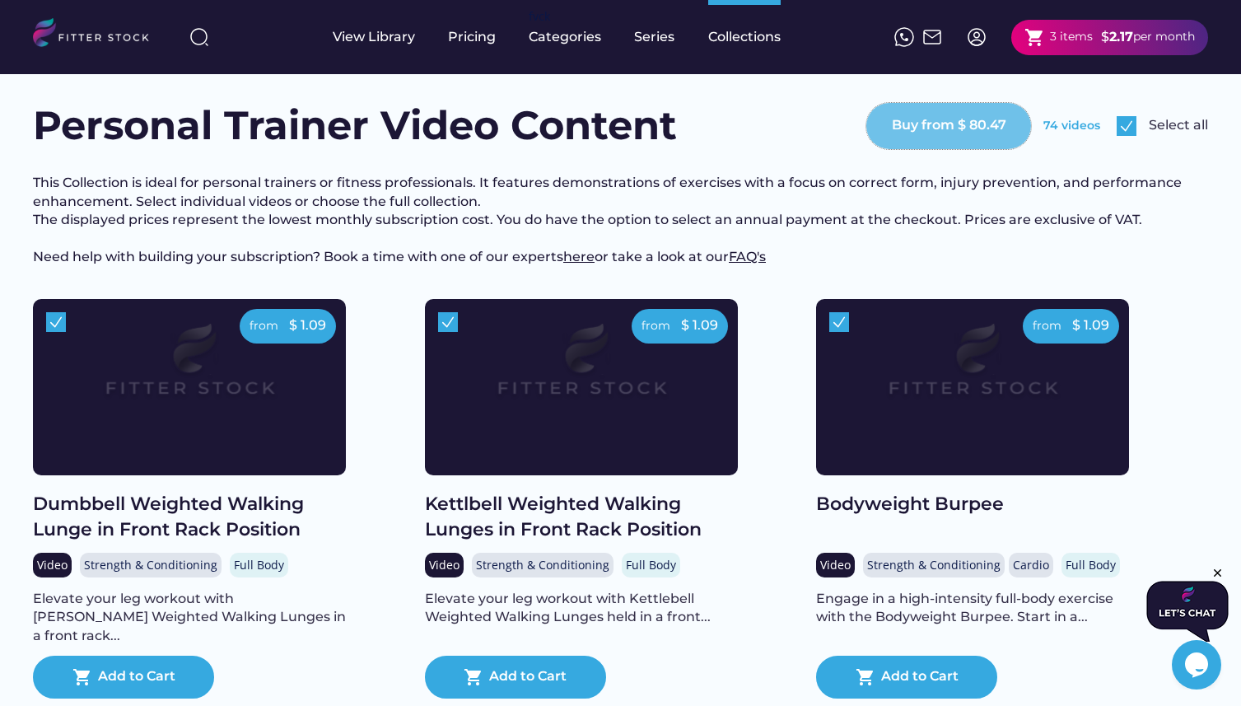
click at [969, 111] on button "Buy from $ 80.47" at bounding box center [948, 126] width 165 height 46
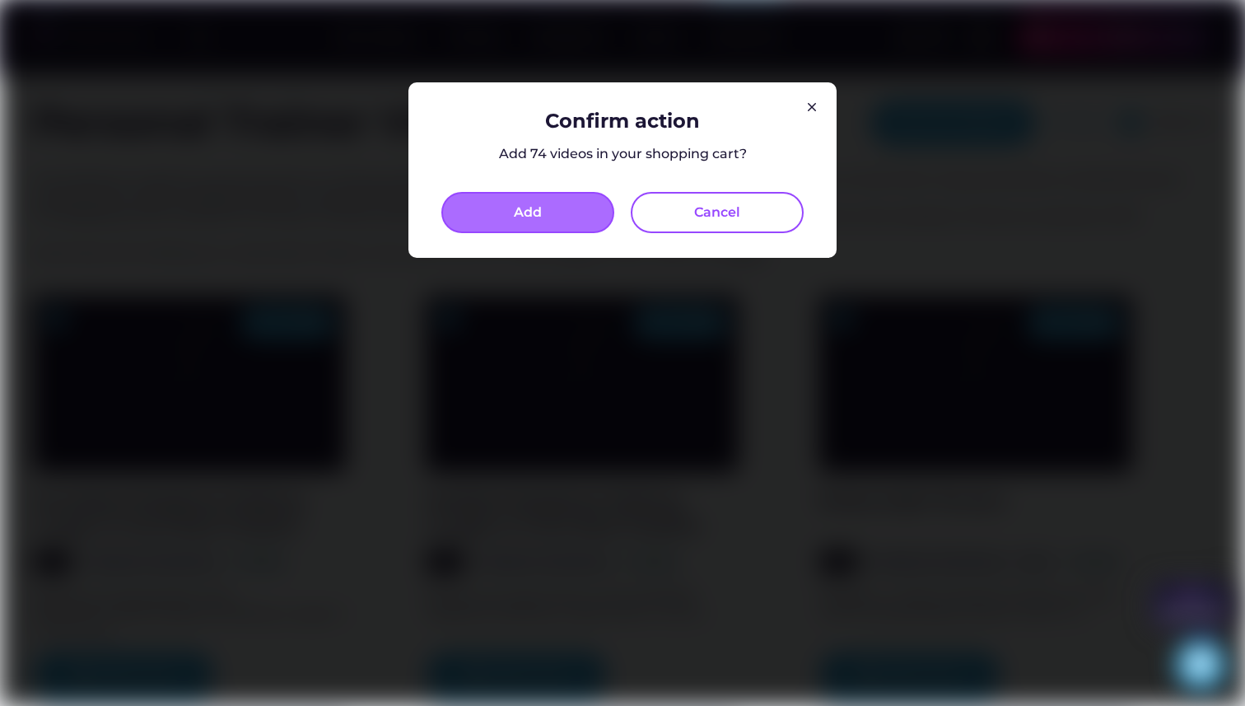
click at [561, 209] on button "Add" at bounding box center [527, 212] width 173 height 41
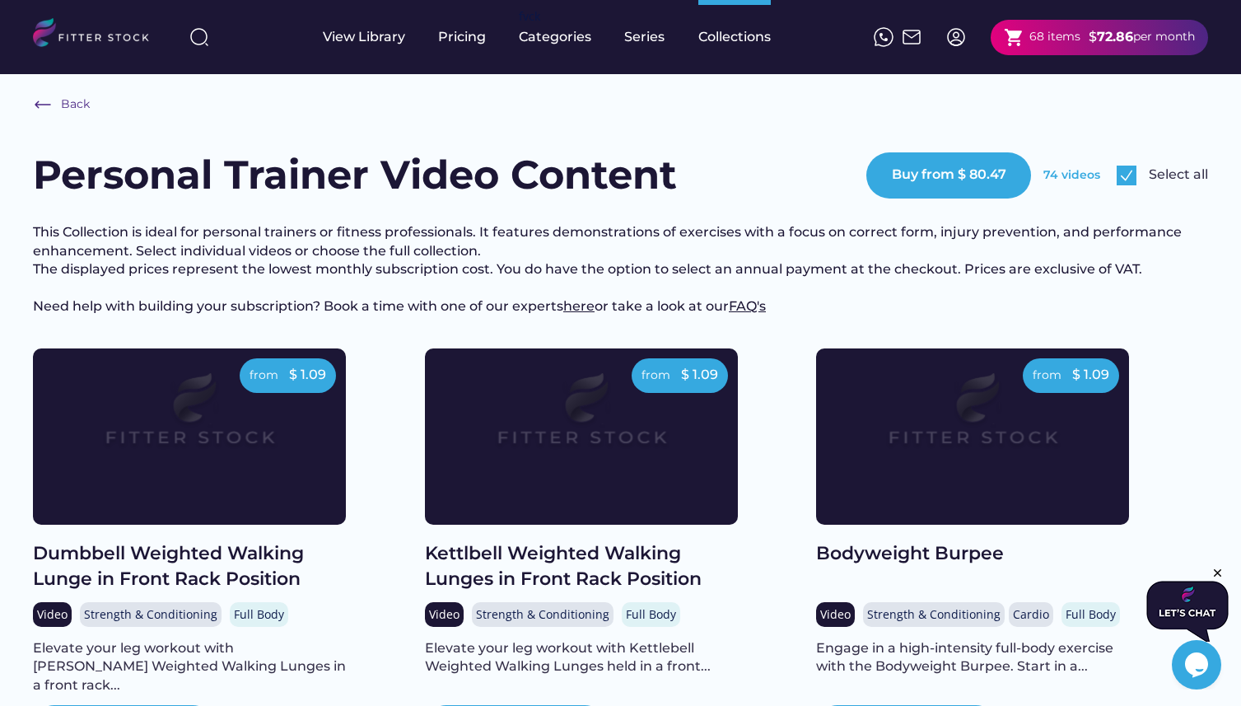
scroll to position [15, 0]
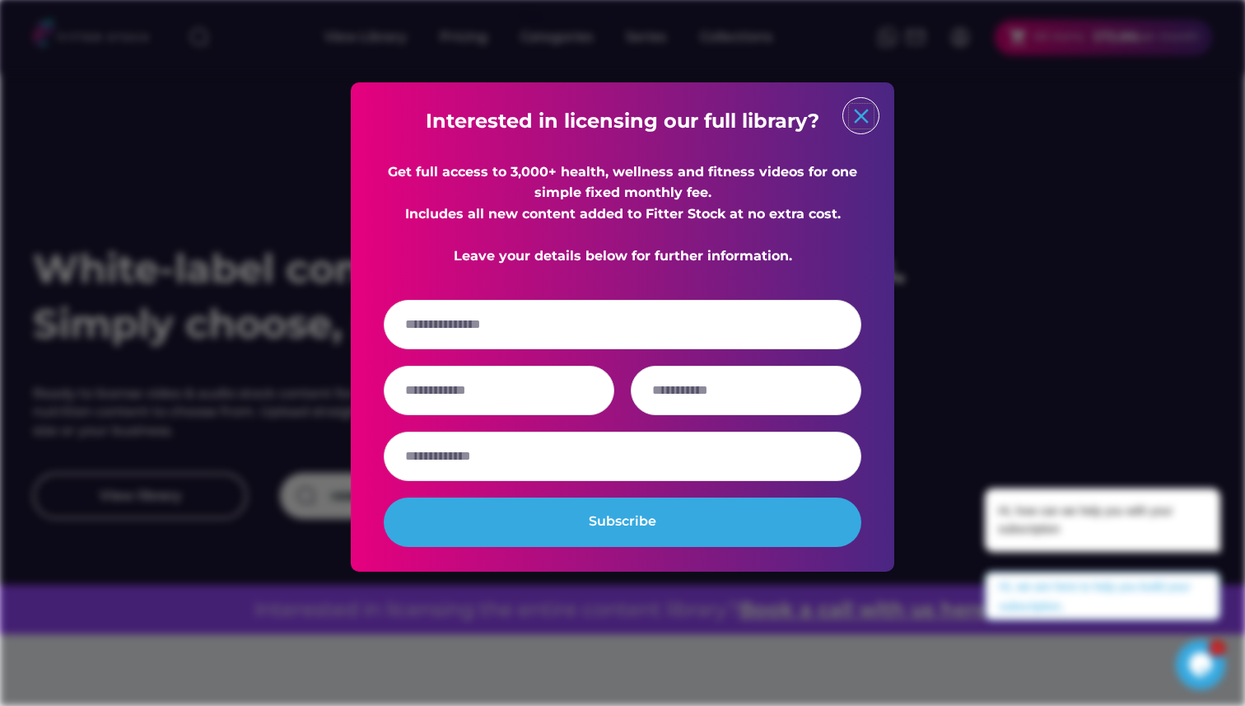
click at [873, 105] on text "close" at bounding box center [861, 116] width 25 height 25
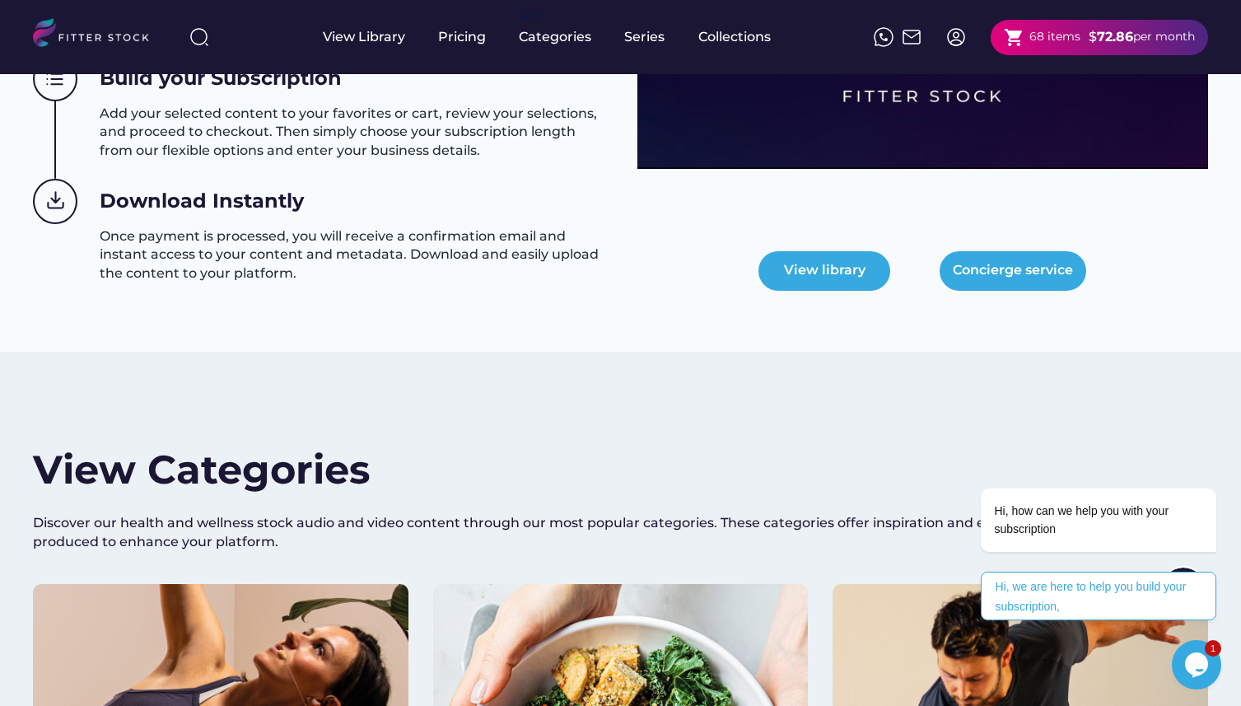
scroll to position [917, 0]
